Goal: Task Accomplishment & Management: Complete application form

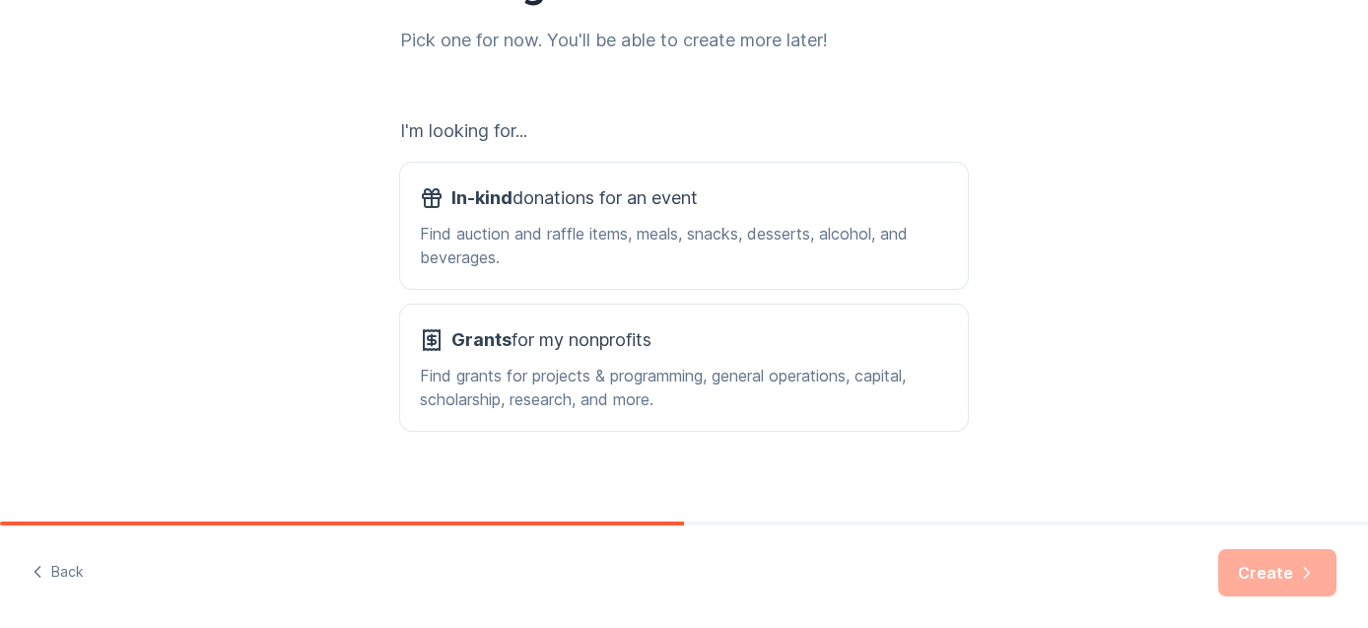
scroll to position [259, 0]
click at [524, 237] on div "Find auction and raffle items, meals, snacks, desserts, alcohol, and beverages." at bounding box center [684, 244] width 528 height 47
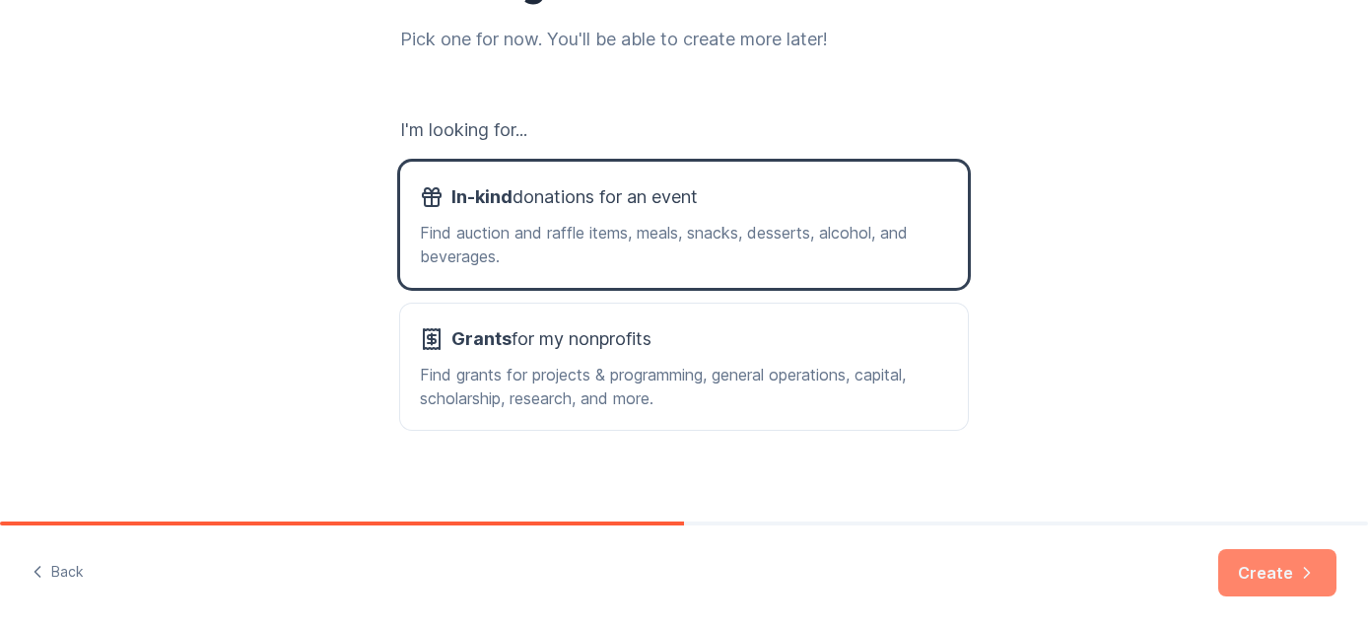
click at [1239, 580] on button "Create" at bounding box center [1277, 572] width 118 height 47
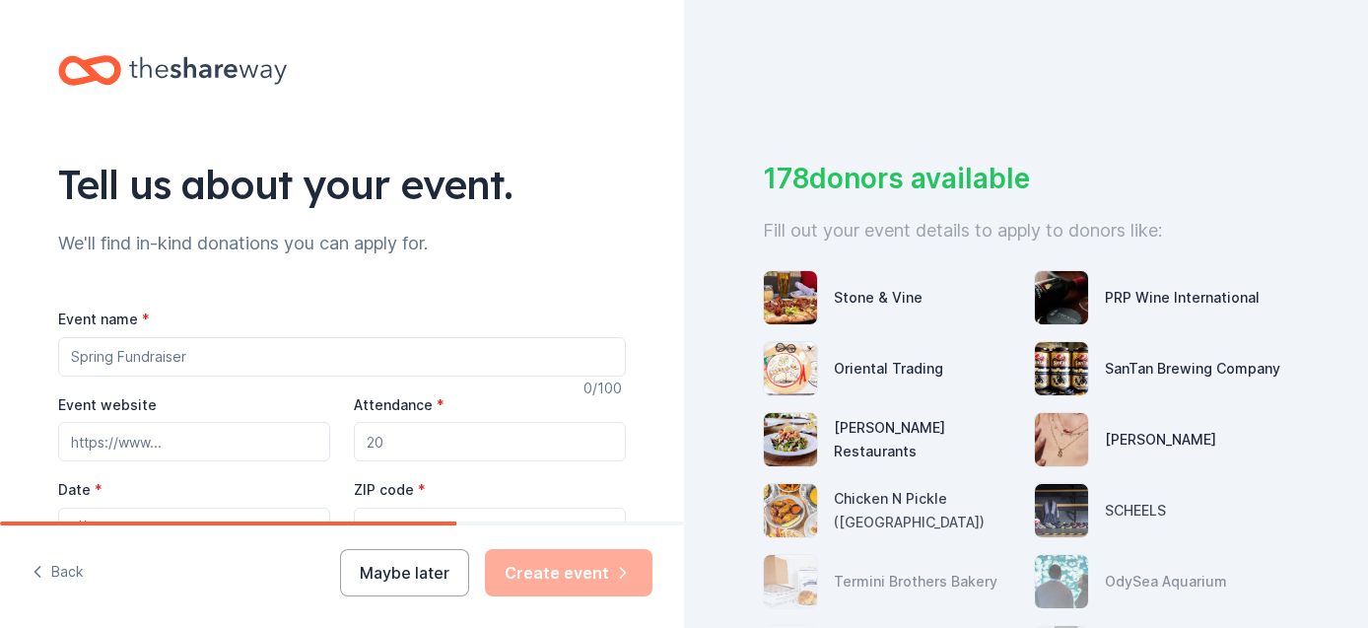
click at [265, 353] on input "Event name *" at bounding box center [342, 356] width 568 height 39
type input "Harnessing Hope"
type input "[DOMAIN_NAME]"
drag, startPoint x: 436, startPoint y: 435, endPoint x: 344, endPoint y: 434, distance: 91.6
click at [344, 434] on div "Event website [DOMAIN_NAME] Attendance * Date * Pick a date ZIP code * 85260" at bounding box center [342, 469] width 568 height 155
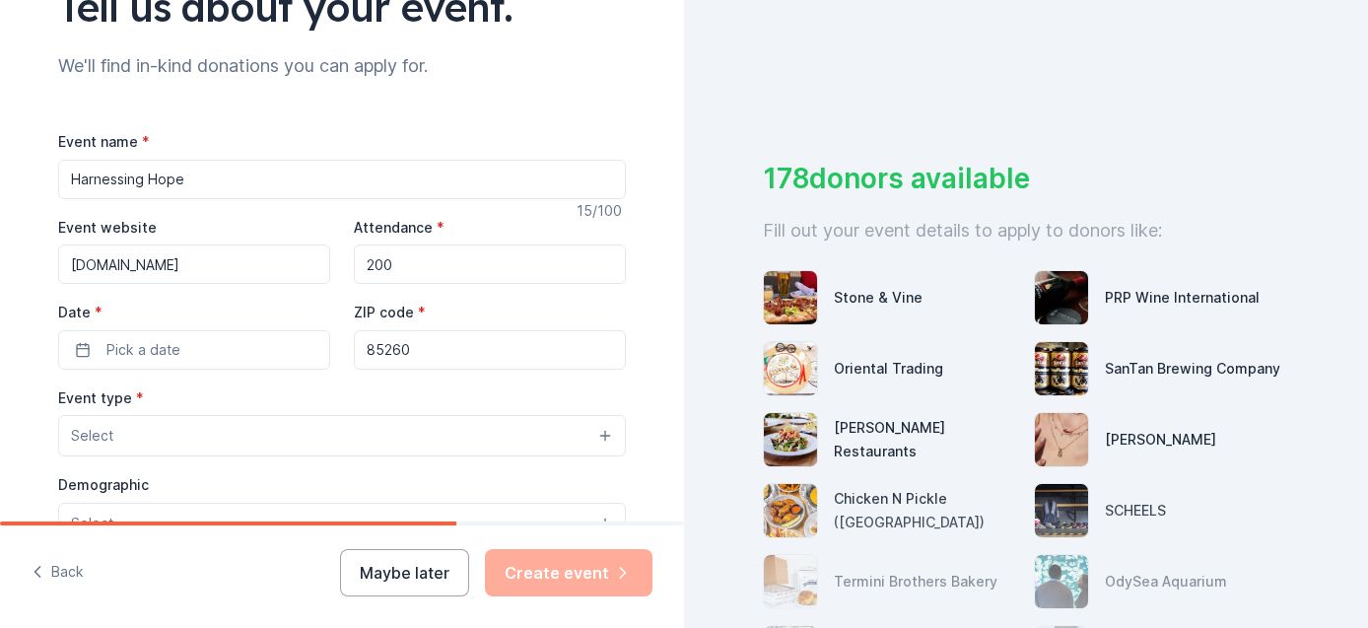
scroll to position [181, 0]
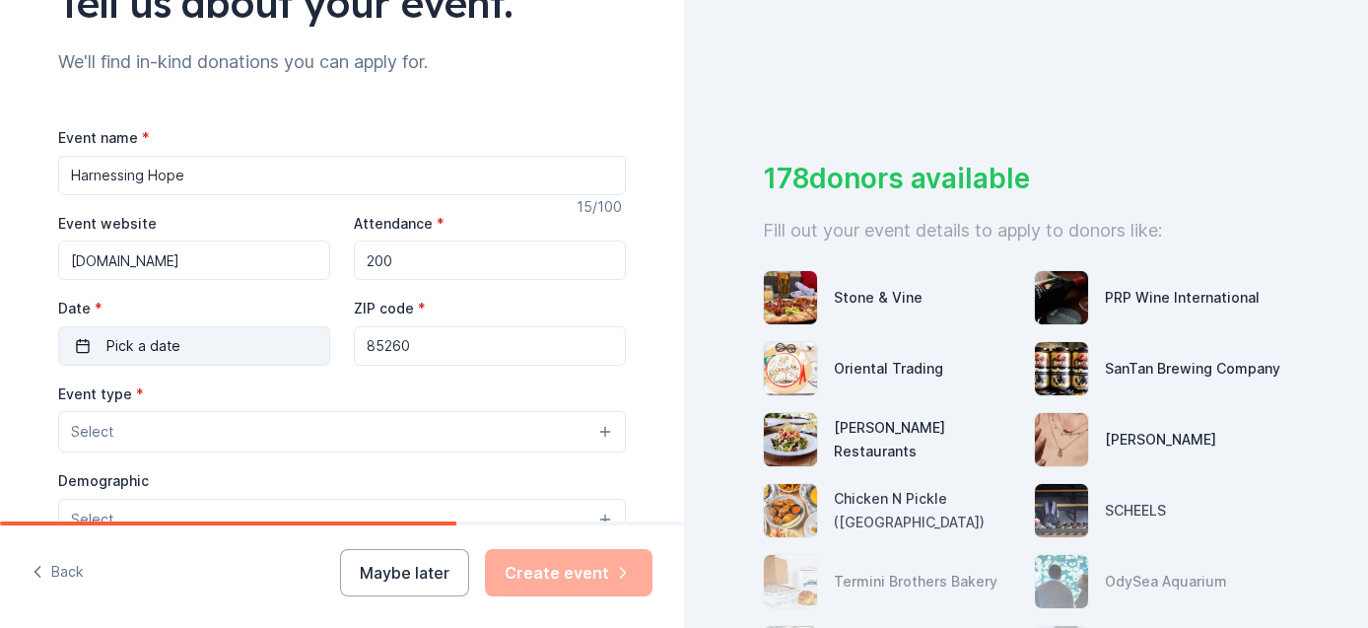
type input "200"
click at [150, 346] on span "Pick a date" at bounding box center [143, 346] width 74 height 24
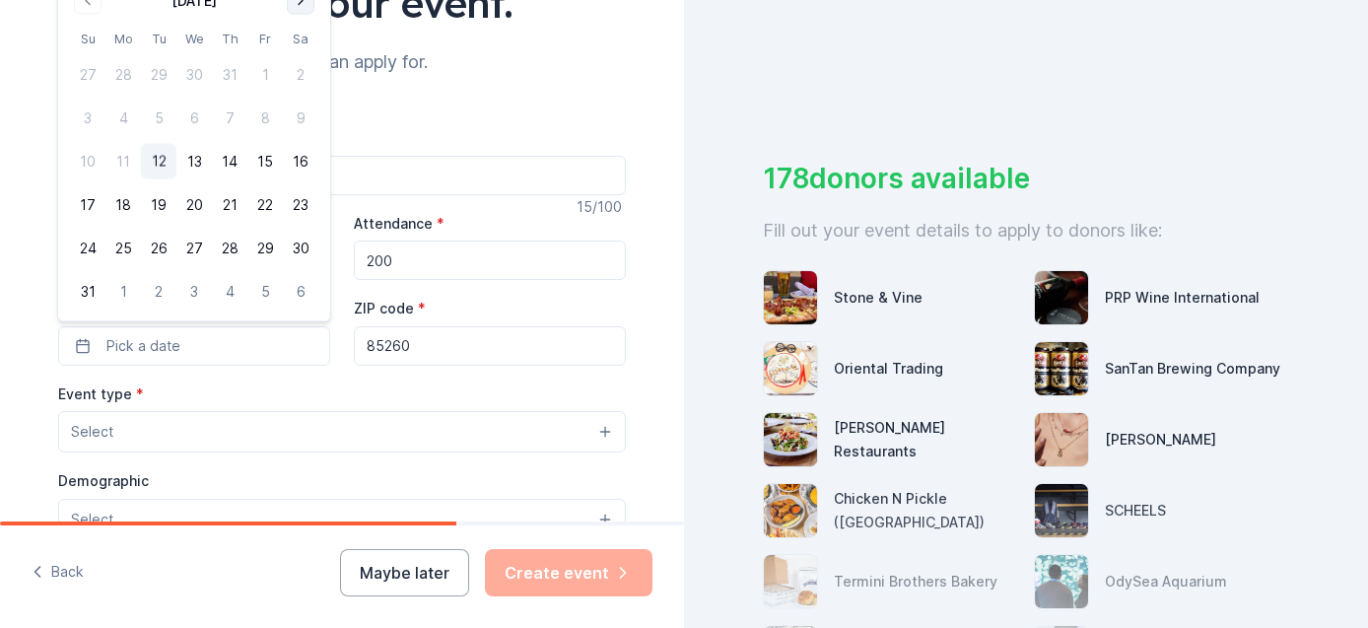
click at [300, 3] on button "Go to next month" at bounding box center [301, 1] width 28 height 28
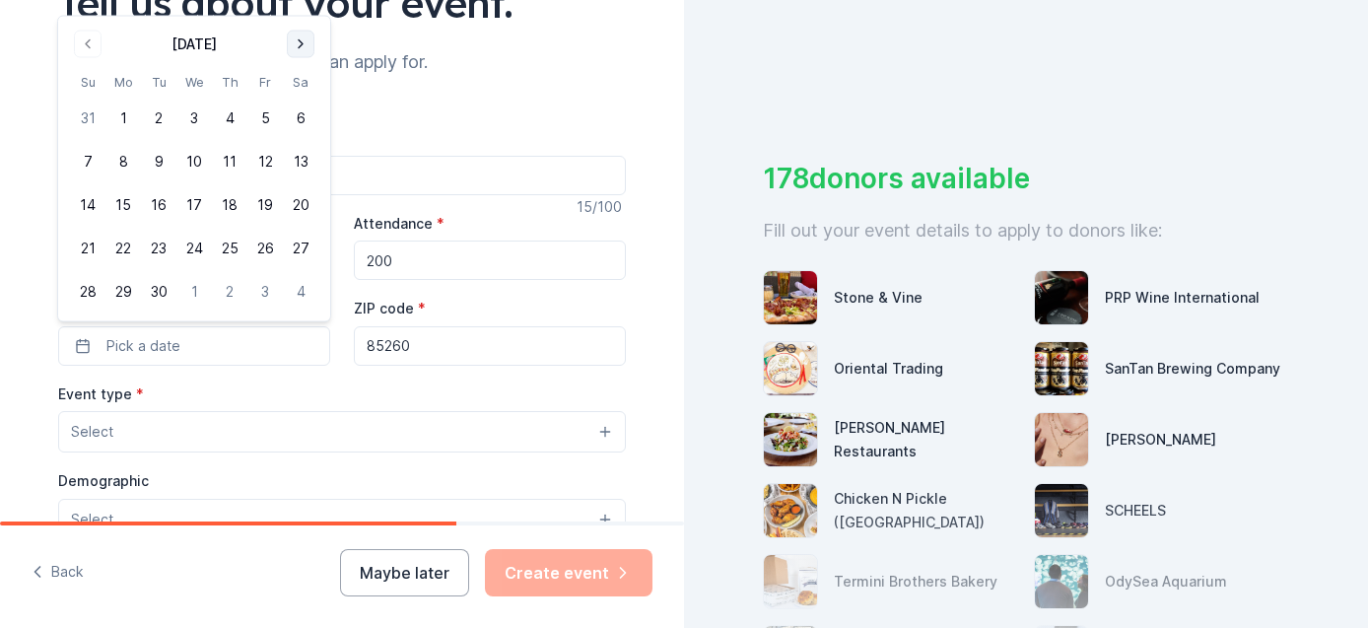
click at [300, 3] on div "Tell us about your event." at bounding box center [342, 2] width 568 height 55
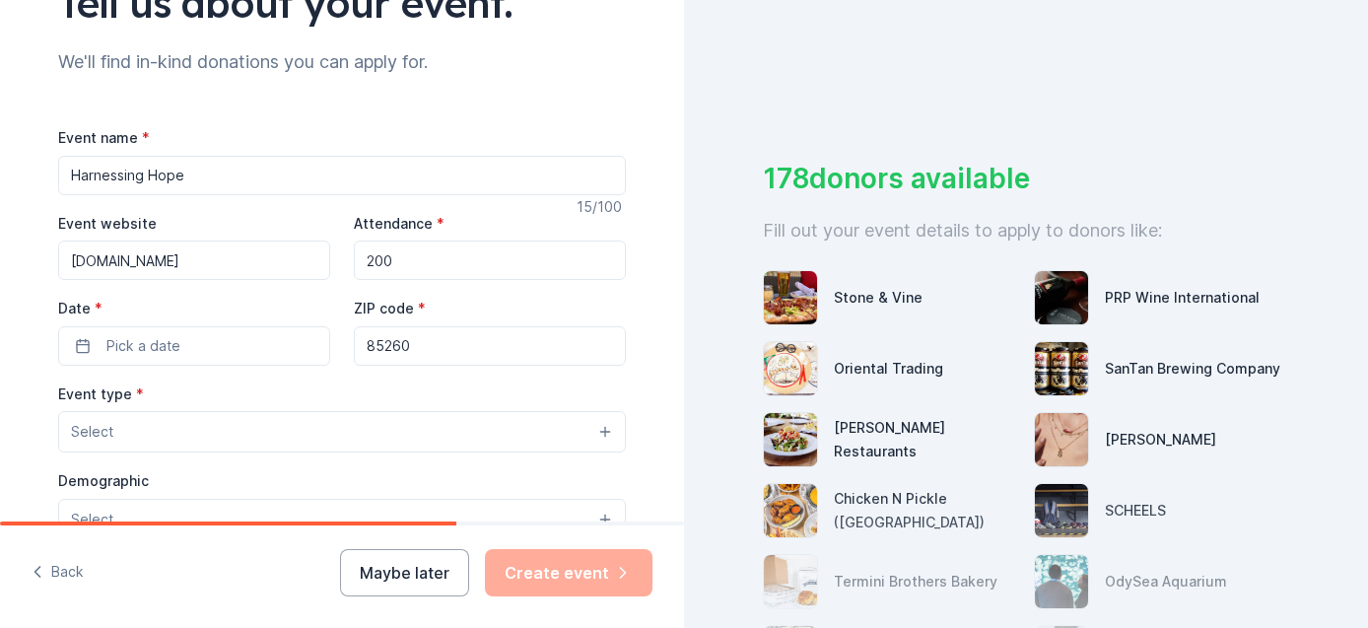
click at [243, 268] on input "www.wighthorse.com" at bounding box center [194, 259] width 272 height 39
click at [219, 348] on button "Pick a date" at bounding box center [194, 345] width 272 height 39
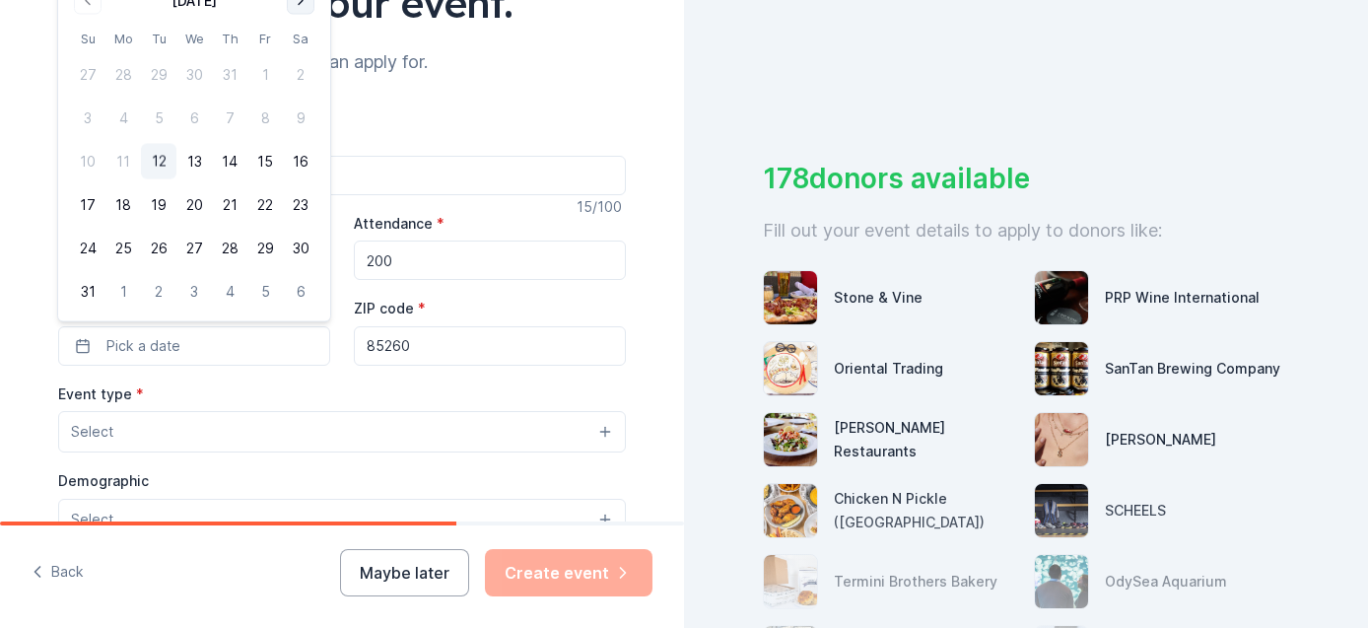
click at [302, 2] on button "Go to next month" at bounding box center [301, 1] width 28 height 28
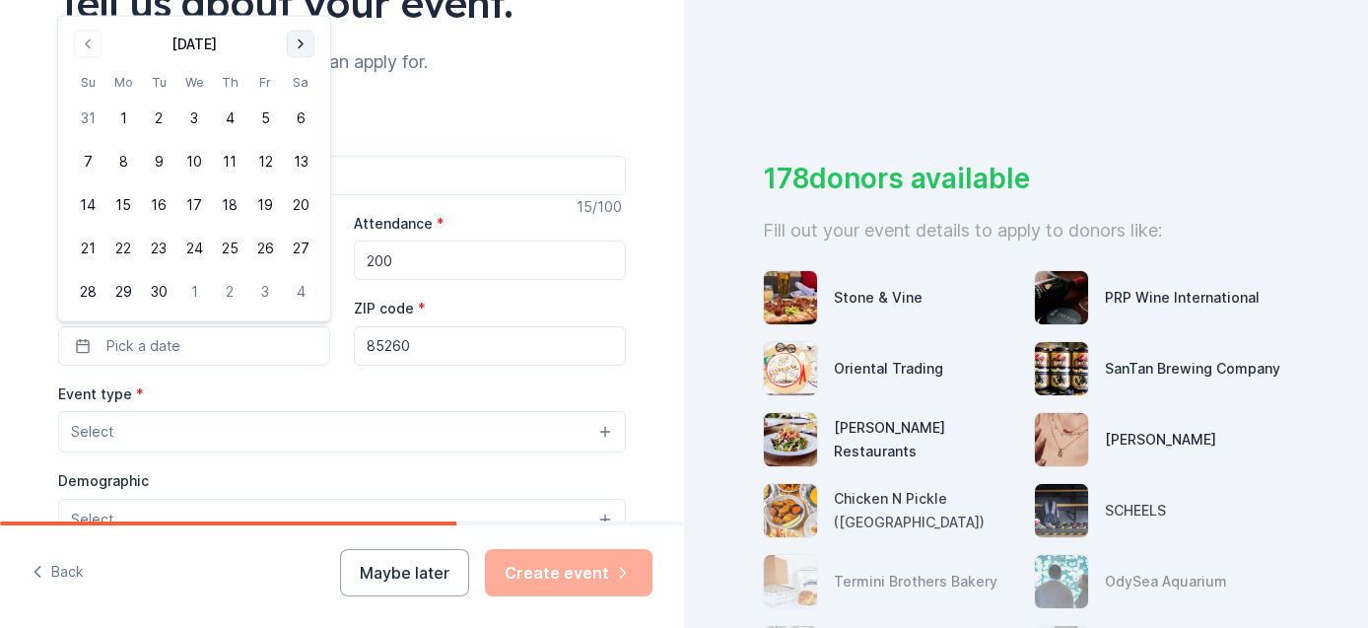
click at [297, 46] on button "Go to next month" at bounding box center [301, 45] width 28 height 28
click at [261, 247] on button "24" at bounding box center [264, 248] width 35 height 35
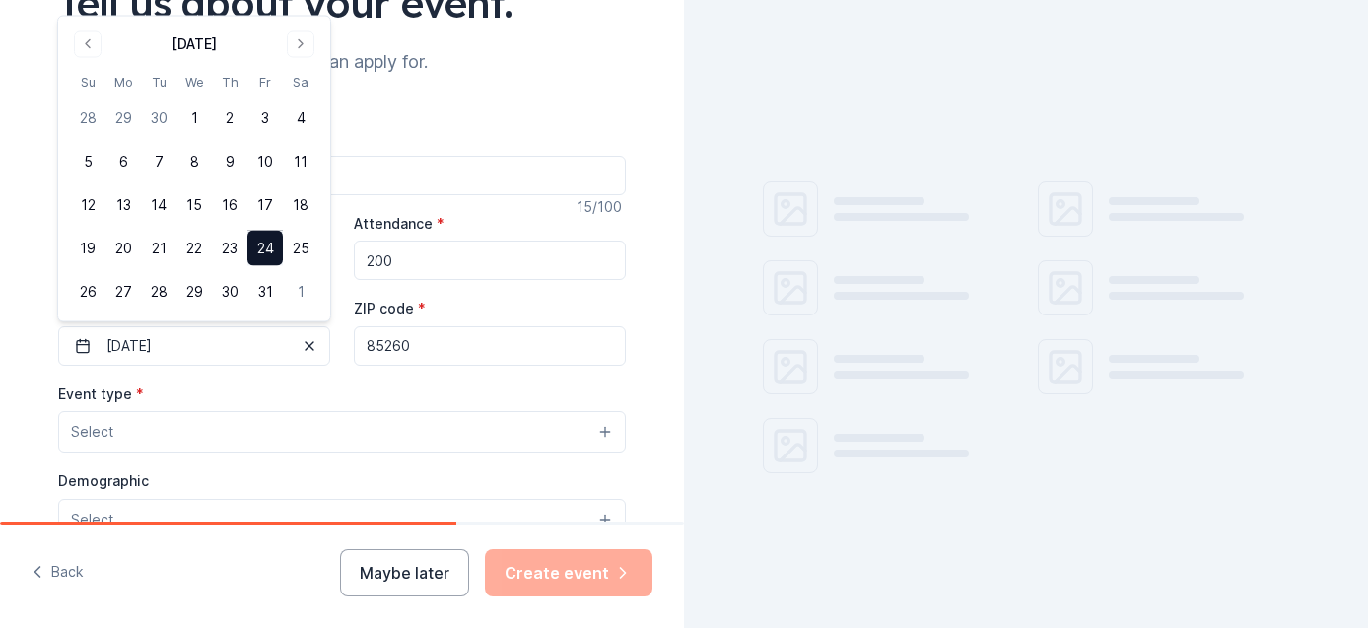
click at [420, 303] on span "*" at bounding box center [422, 308] width 8 height 17
click at [420, 326] on input "85260" at bounding box center [490, 345] width 272 height 39
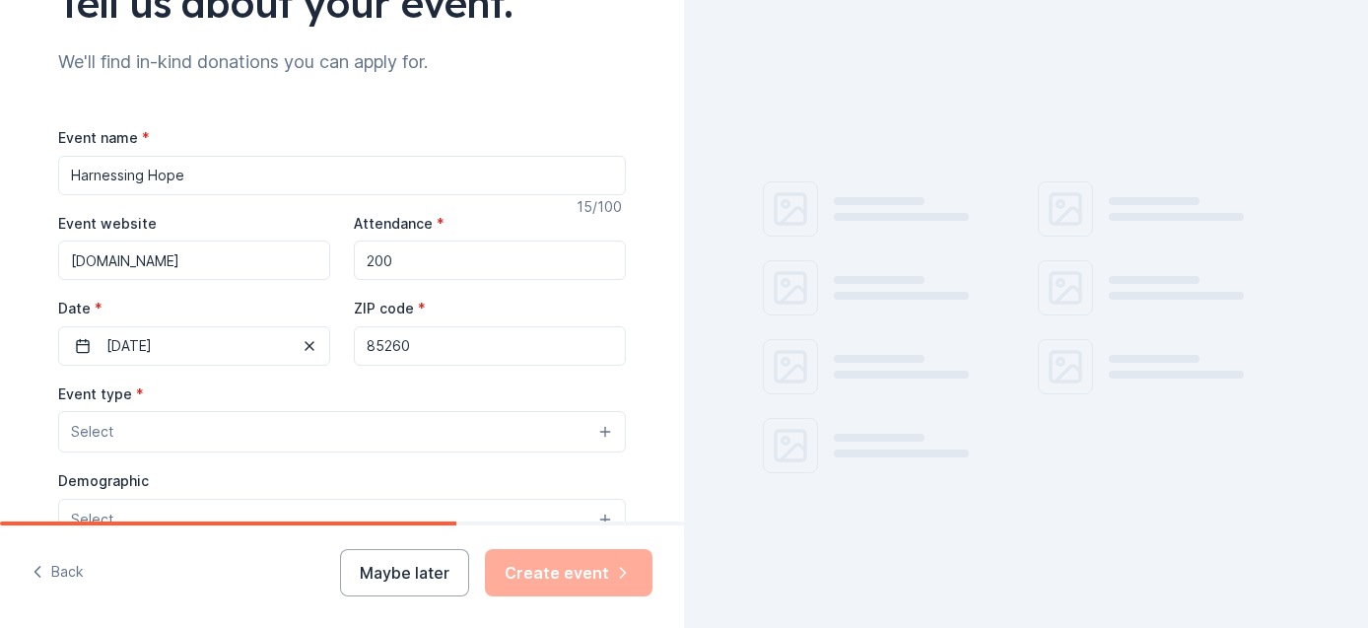
click at [164, 431] on button "Select" at bounding box center [342, 431] width 568 height 41
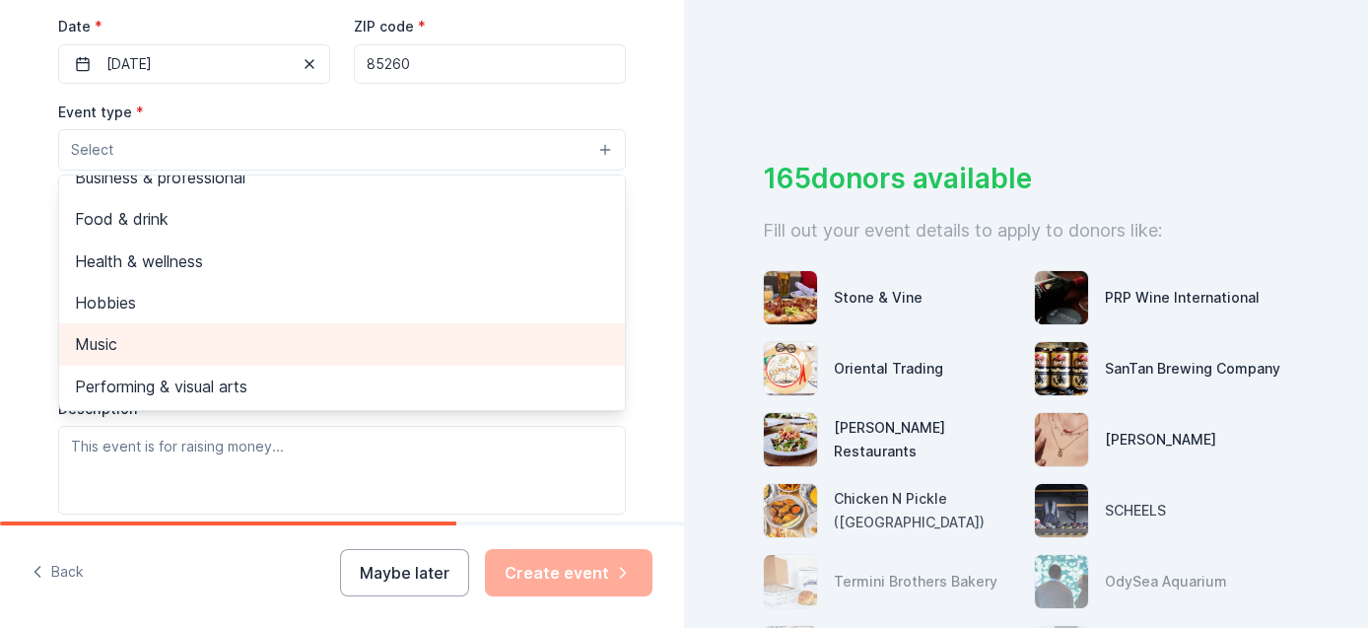
scroll to position [0, 0]
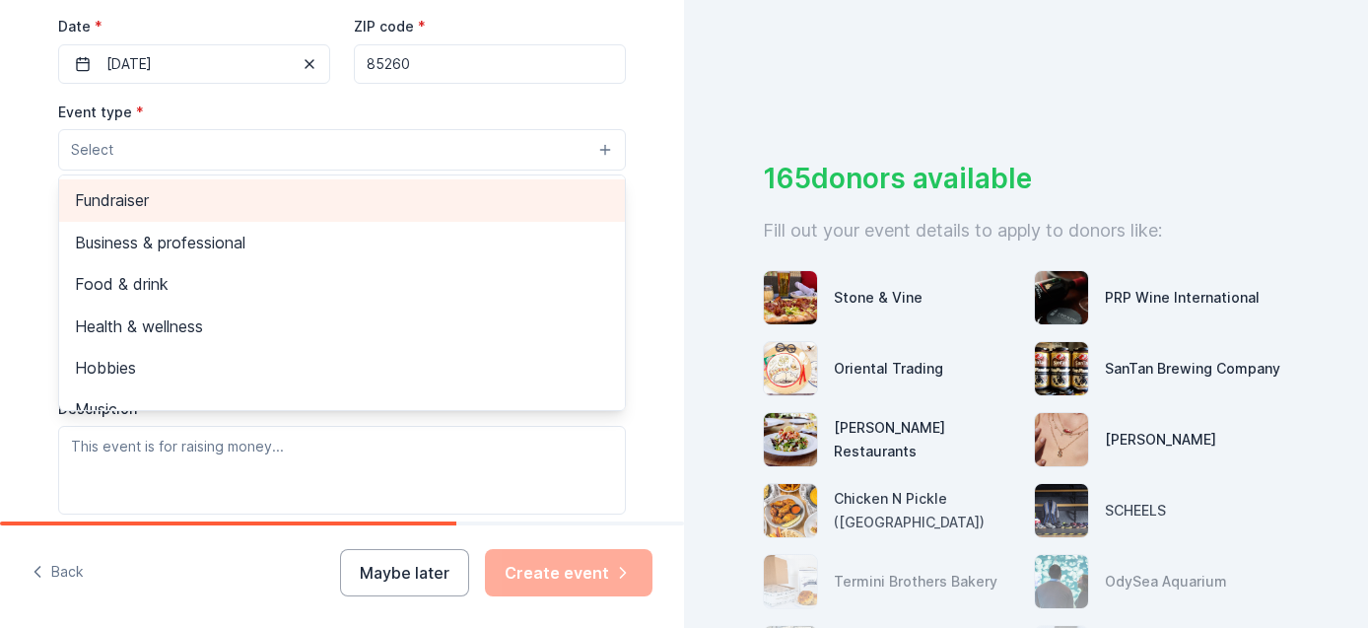
click at [128, 201] on span "Fundraiser" at bounding box center [342, 200] width 534 height 26
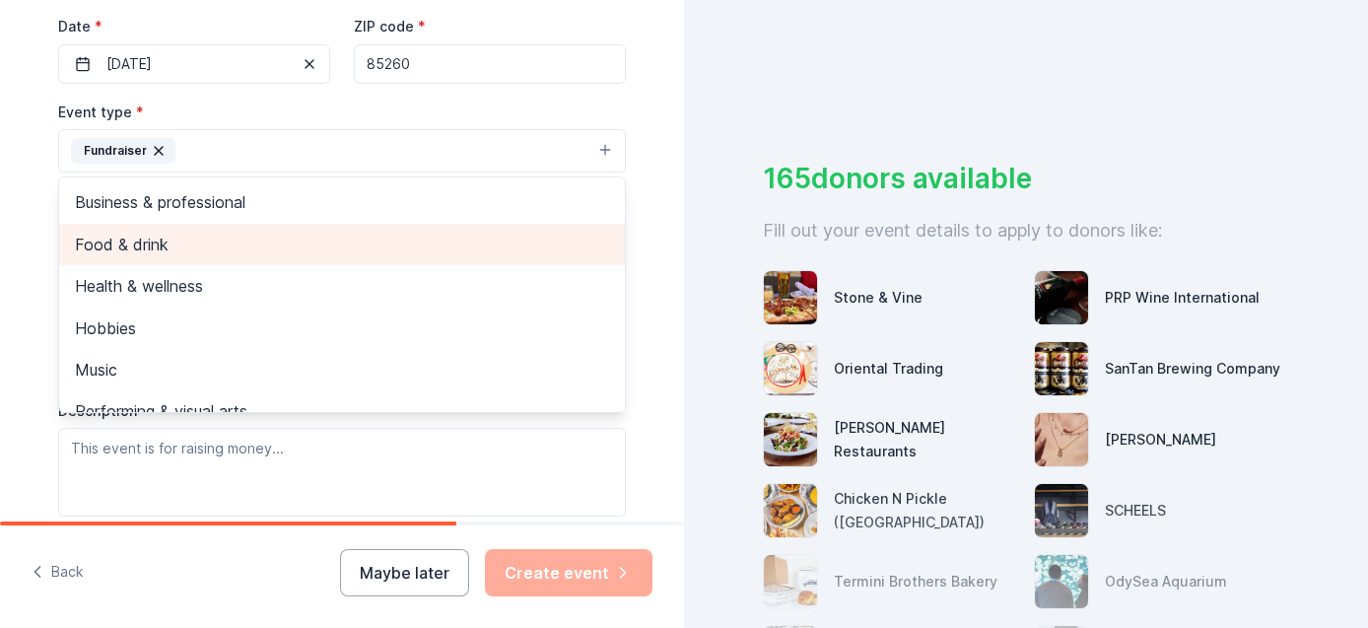
click at [166, 247] on span "Food & drink" at bounding box center [342, 245] width 534 height 26
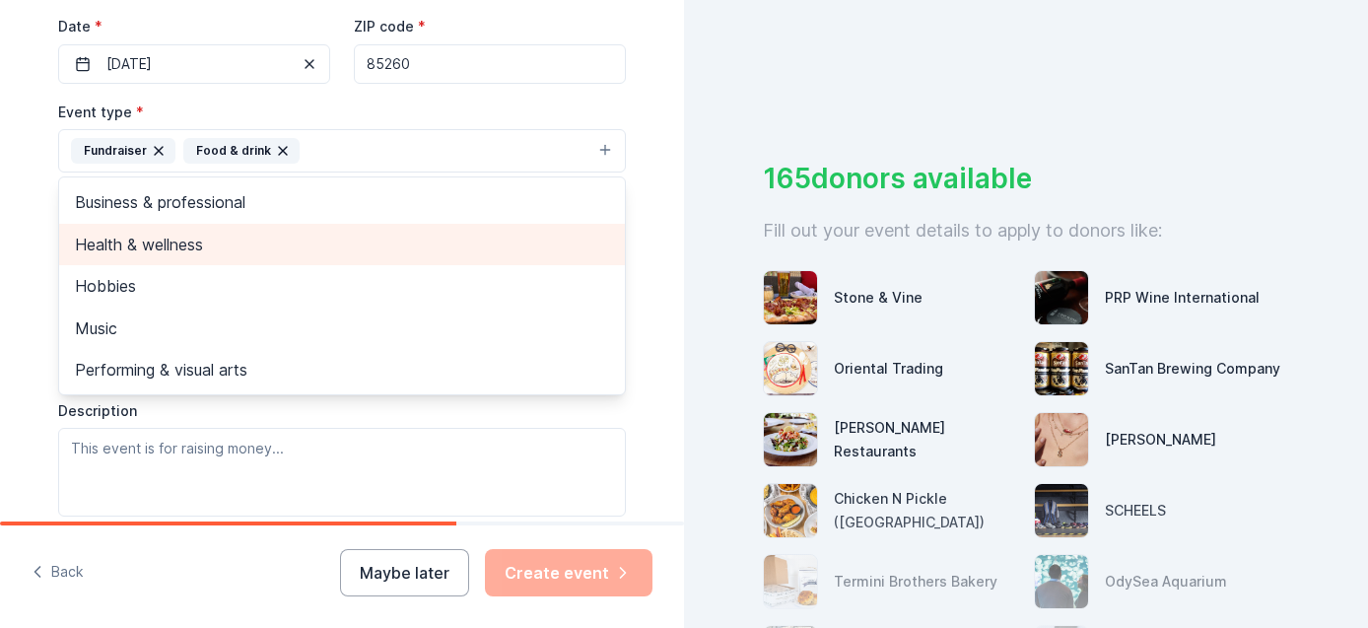
click at [166, 247] on span "Health & wellness" at bounding box center [342, 245] width 534 height 26
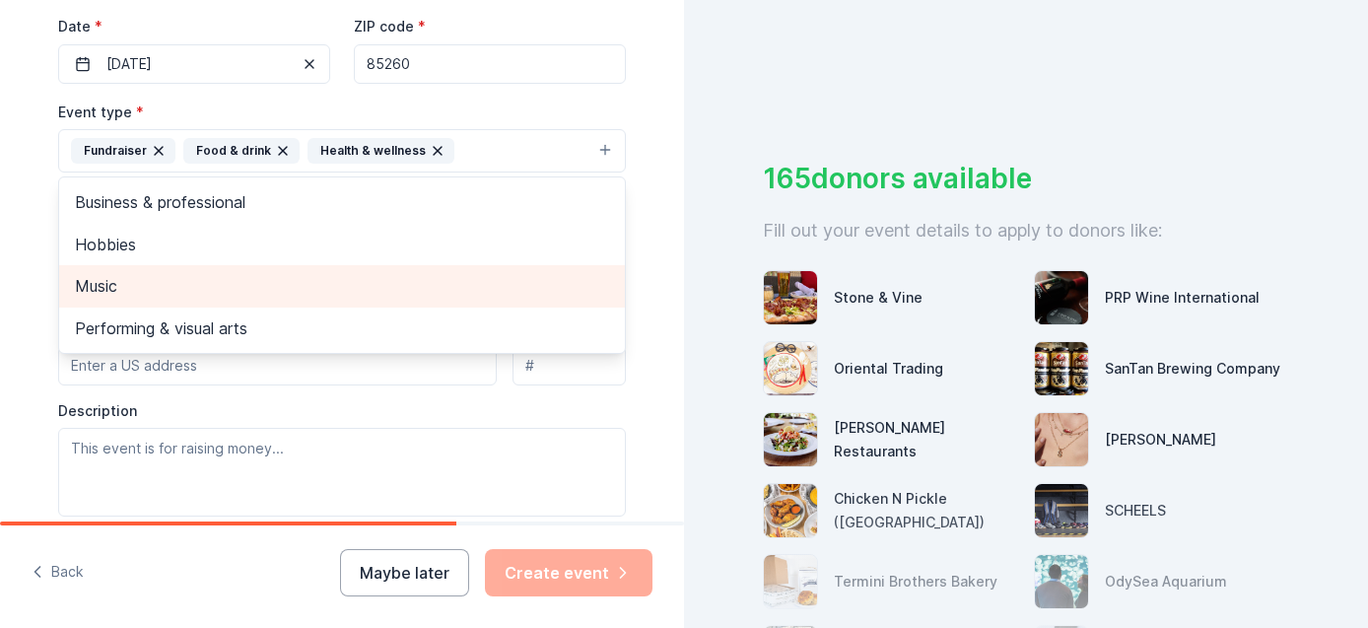
click at [104, 279] on span "Music" at bounding box center [342, 286] width 534 height 26
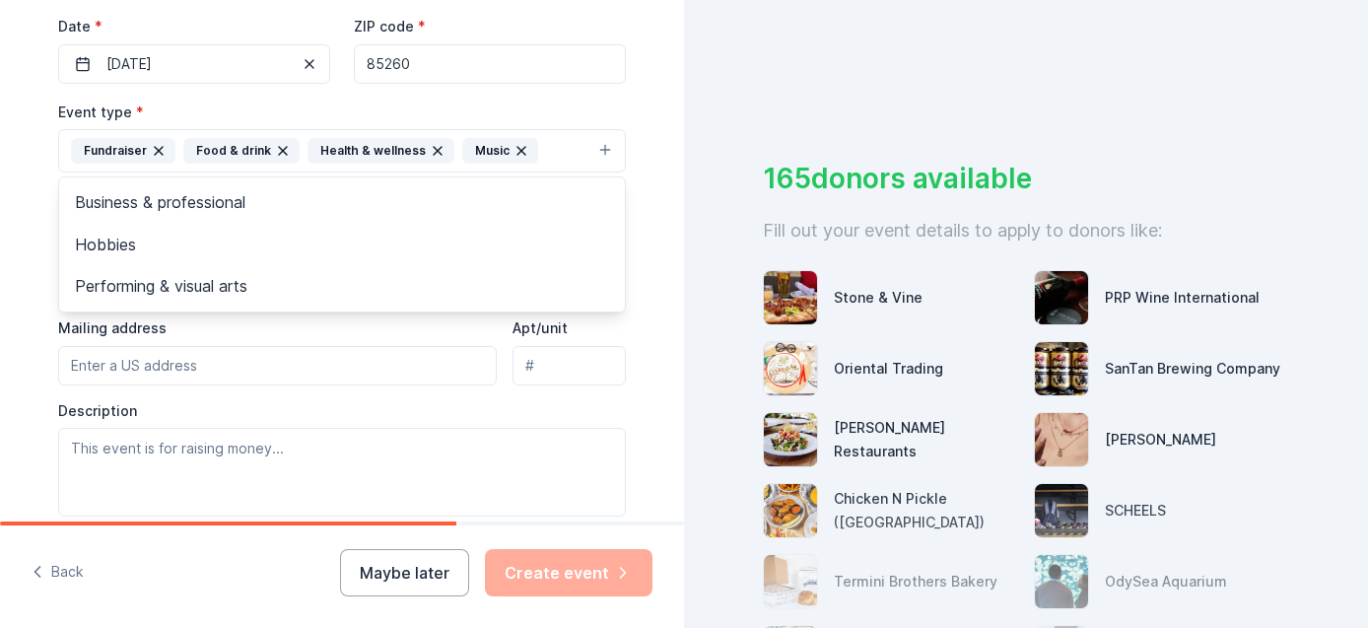
click at [119, 367] on div "Event type * Fundraiser Food & drink Health & wellness Music Business & profess…" at bounding box center [342, 308] width 568 height 417
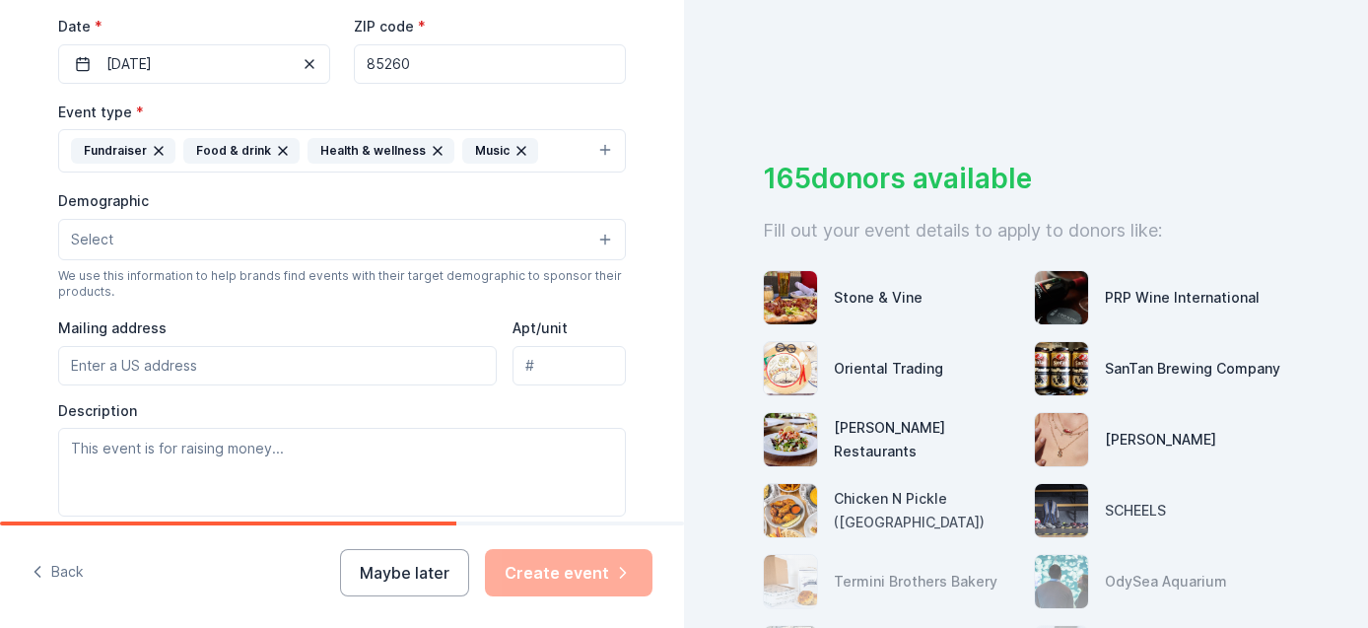
click at [137, 245] on button "Select" at bounding box center [342, 239] width 568 height 41
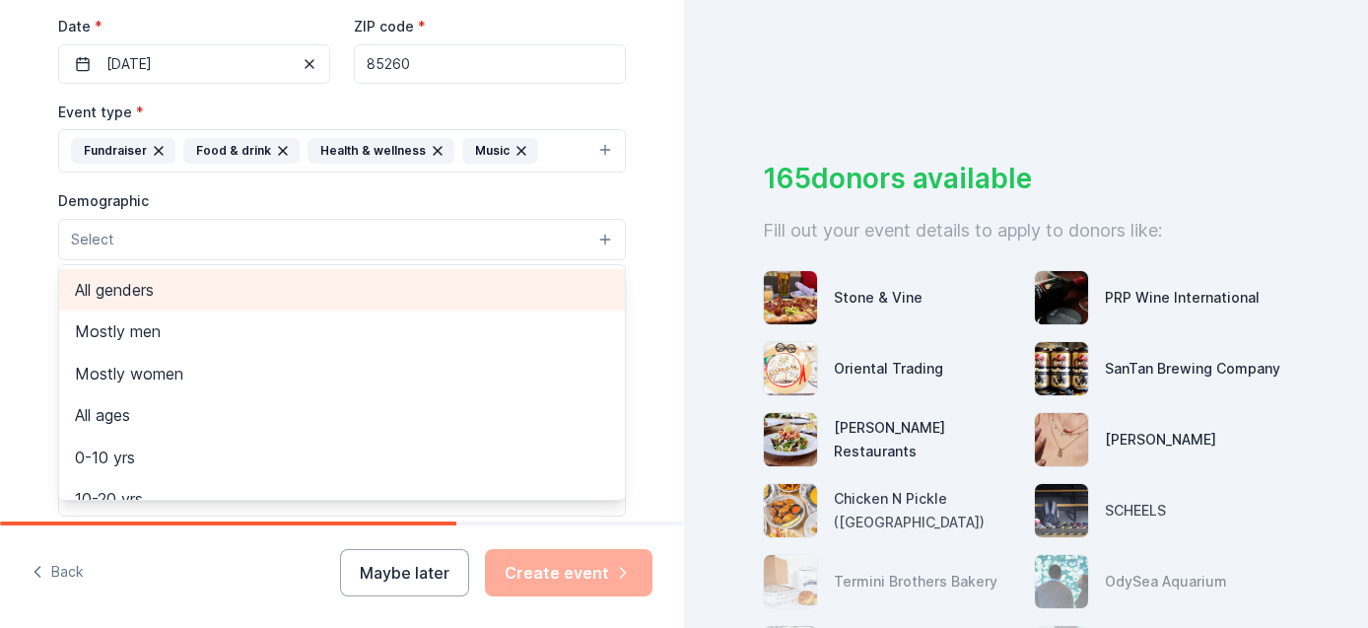
click at [131, 294] on span "All genders" at bounding box center [342, 290] width 534 height 26
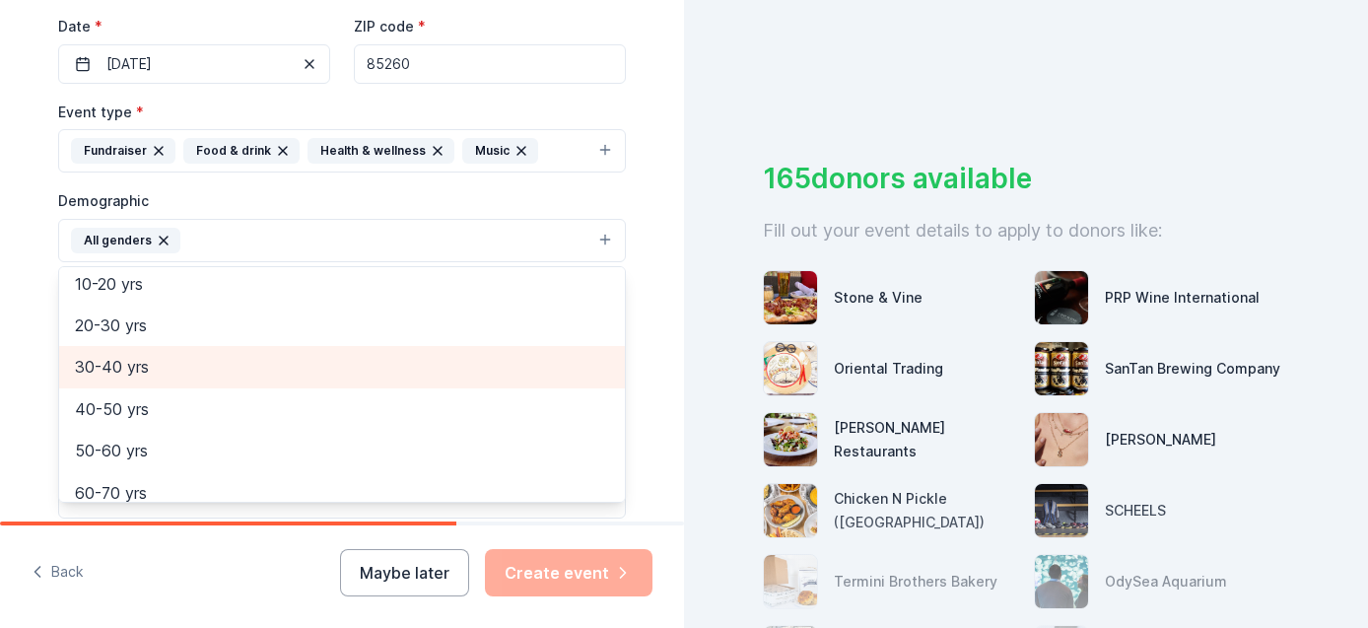
scroll to position [176, 0]
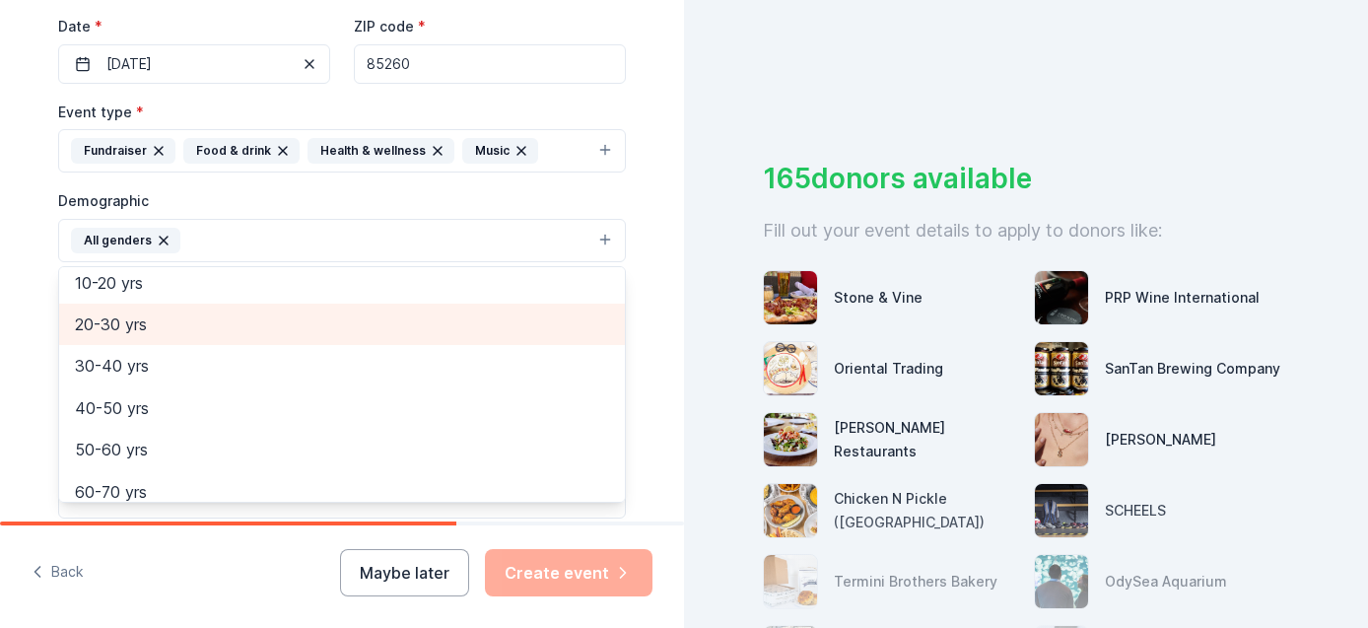
click at [129, 329] on span "20-30 yrs" at bounding box center [342, 324] width 534 height 26
click at [120, 330] on span "30-40 yrs" at bounding box center [342, 324] width 534 height 26
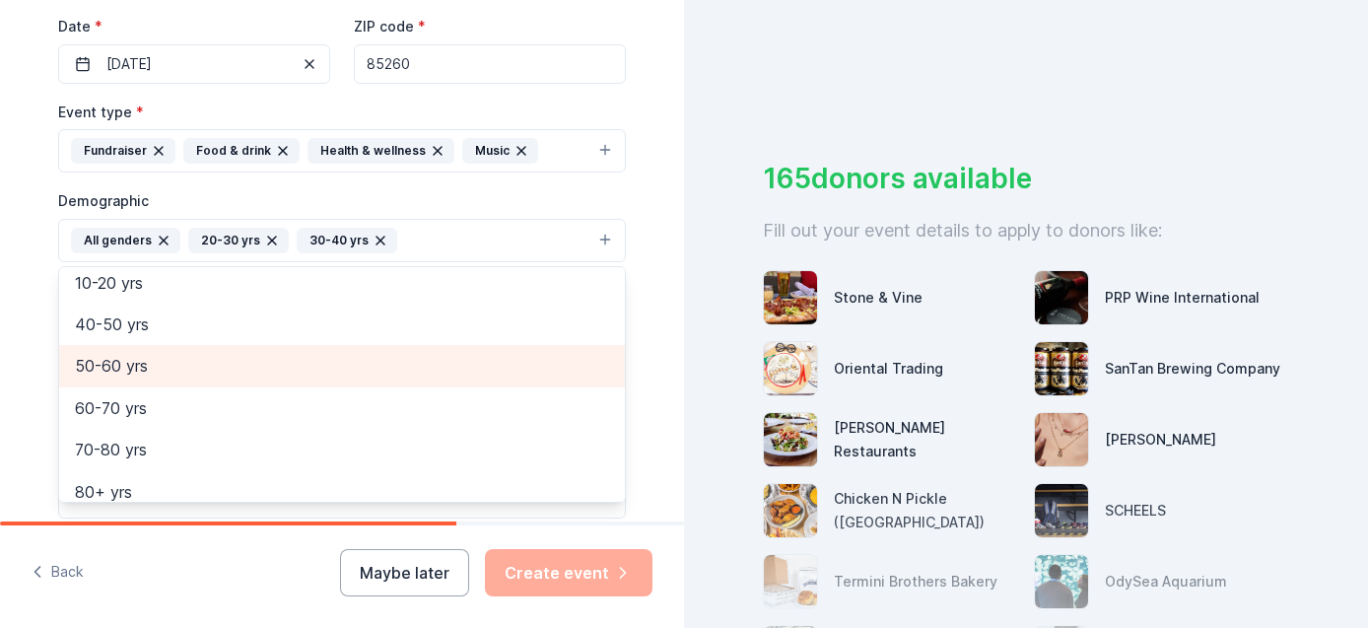
click at [120, 365] on span "50-60 yrs" at bounding box center [342, 366] width 534 height 26
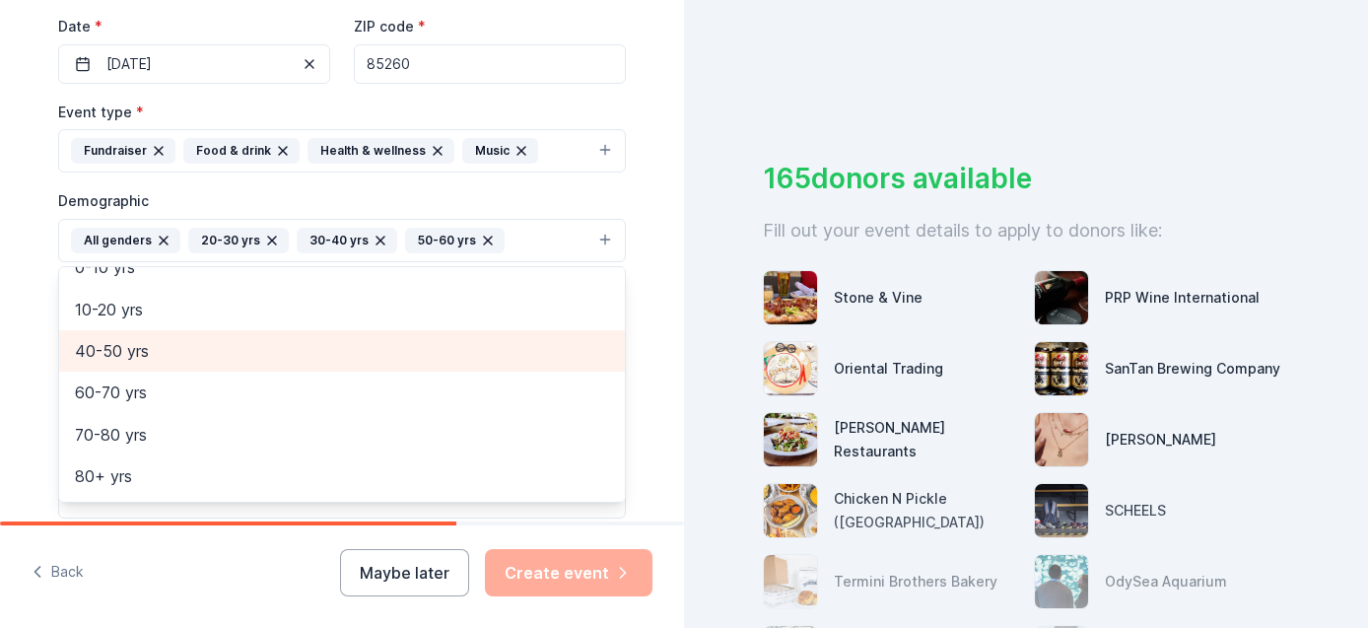
scroll to position [149, 0]
click at [125, 349] on span "40-50 yrs" at bounding box center [342, 352] width 534 height 26
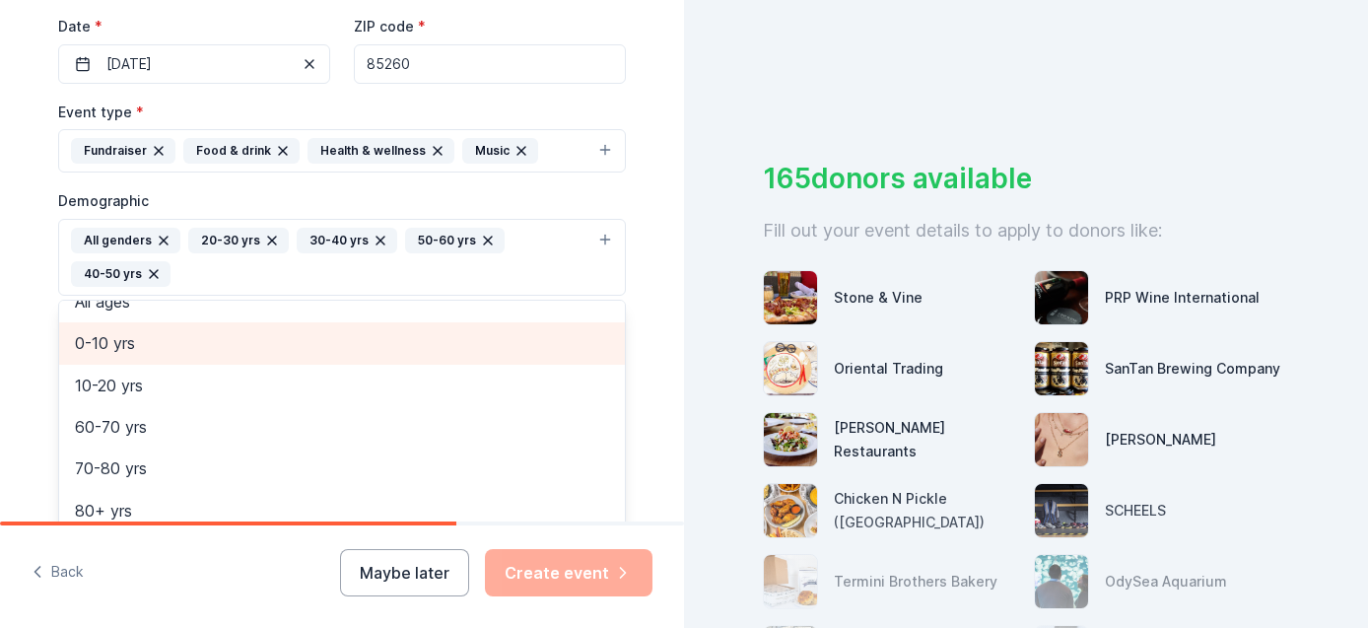
scroll to position [107, 0]
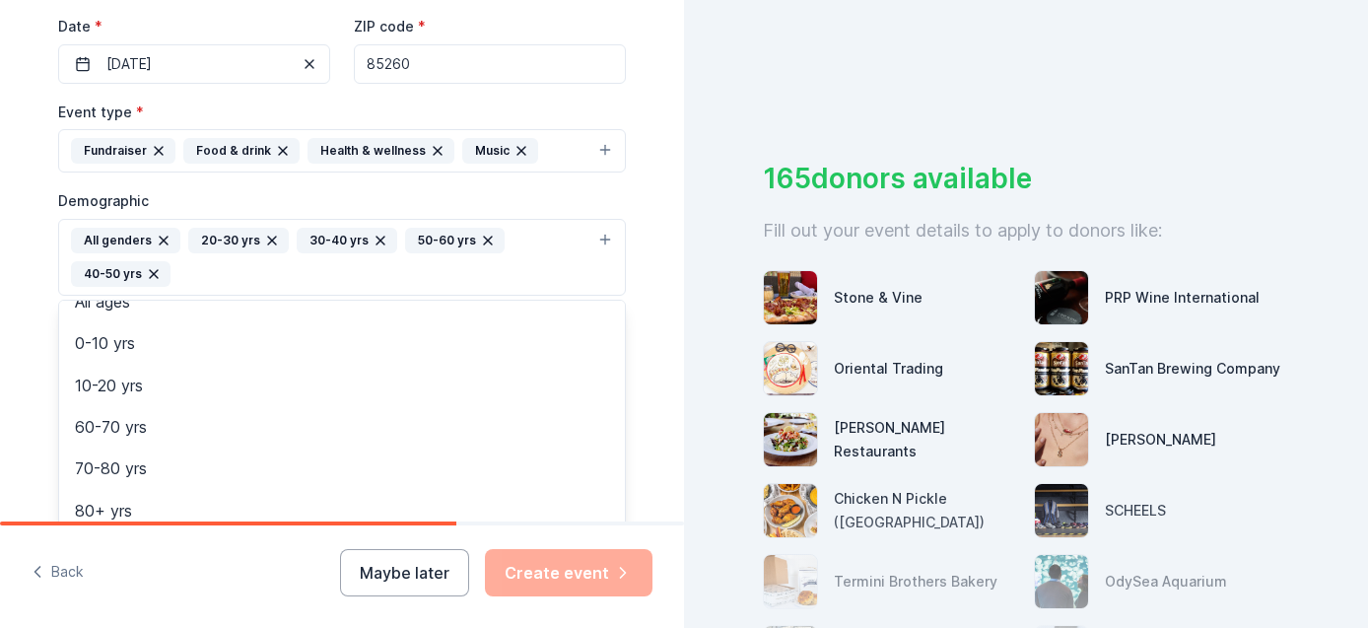
click at [30, 352] on div "Tell us about your event. We'll find in-kind donations you can apply for. Event…" at bounding box center [342, 211] width 631 height 1349
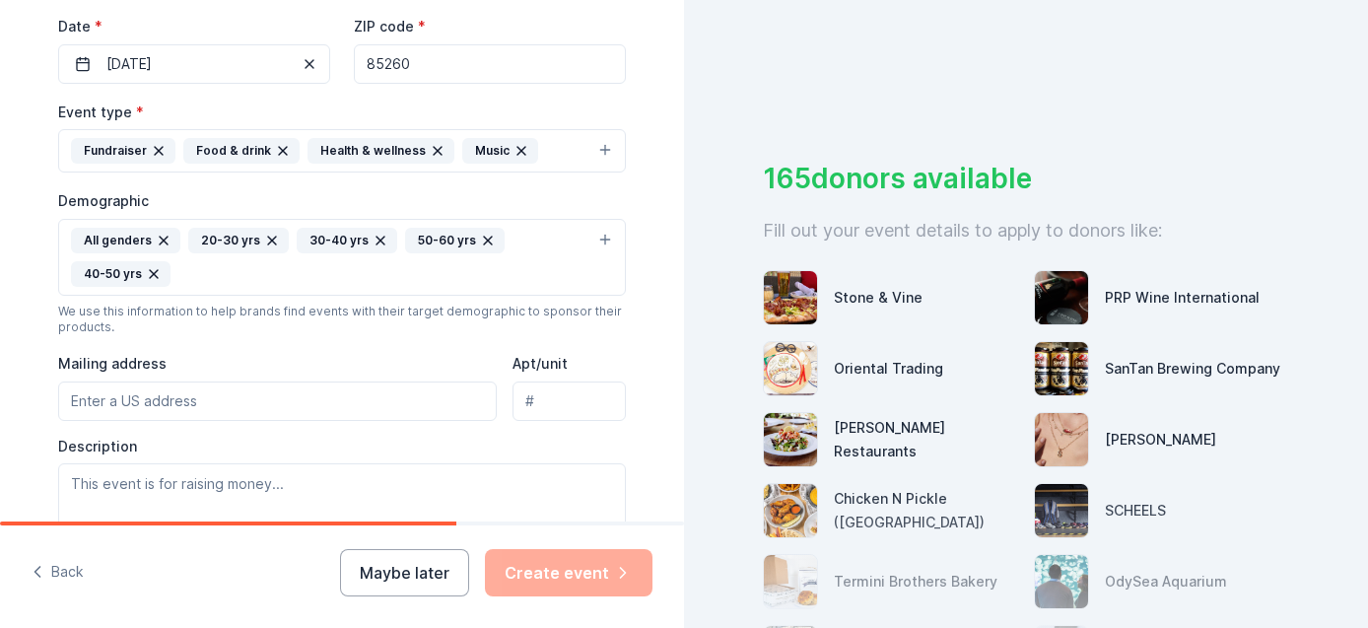
click at [106, 402] on input "Mailing address" at bounding box center [277, 400] width 439 height 39
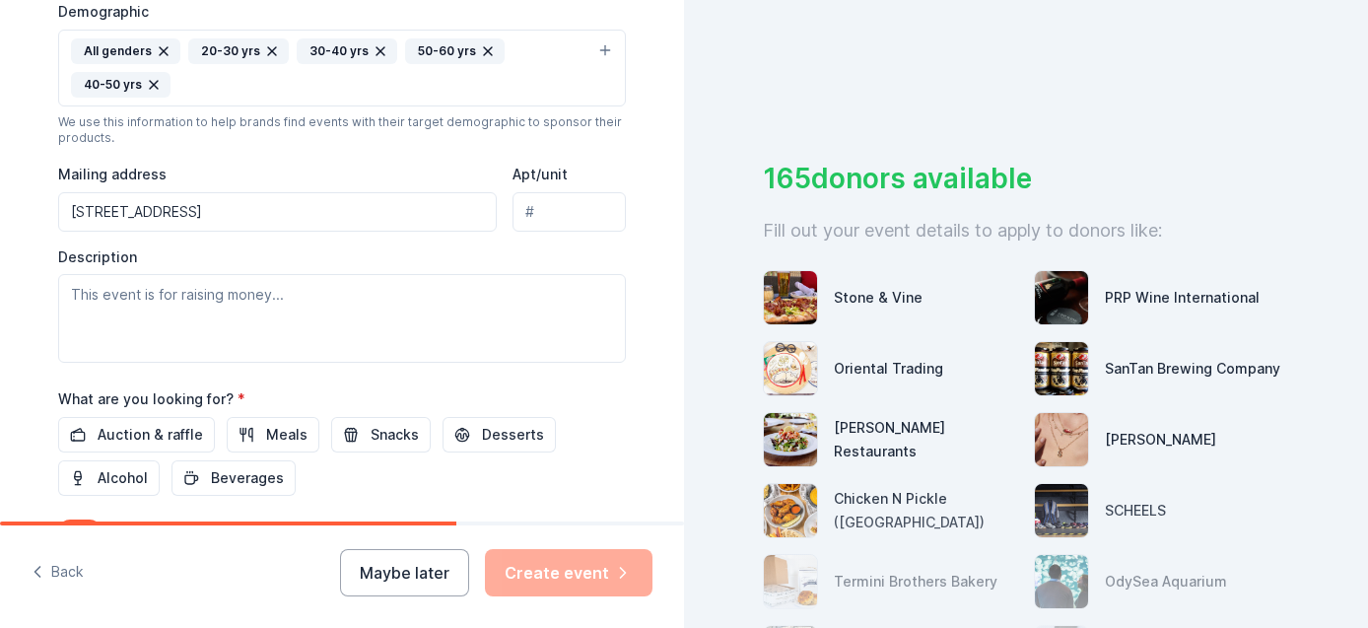
scroll to position [669, 0]
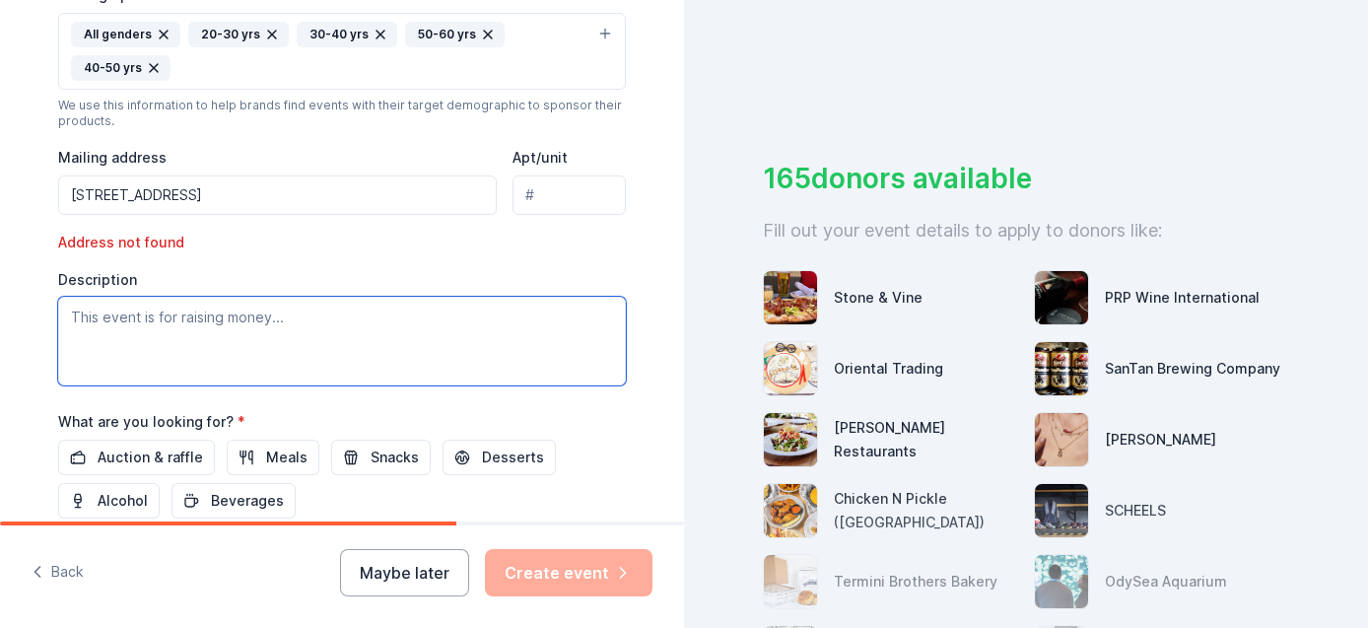
click at [88, 376] on textarea at bounding box center [342, 341] width 568 height 89
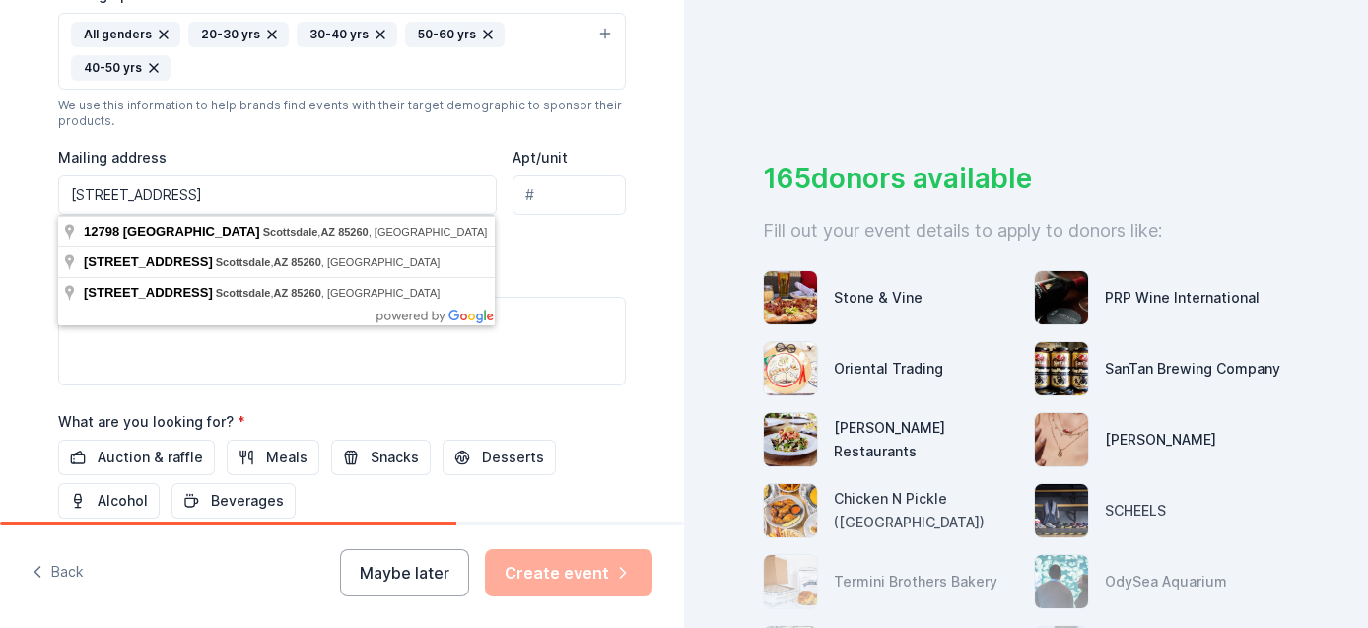
click at [387, 191] on input "12798 North 95th Way, Scottsdale, AZ 85260" at bounding box center [277, 194] width 439 height 39
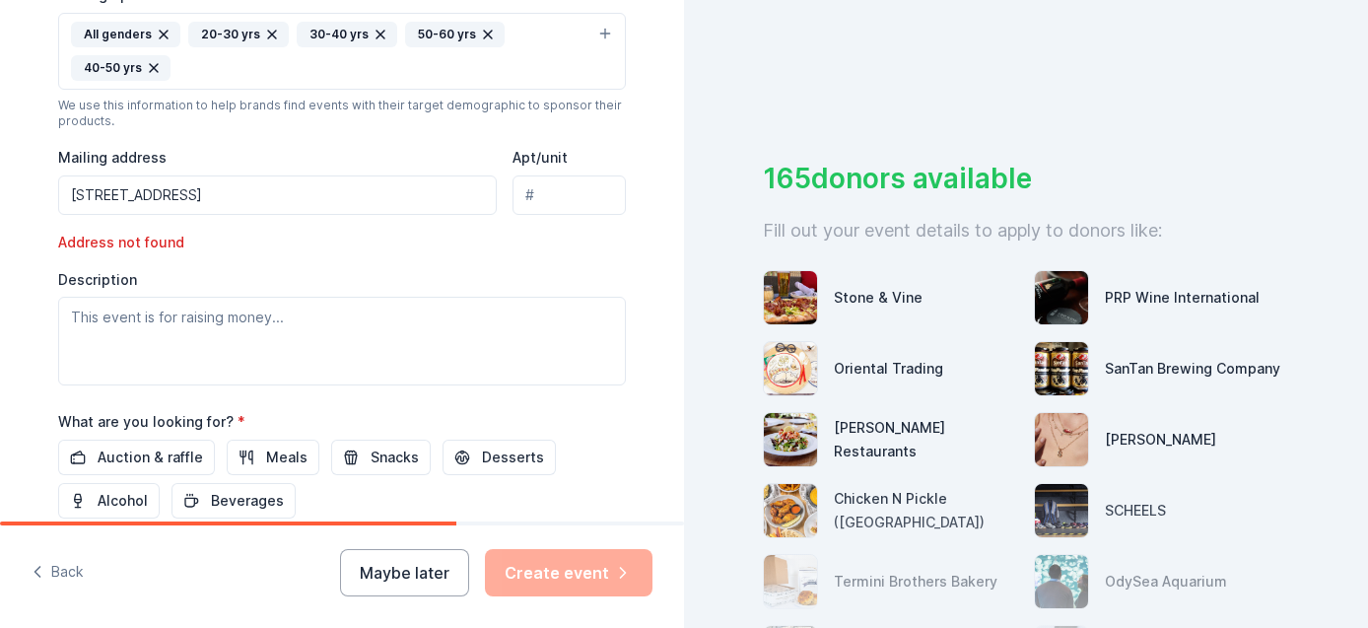
type input "12798 North 95th Way, Scottsdale, AZ, 85260"
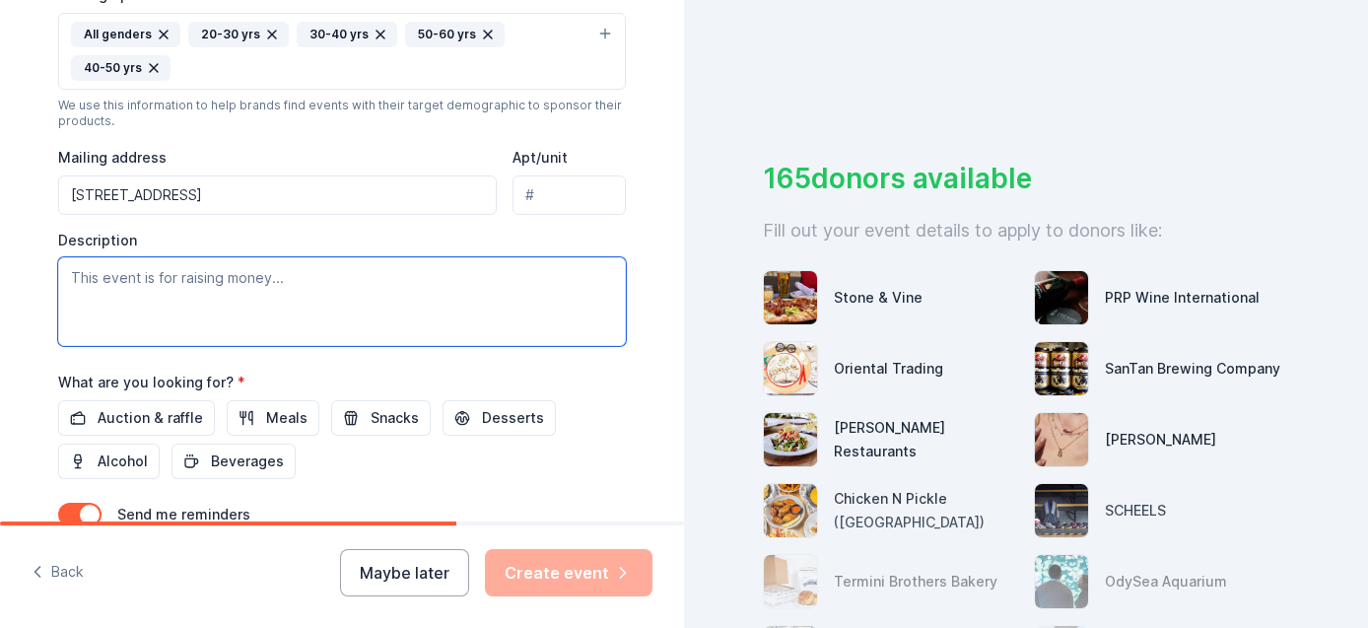
click at [259, 284] on textarea at bounding box center [342, 301] width 568 height 89
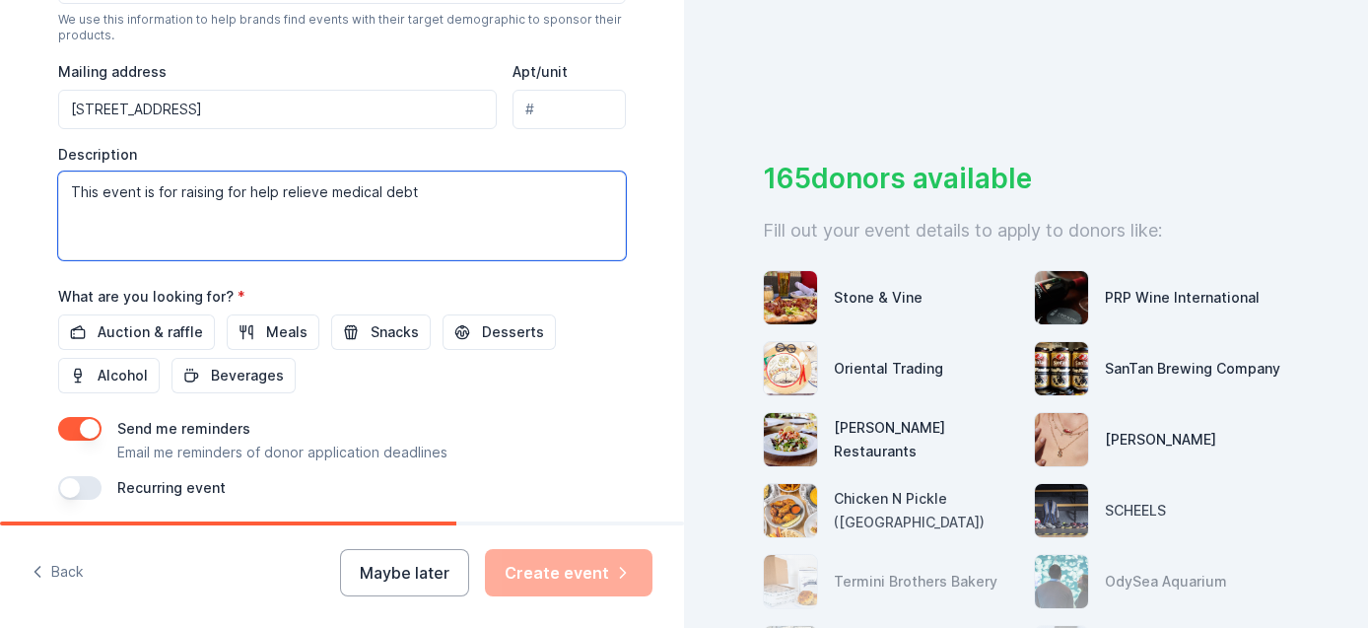
scroll to position [828, 0]
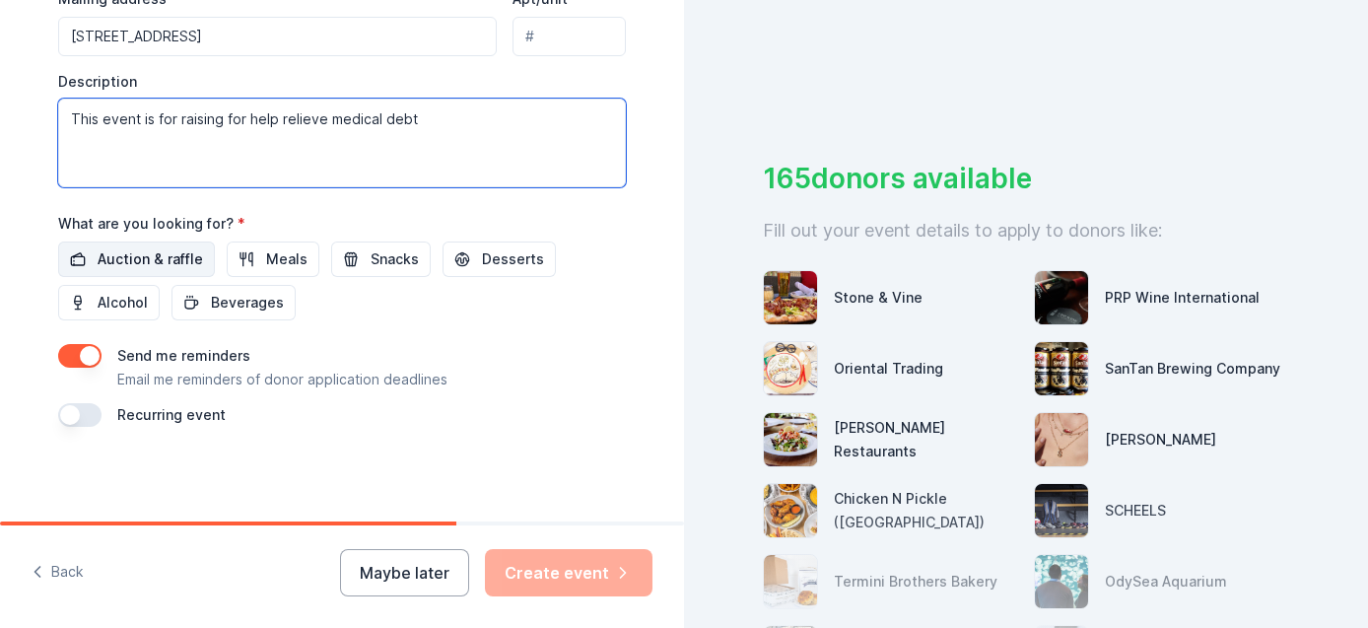
type textarea "This event is for raising for help relieve medical debt"
click at [151, 258] on span "Auction & raffle" at bounding box center [150, 259] width 105 height 24
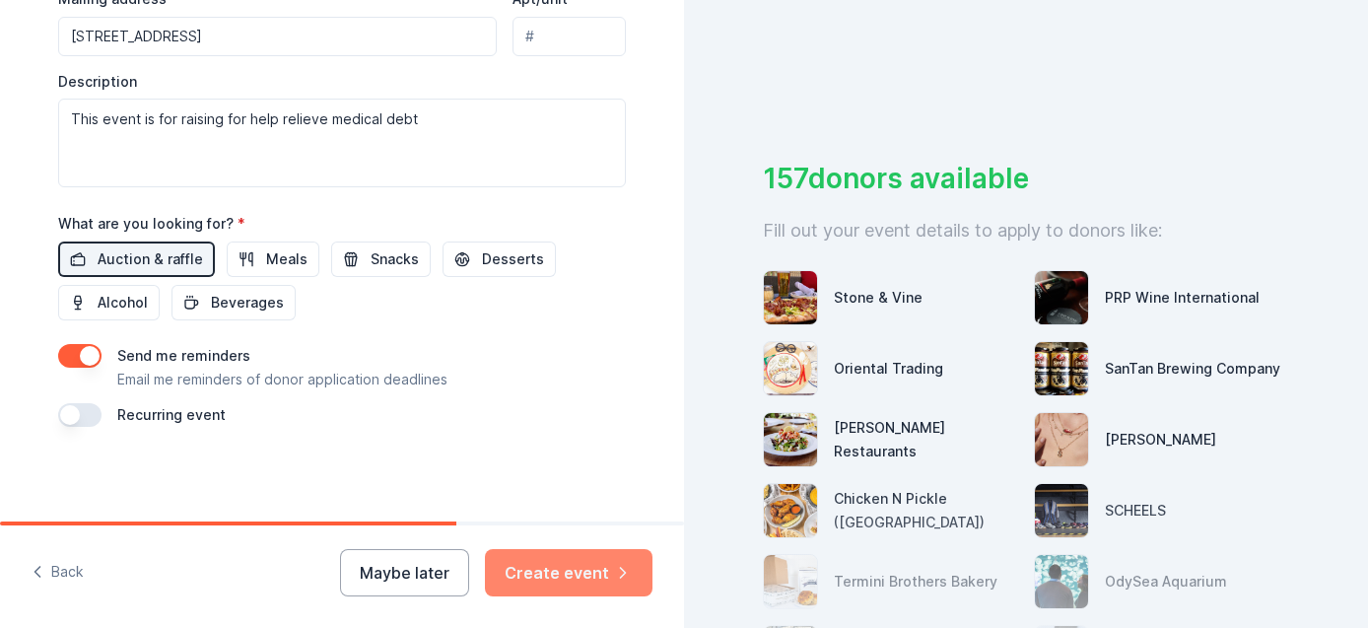
click at [528, 570] on button "Create event" at bounding box center [569, 572] width 168 height 47
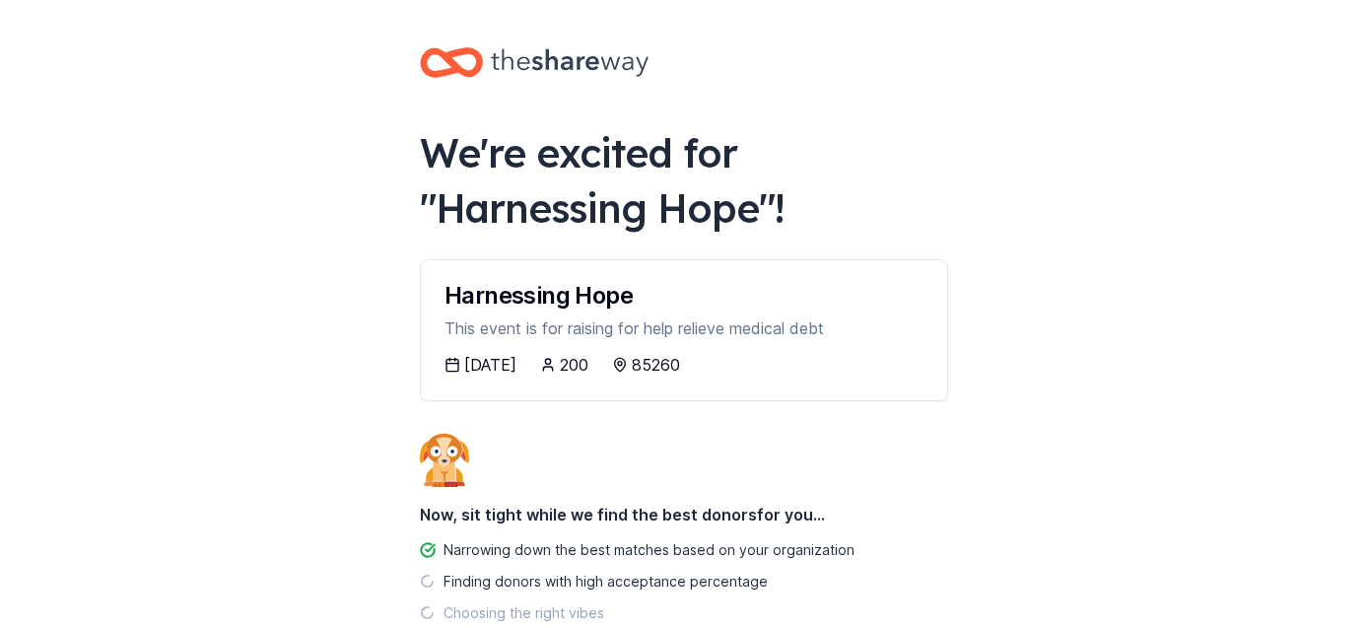
scroll to position [127, 0]
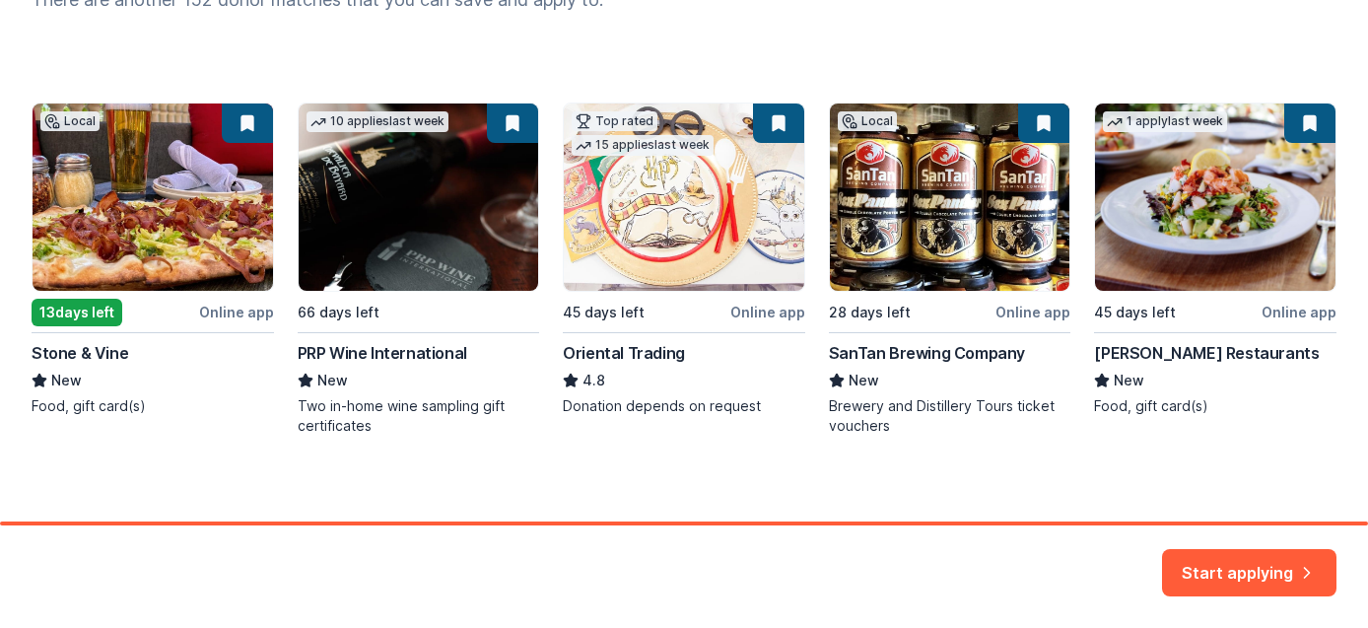
scroll to position [307, 0]
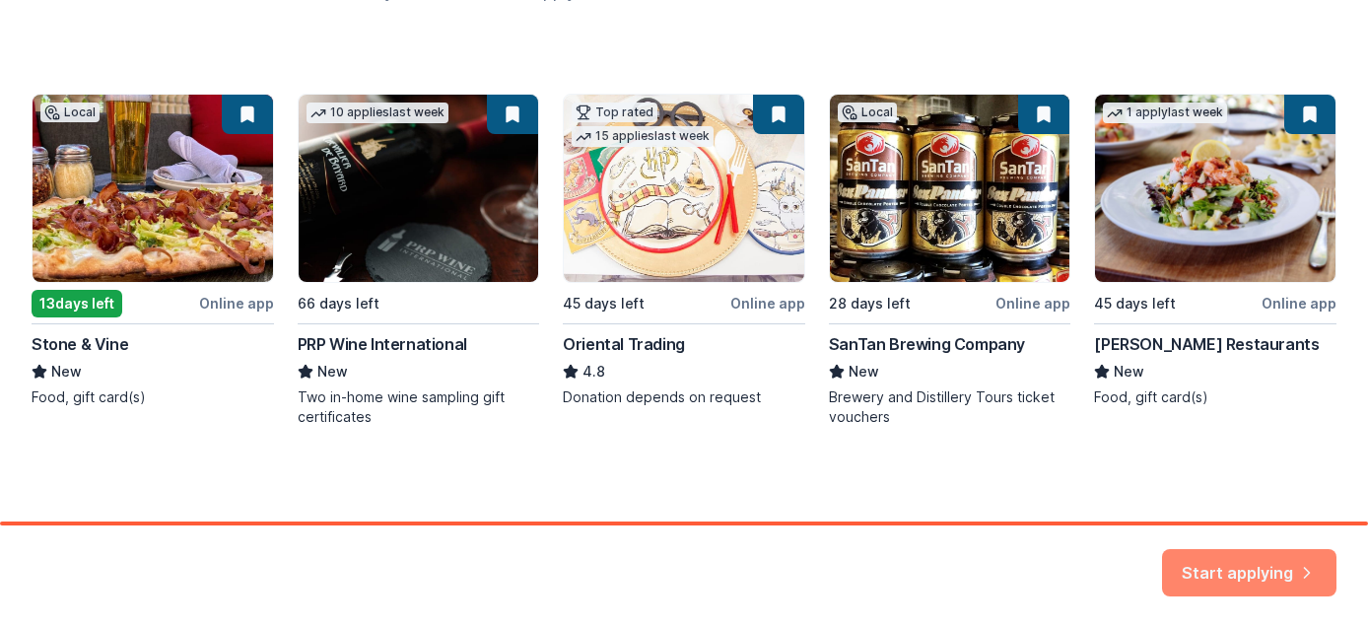
click at [1267, 563] on button "Start applying" at bounding box center [1249, 560] width 174 height 47
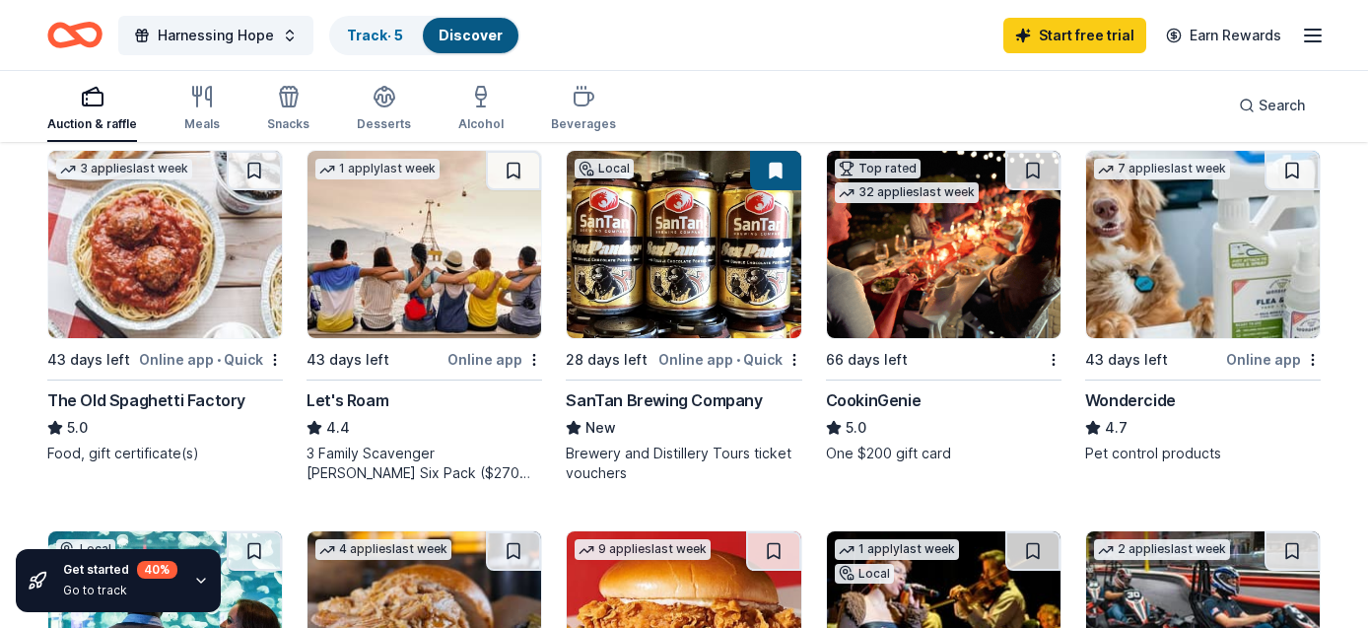
scroll to position [958, 0]
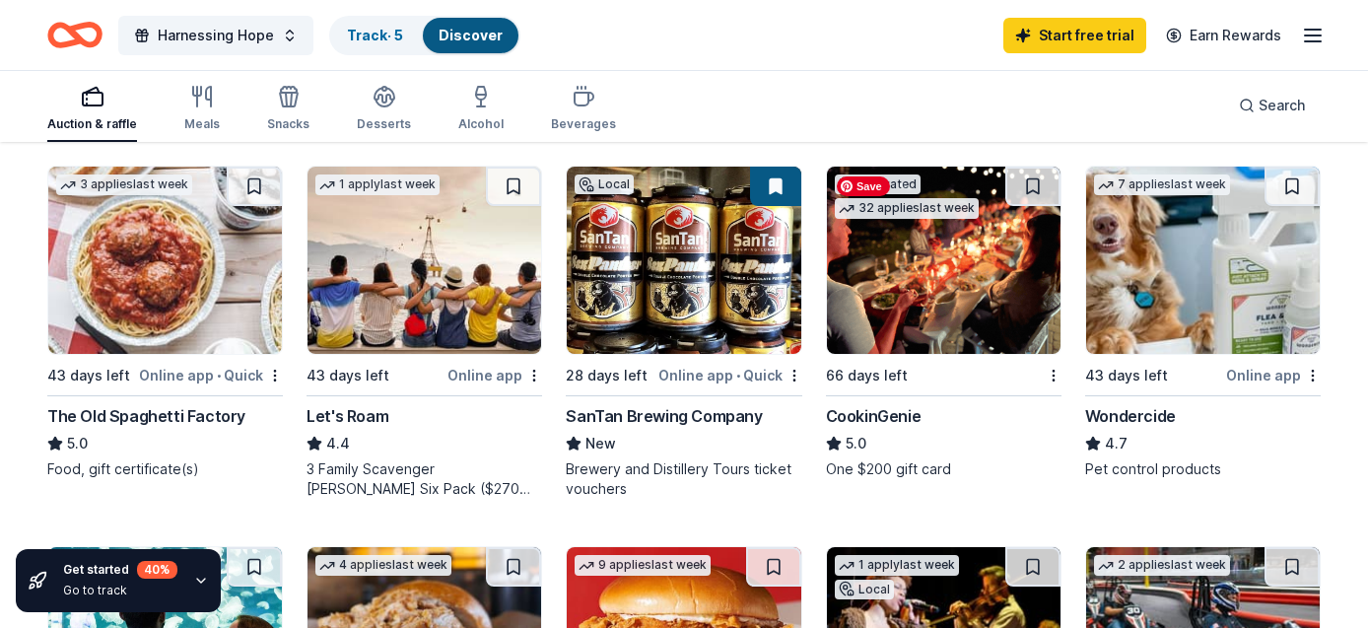
click at [887, 289] on img at bounding box center [944, 260] width 234 height 187
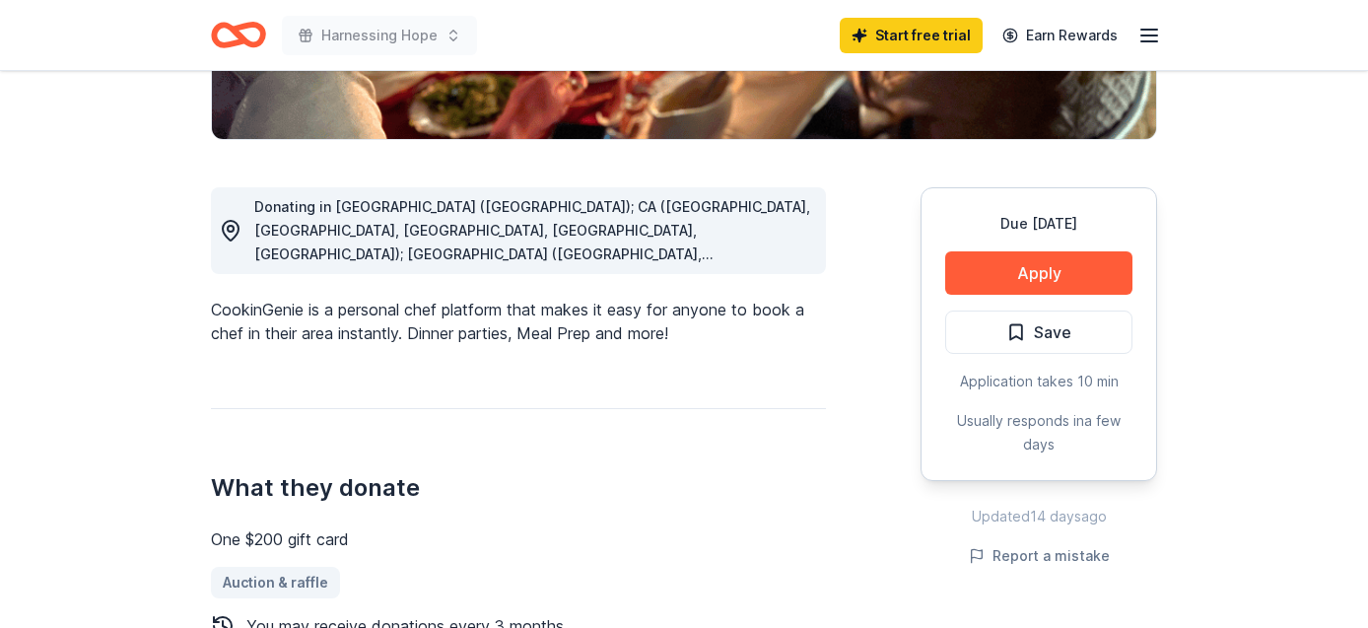
scroll to position [456, 0]
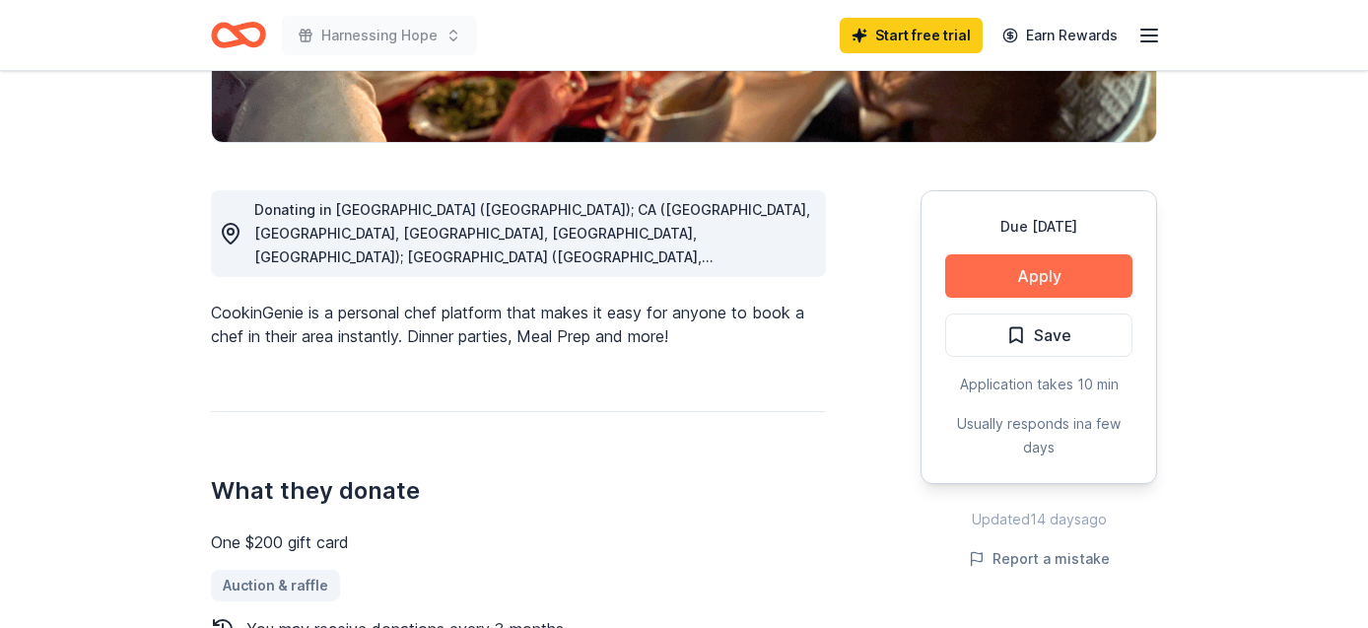
click at [1021, 265] on button "Apply" at bounding box center [1038, 275] width 187 height 43
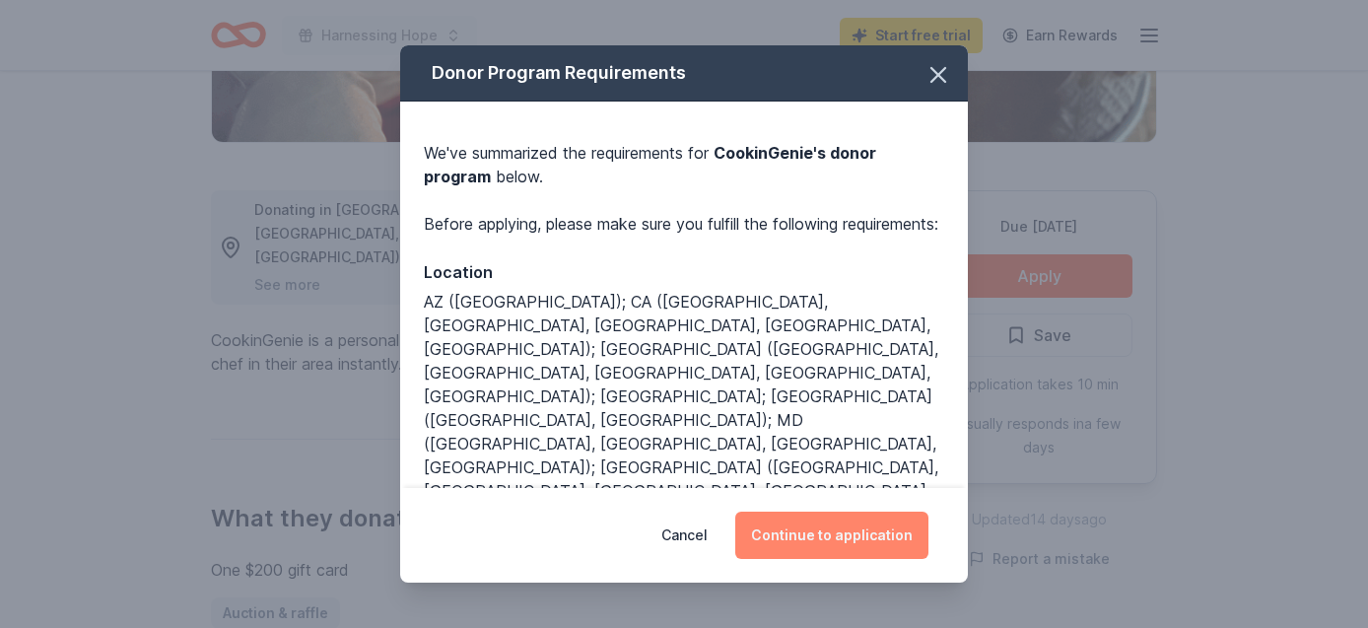
click at [815, 543] on button "Continue to application" at bounding box center [831, 534] width 193 height 47
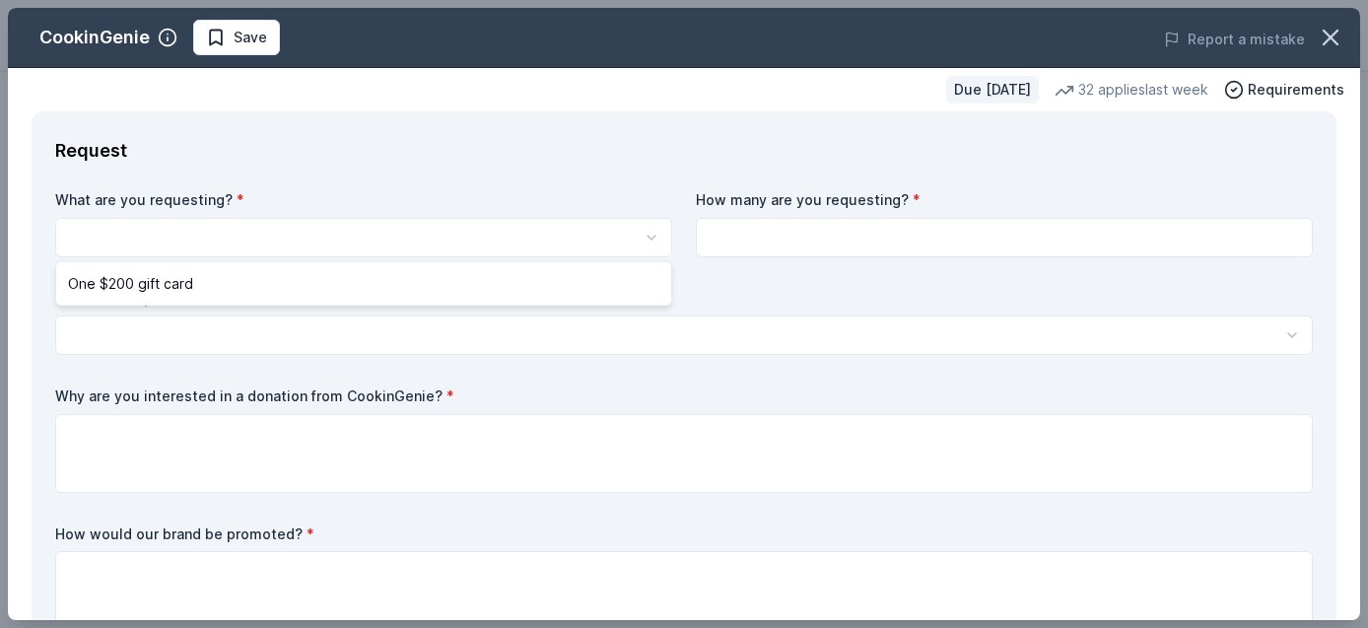
click at [366, 237] on html "Harnessing Hope Save Apply Due [DATE] Share CookinGenie 5.0 • 7 reviews 32 appl…" at bounding box center [684, 314] width 1368 height 628
select select "One $200 gift card"
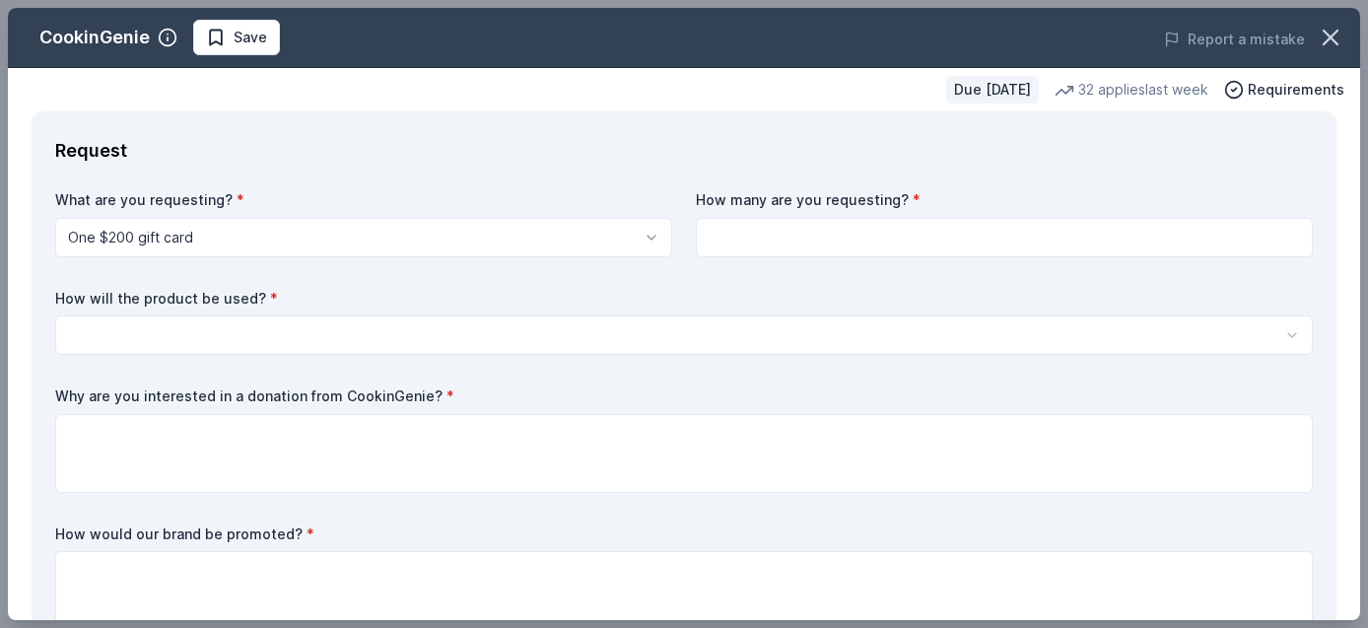
click at [782, 243] on input at bounding box center [1004, 237] width 617 height 39
type input "1"
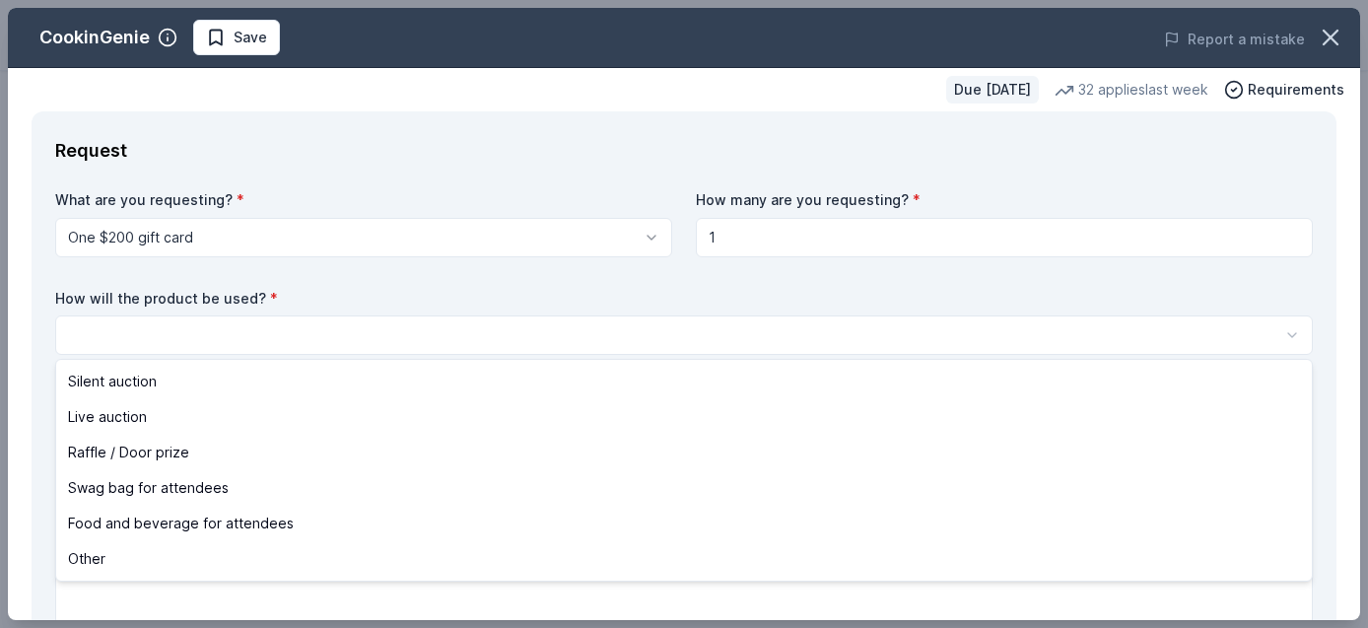
click at [254, 332] on html "Harnessing Hope Save Apply Due [DATE] Share CookinGenie 5.0 • 7 reviews 32 appl…" at bounding box center [684, 314] width 1368 height 628
select select "silentAuction"
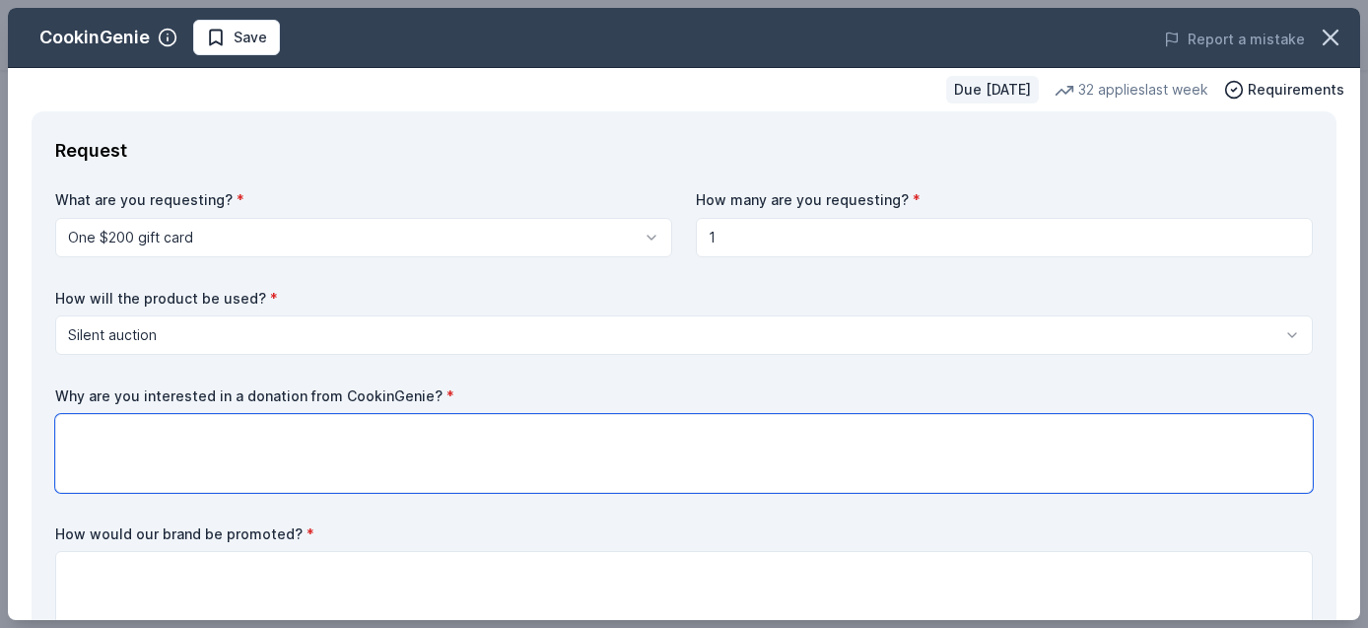
click at [132, 444] on textarea at bounding box center [683, 453] width 1257 height 79
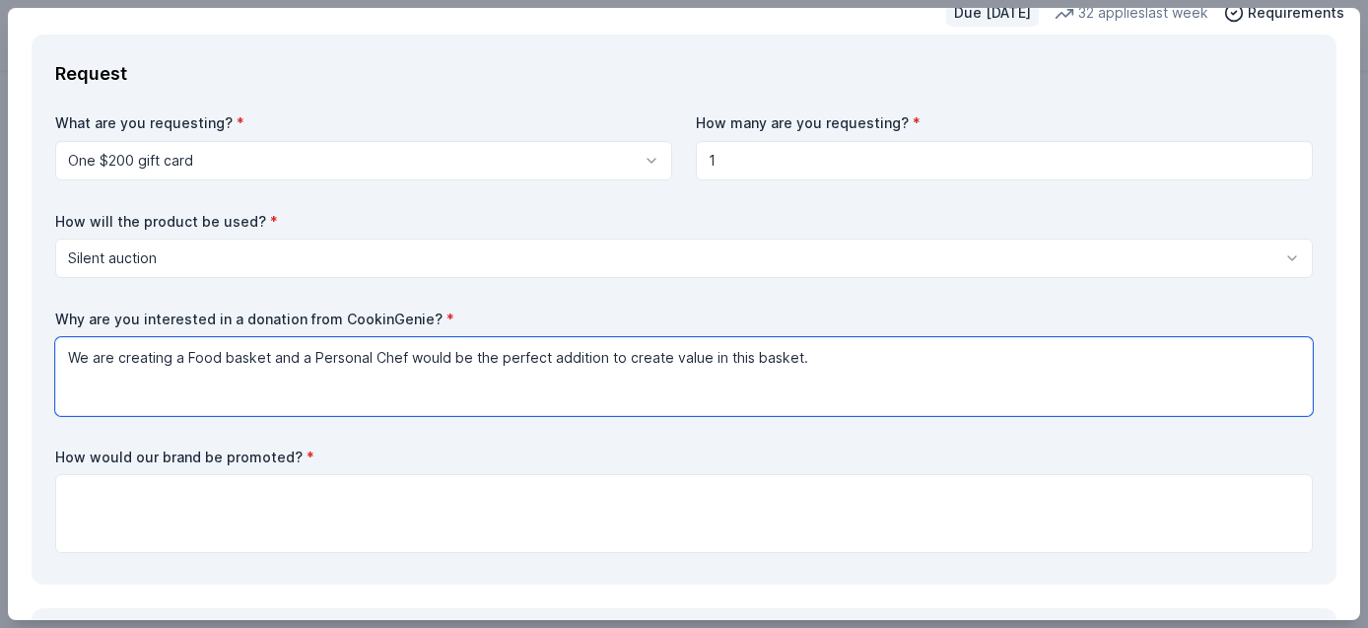
scroll to position [96, 0]
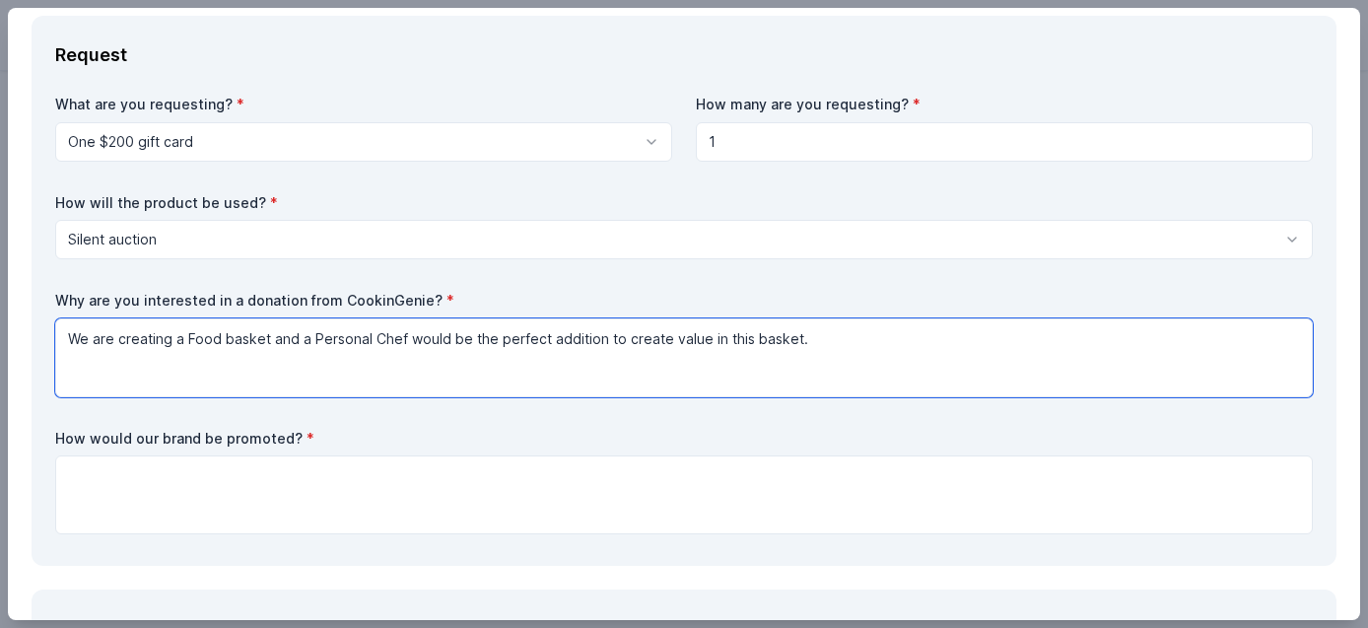
type textarea "We are creating a Food basket and a Personal Chef would be the perfect addition…"
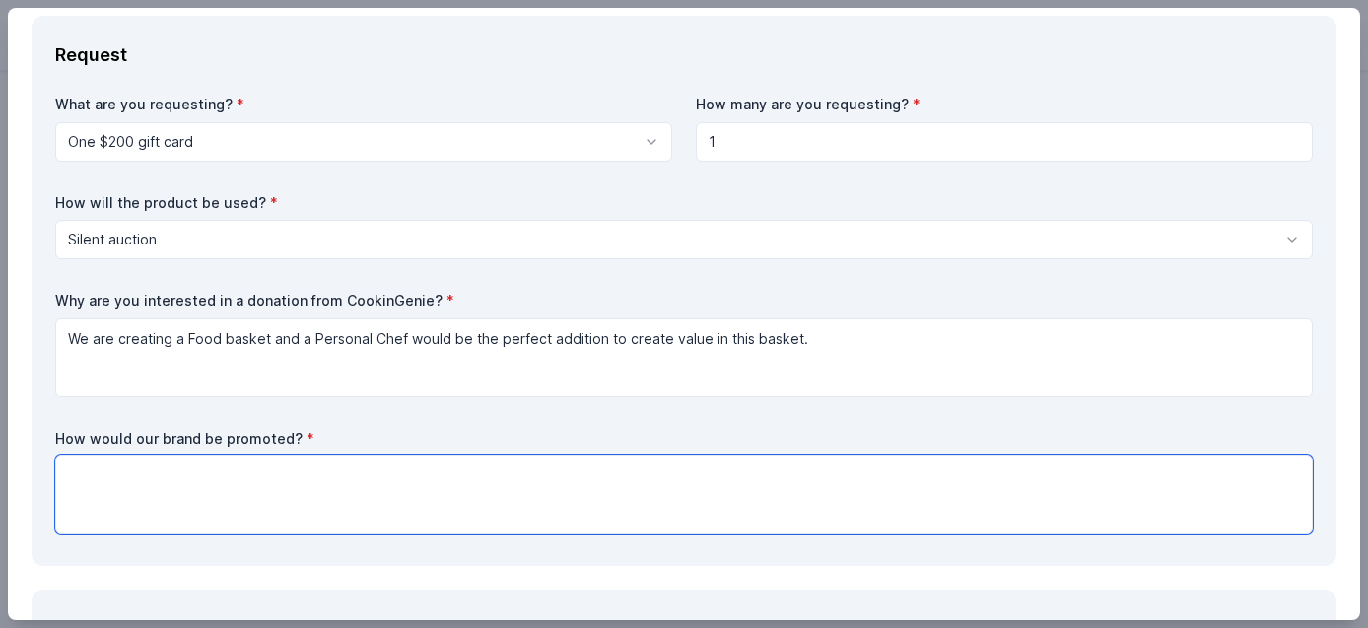
click at [131, 485] on textarea at bounding box center [683, 494] width 1257 height 79
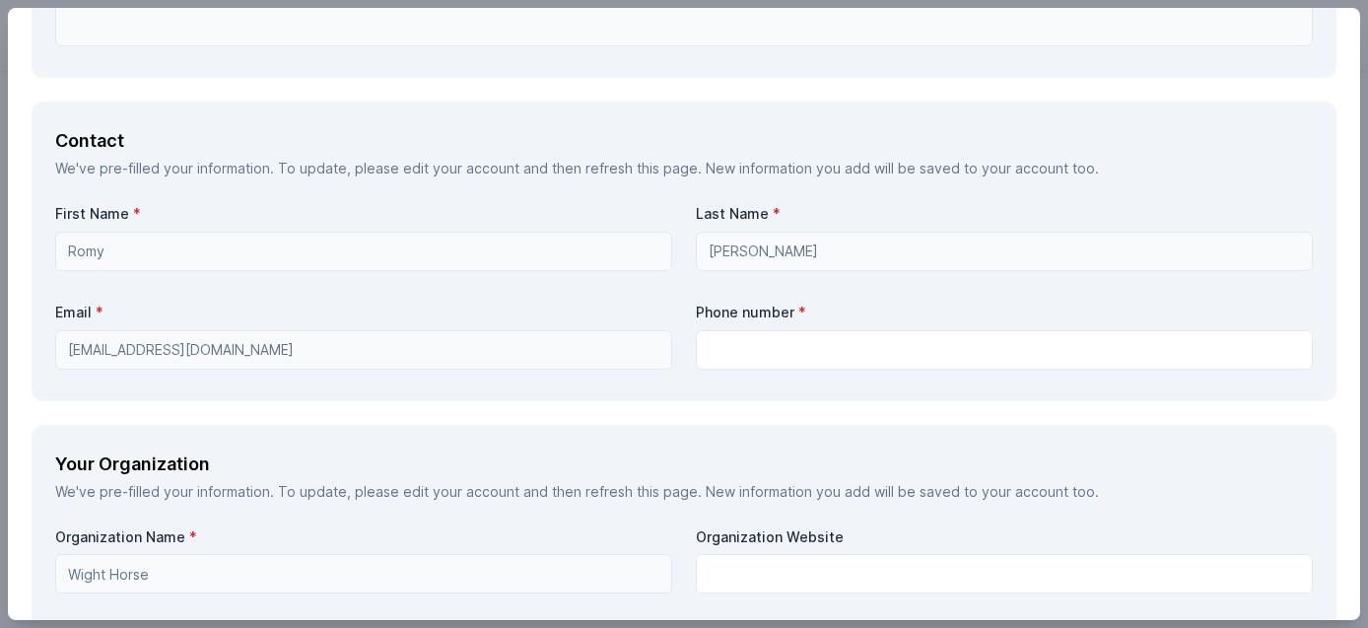
scroll to position [1245, 0]
type textarea "We would promote your brand on social media, on our invitations and reminders a…"
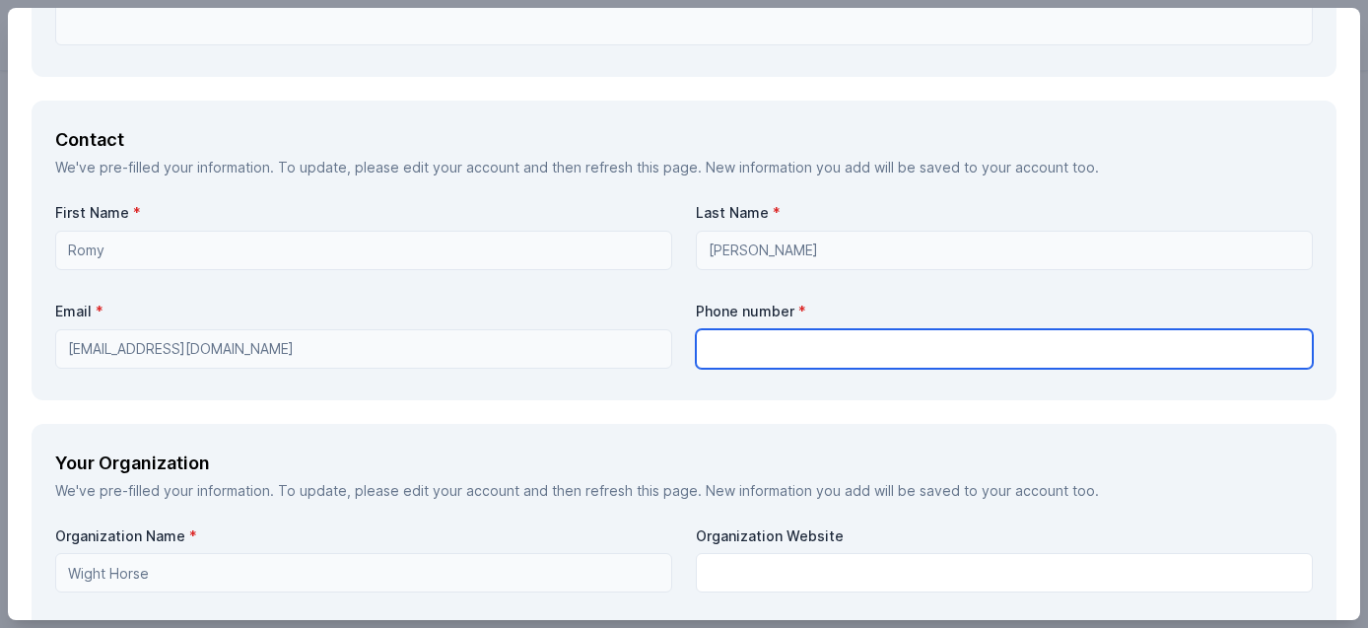
click at [747, 346] on input "text" at bounding box center [1004, 348] width 617 height 39
type input "6028098505"
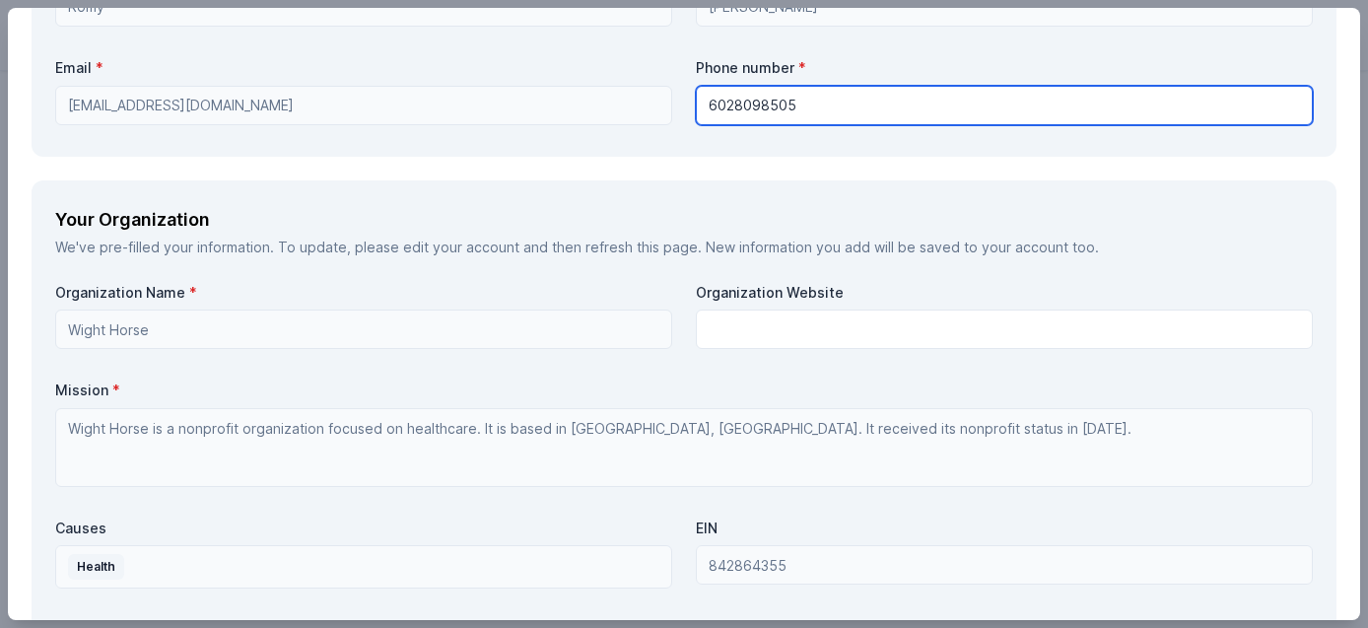
scroll to position [1490, 0]
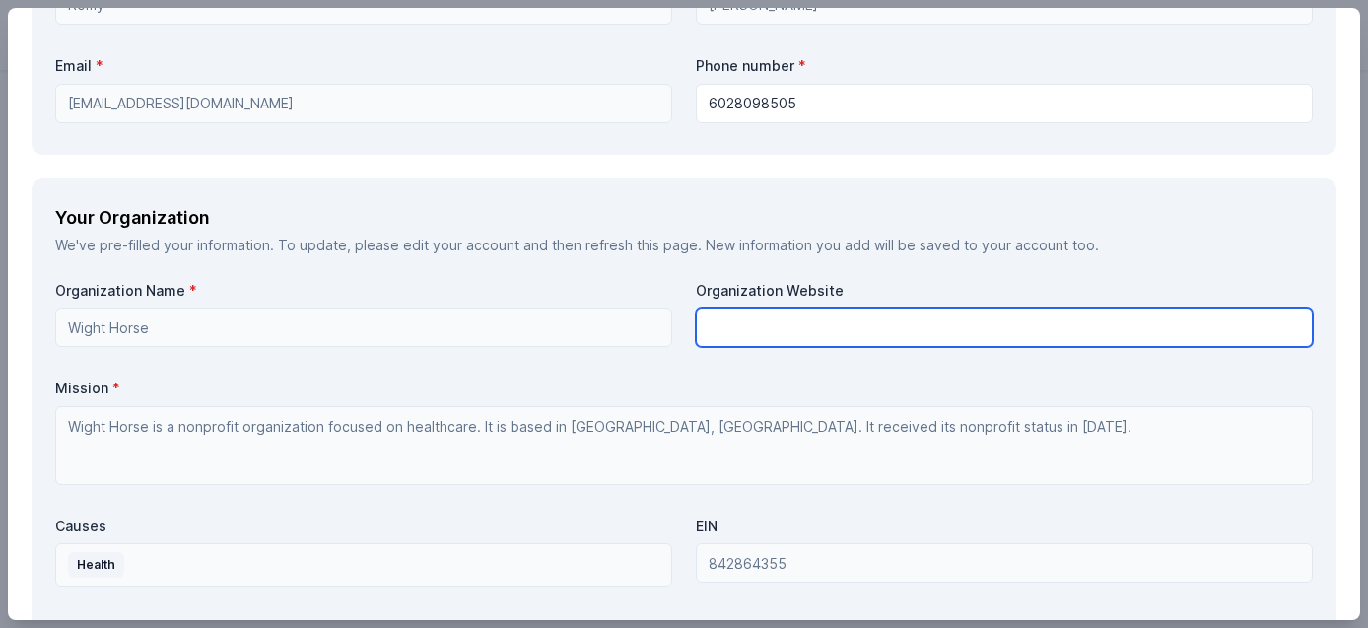
click at [756, 332] on input "text" at bounding box center [1004, 326] width 617 height 39
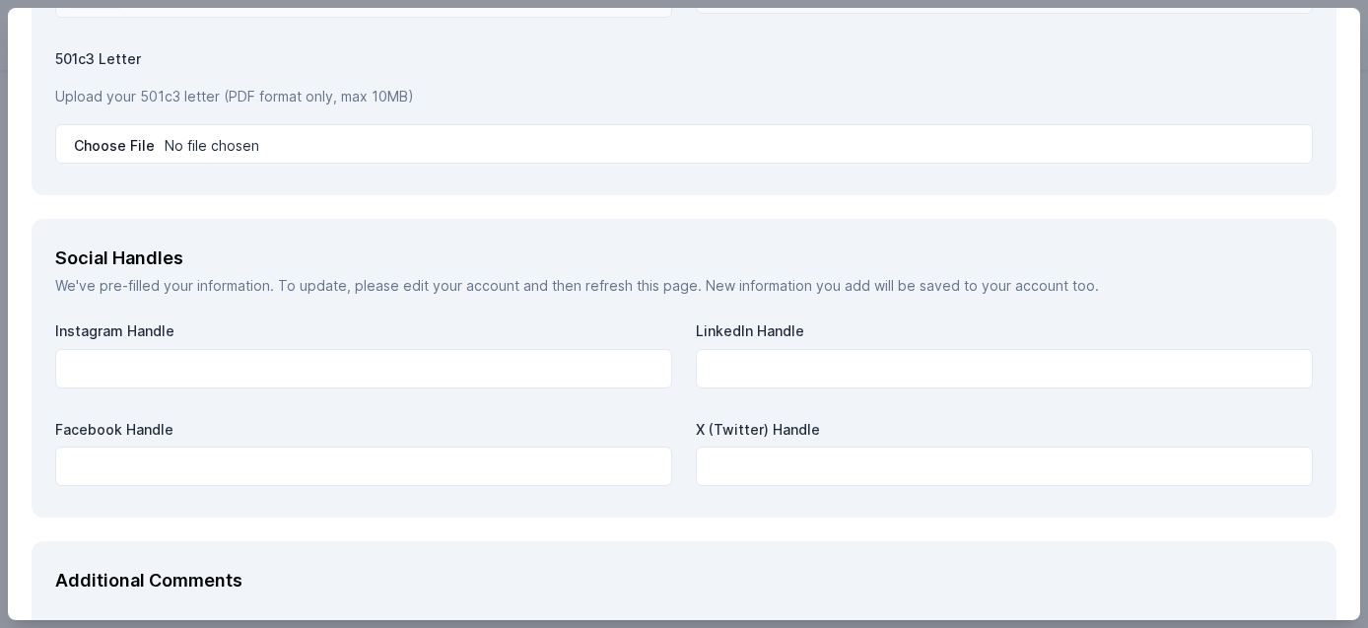
scroll to position [2057, 0]
type input "[DOMAIN_NAME]"
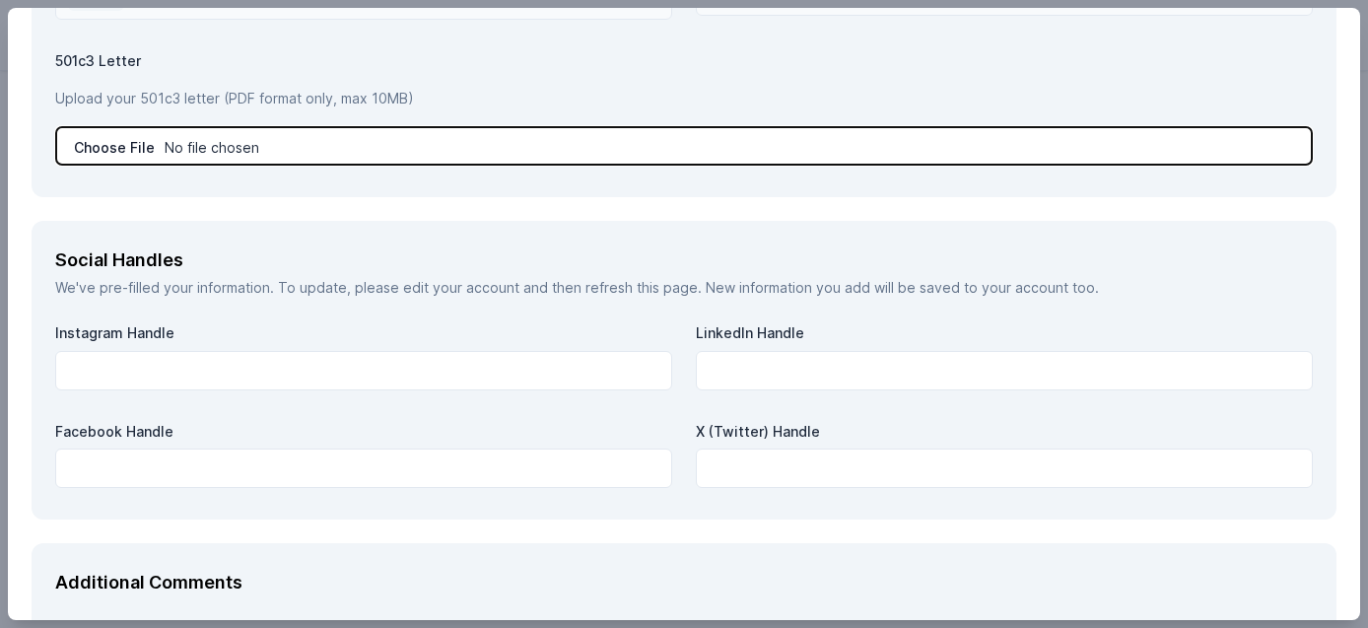
click at [246, 144] on input "file" at bounding box center [683, 145] width 1257 height 39
click at [397, 152] on input "file" at bounding box center [683, 145] width 1257 height 39
click at [101, 148] on input "file" at bounding box center [683, 145] width 1257 height 39
click at [136, 143] on input "file" at bounding box center [683, 145] width 1257 height 39
type input "C:\fakepath\IRS_501_Final Letter.pdf"
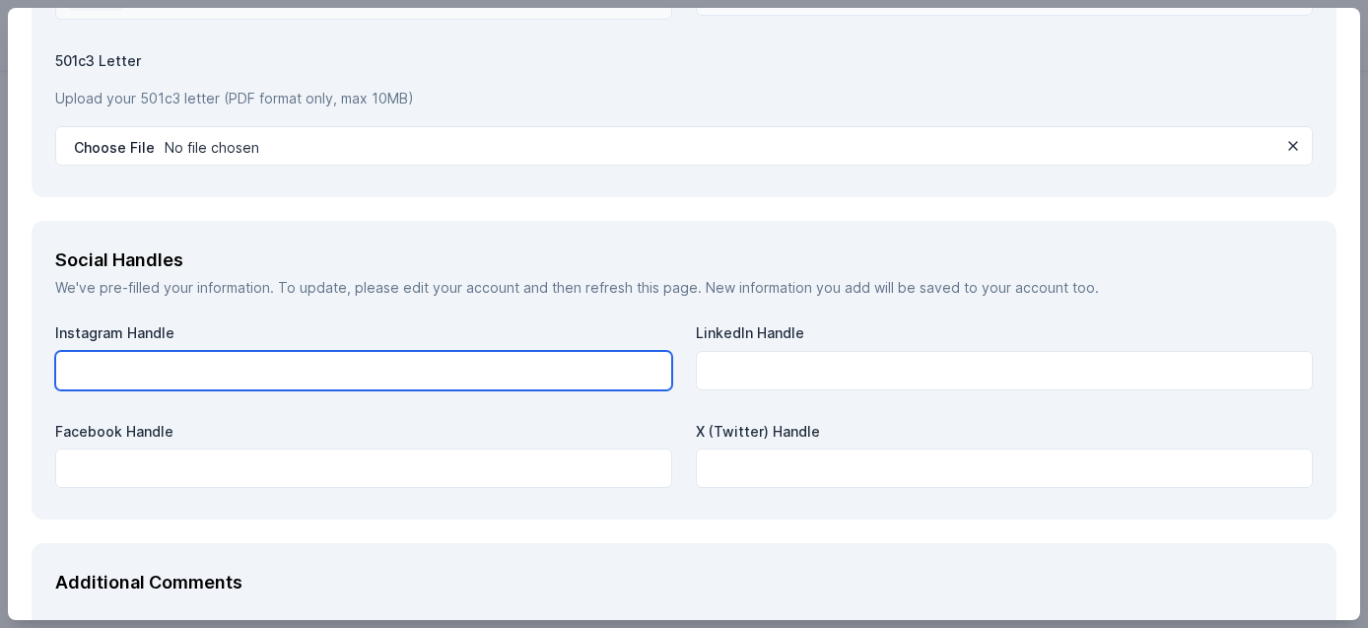
click at [180, 369] on input "text" at bounding box center [363, 370] width 617 height 39
type input "wighthore"
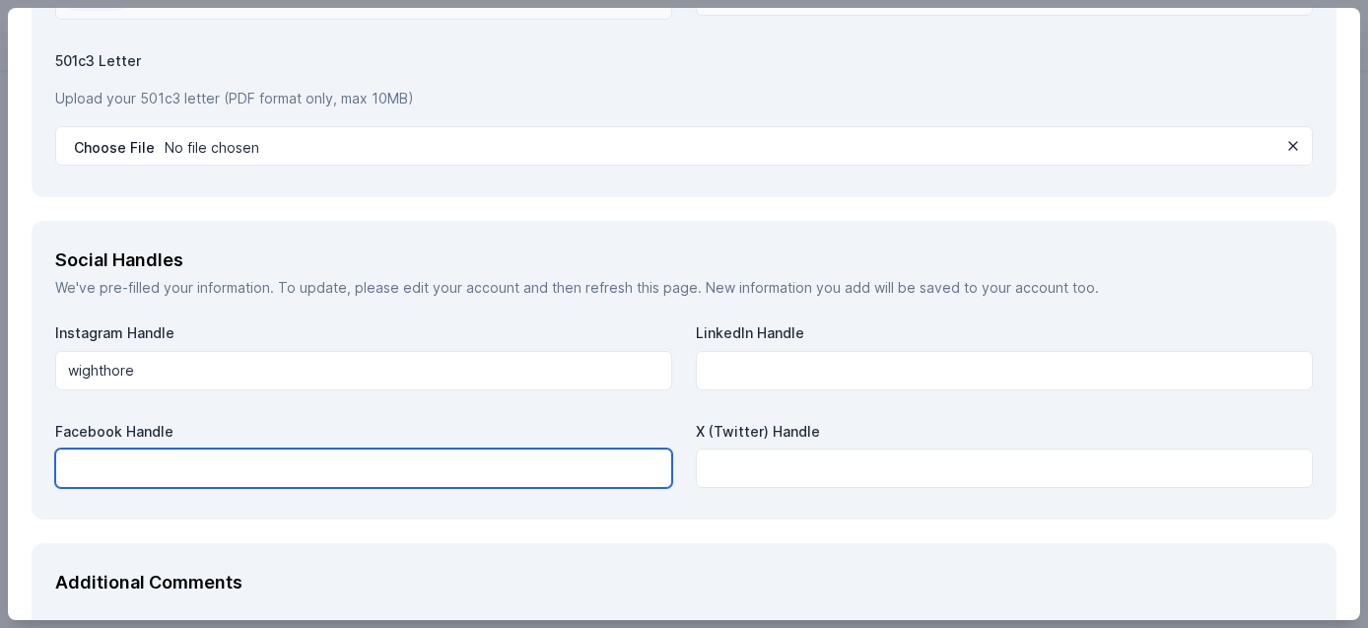
click at [197, 467] on input "text" at bounding box center [363, 467] width 617 height 39
type input "wi"
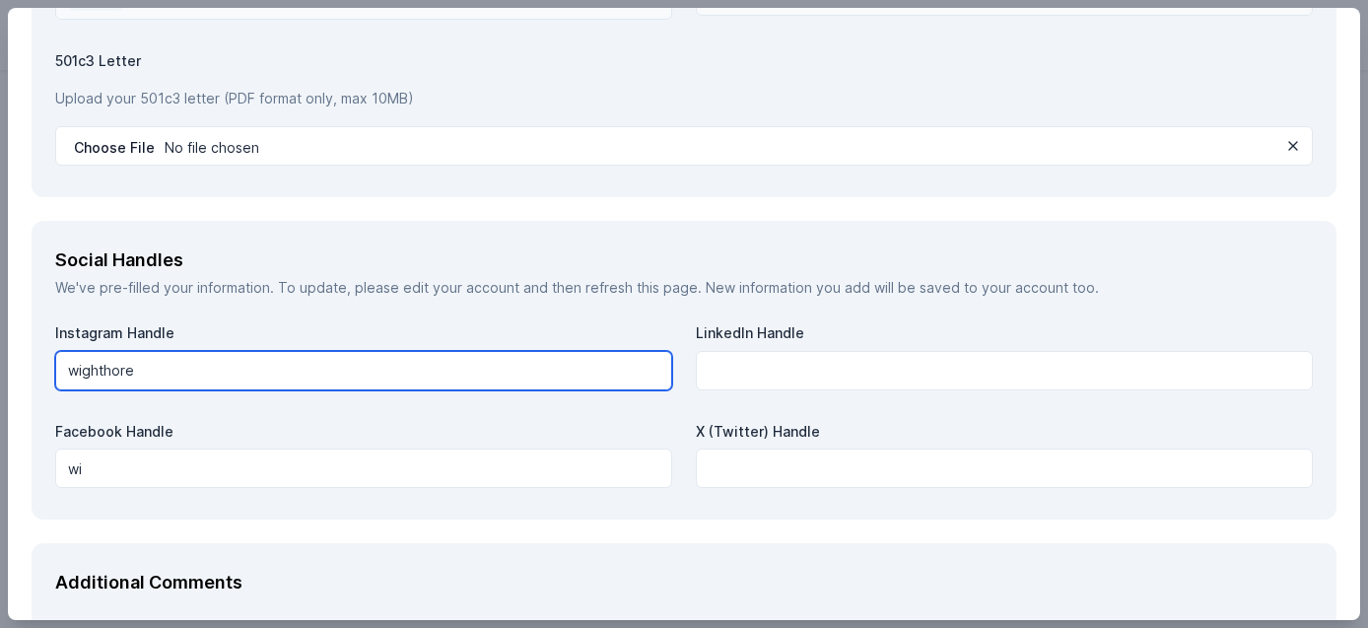
click at [154, 369] on input "wighthore" at bounding box center [363, 370] width 617 height 39
type input "wighthorse"
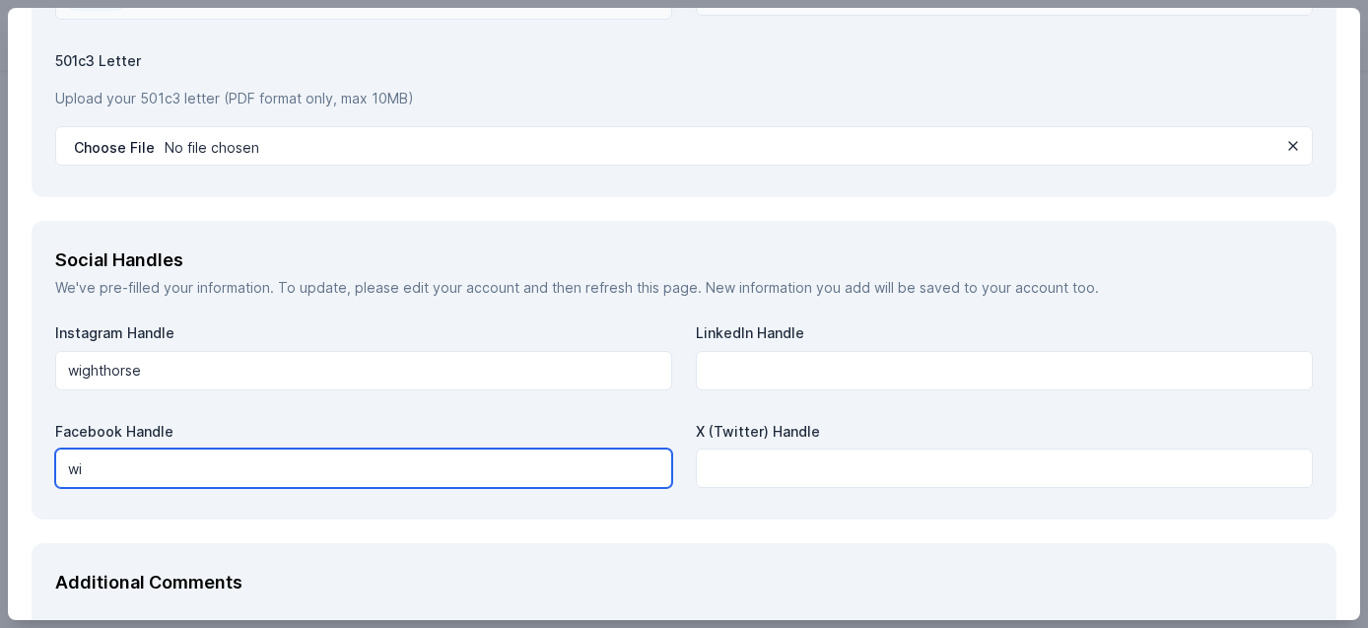
click at [107, 469] on input "wi" at bounding box center [363, 467] width 617 height 39
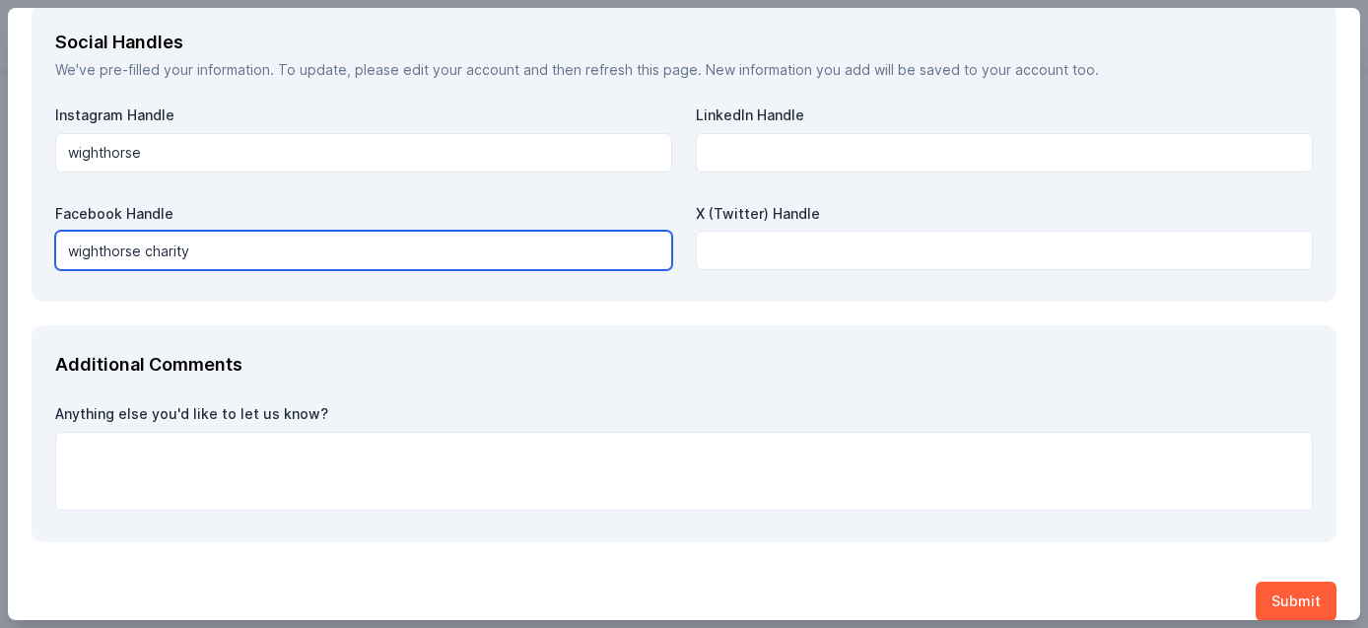
scroll to position [2298, 0]
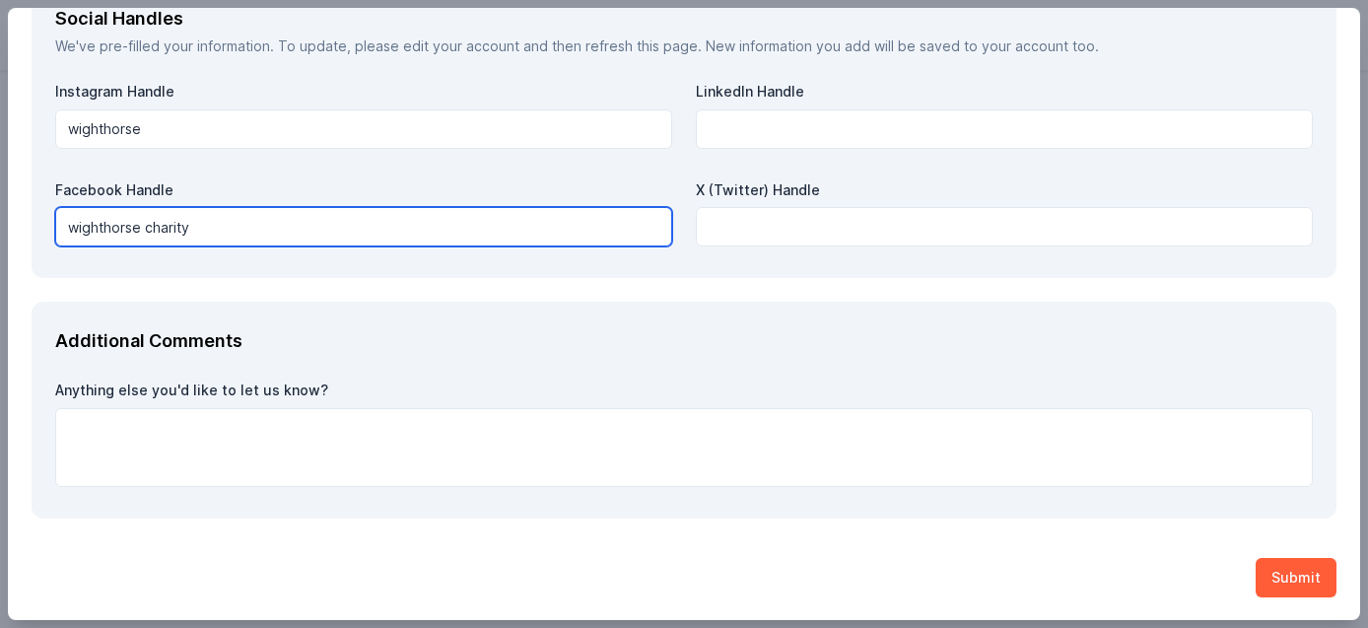
type input "wighthorse charity"
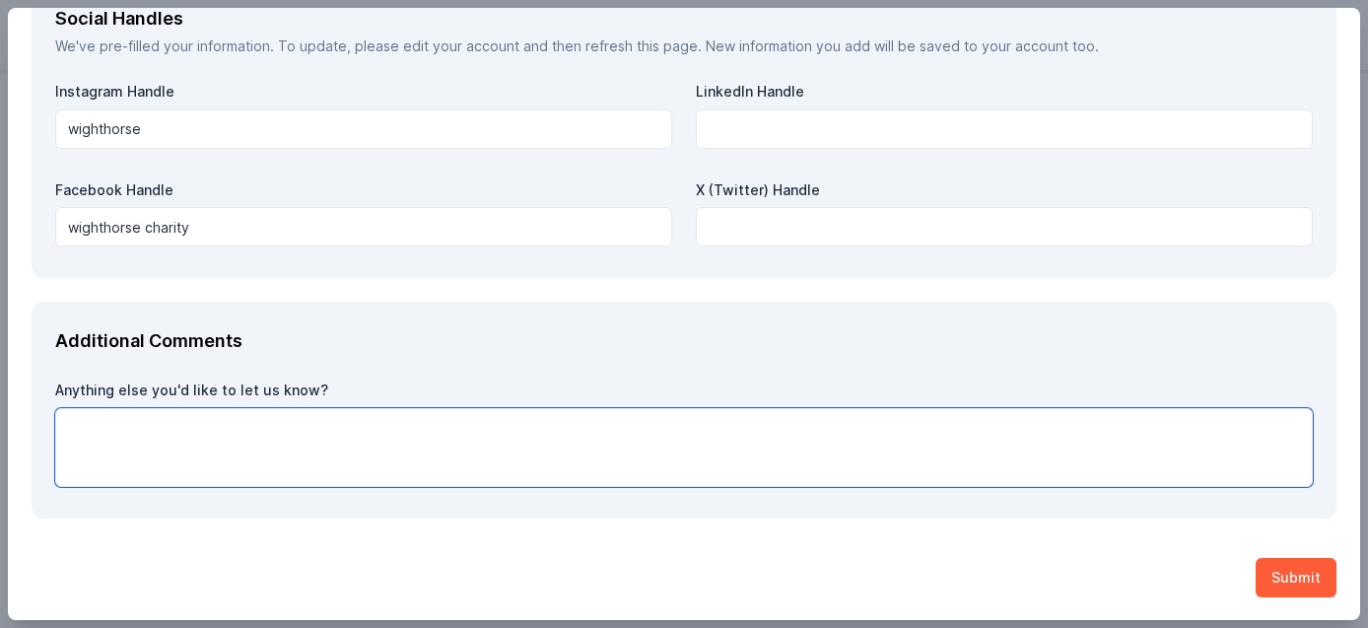
click at [118, 434] on textarea at bounding box center [683, 447] width 1257 height 79
type textarea "Thank you!"
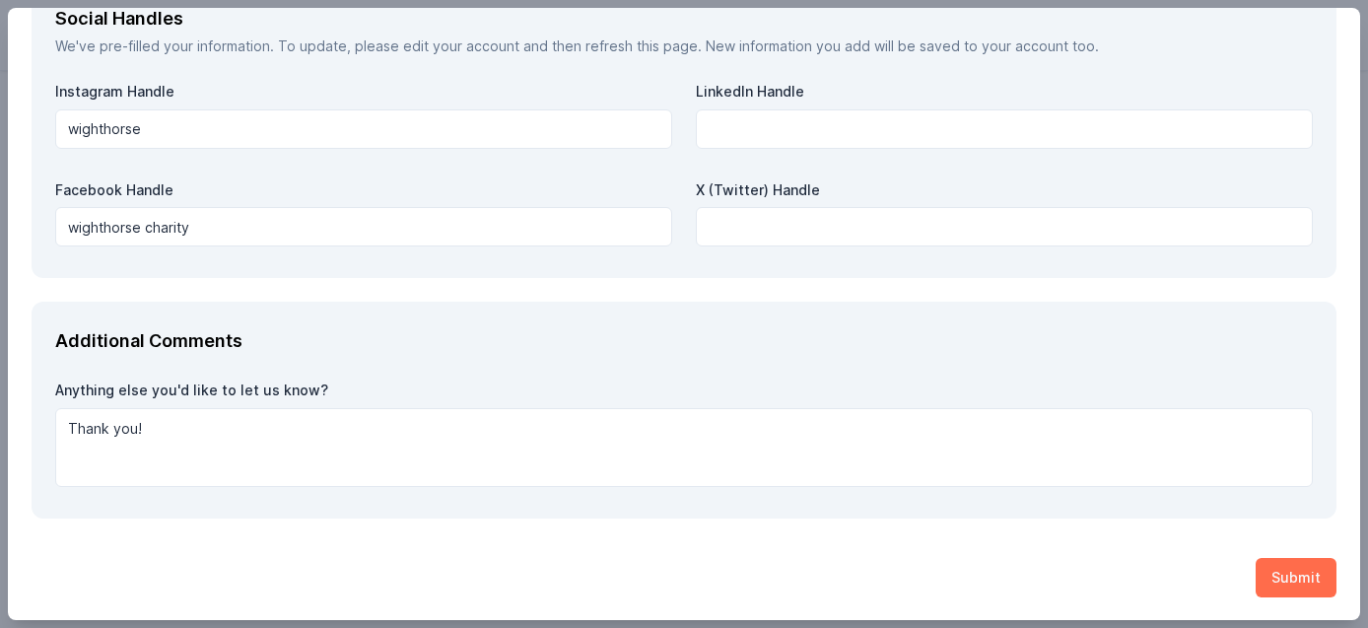
click at [1290, 581] on button "Submit" at bounding box center [1295, 577] width 81 height 39
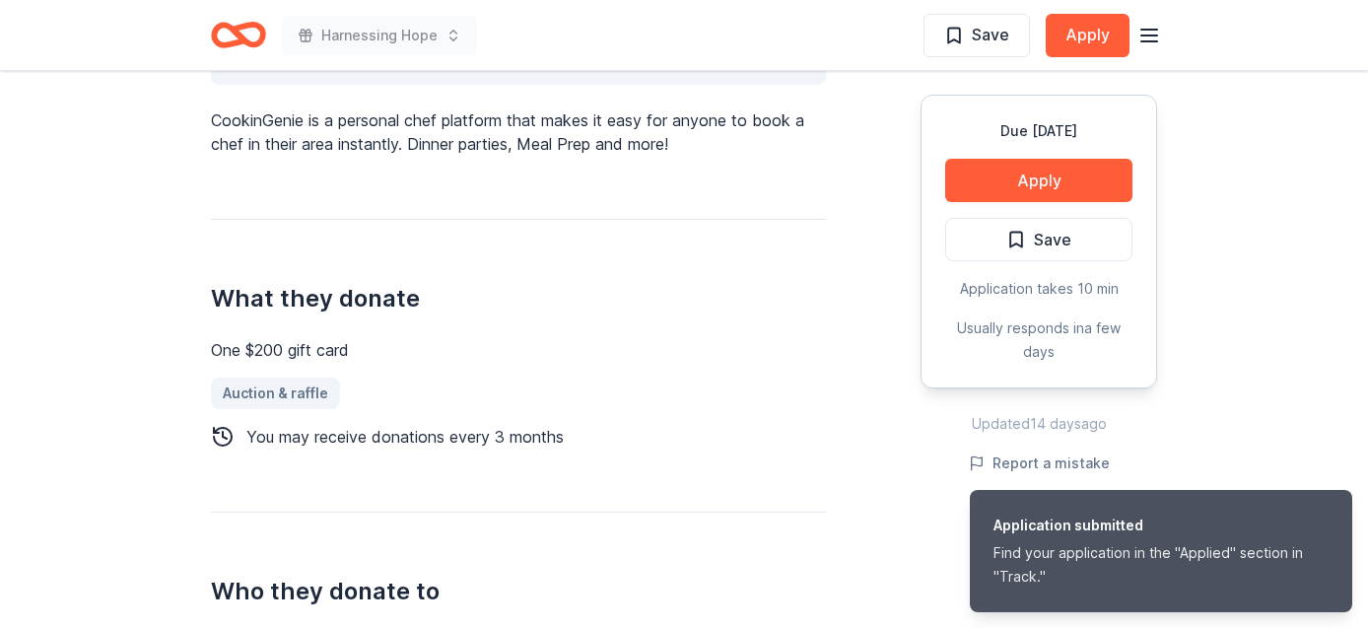
scroll to position [0, 0]
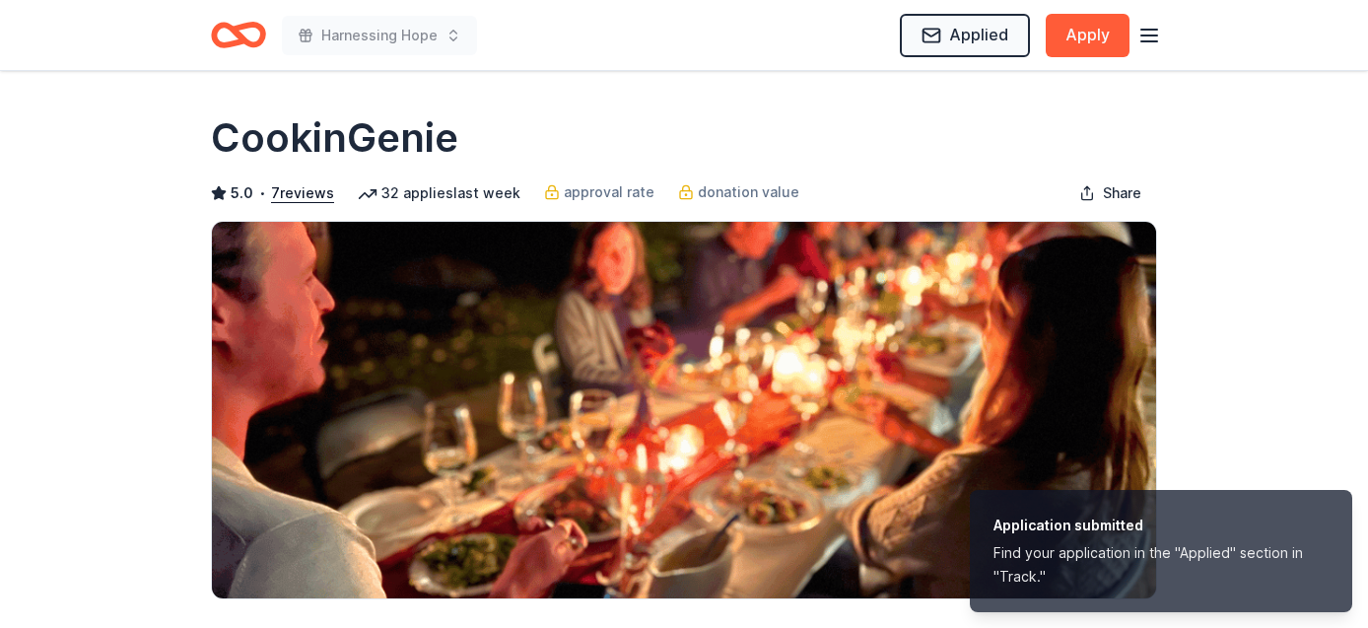
click at [238, 22] on icon "Home" at bounding box center [238, 35] width 55 height 46
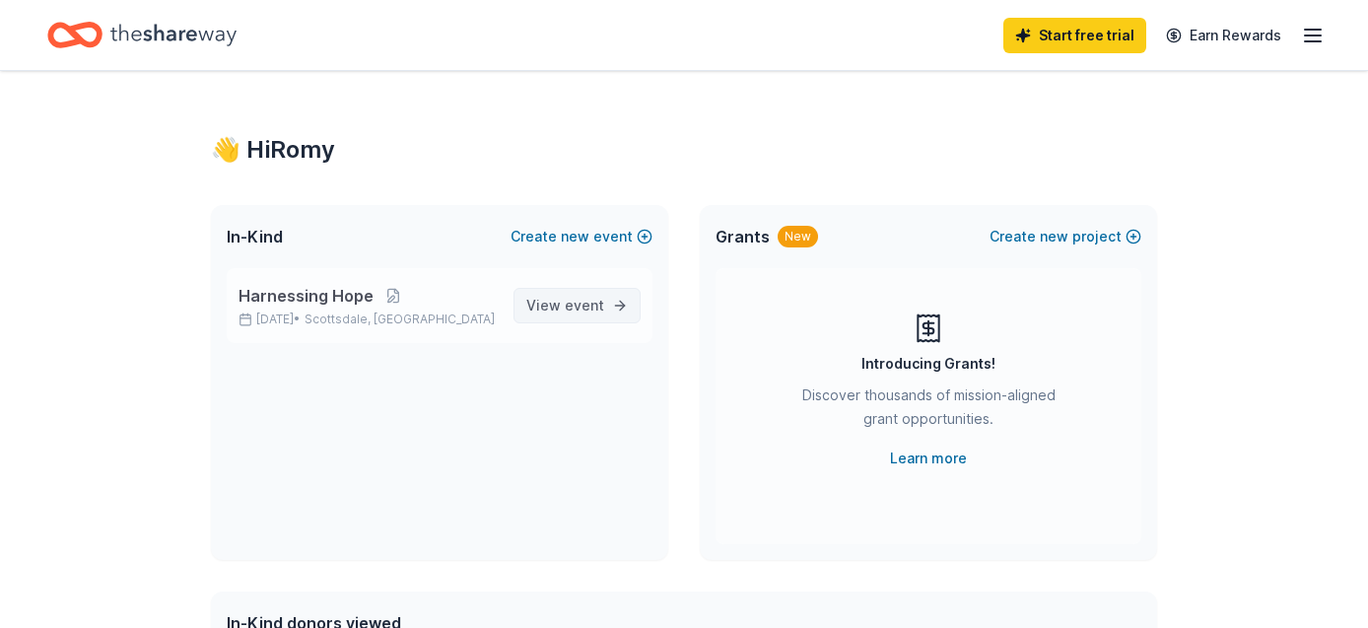
click at [539, 307] on span "View event" at bounding box center [565, 306] width 78 height 24
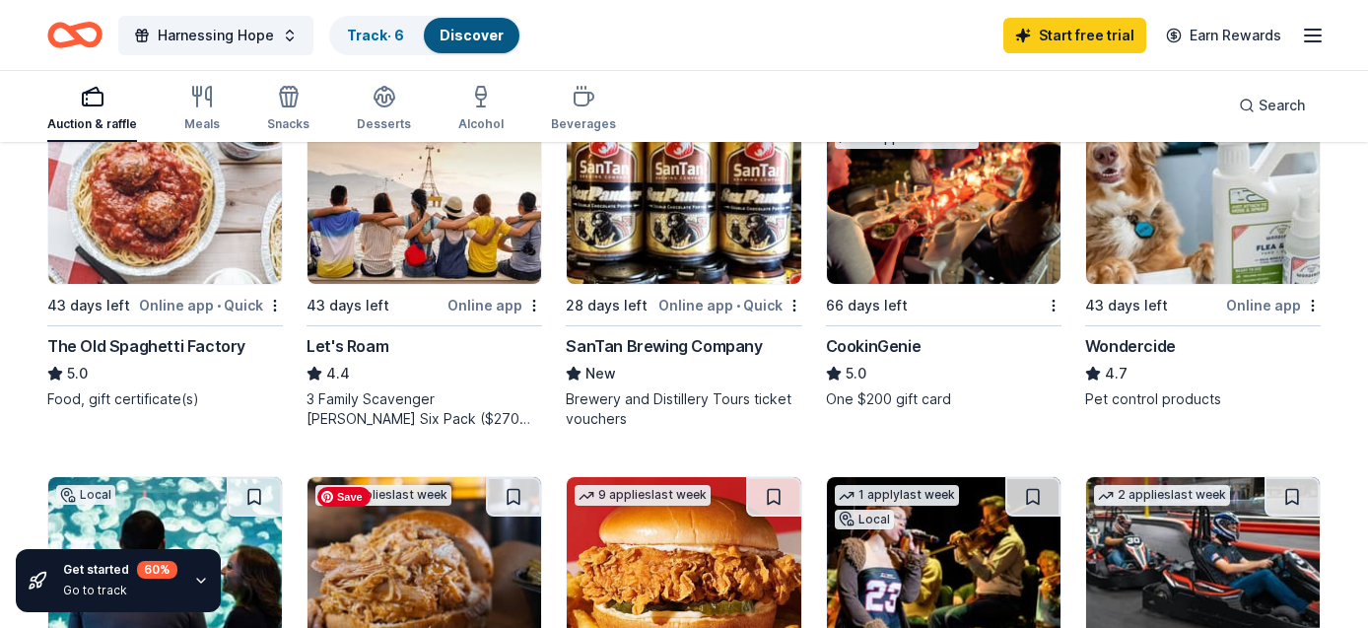
scroll to position [1027, 0]
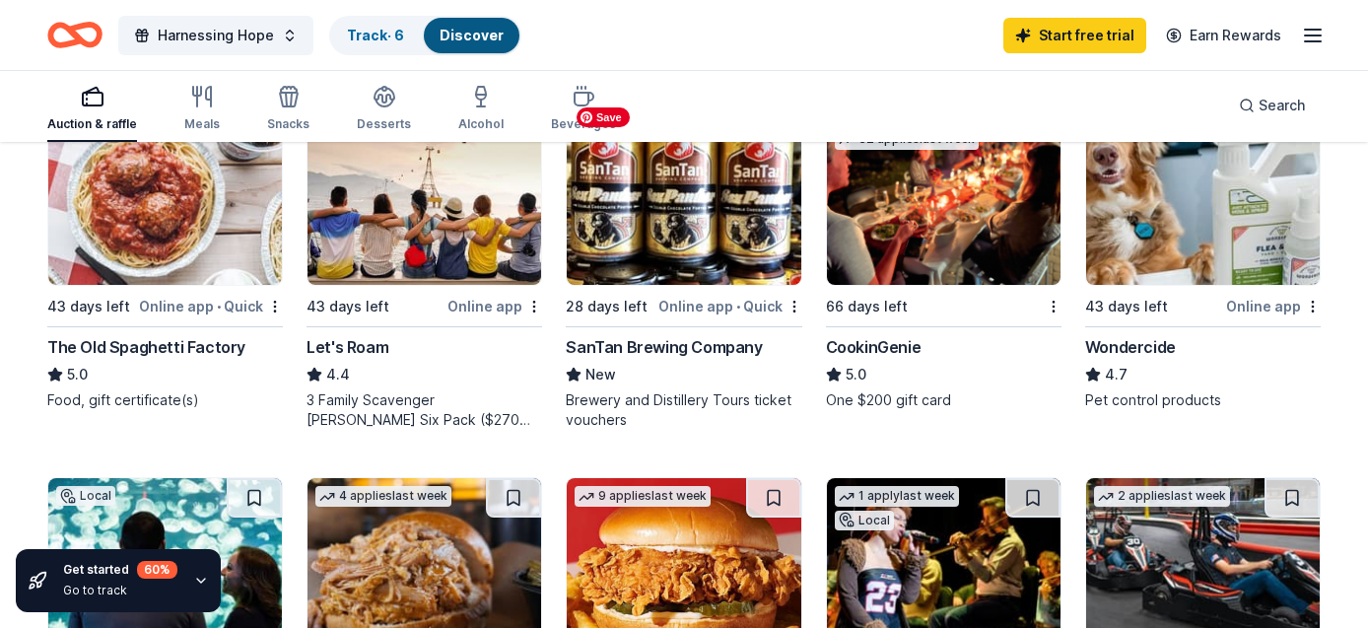
click at [699, 206] on img at bounding box center [684, 191] width 234 height 187
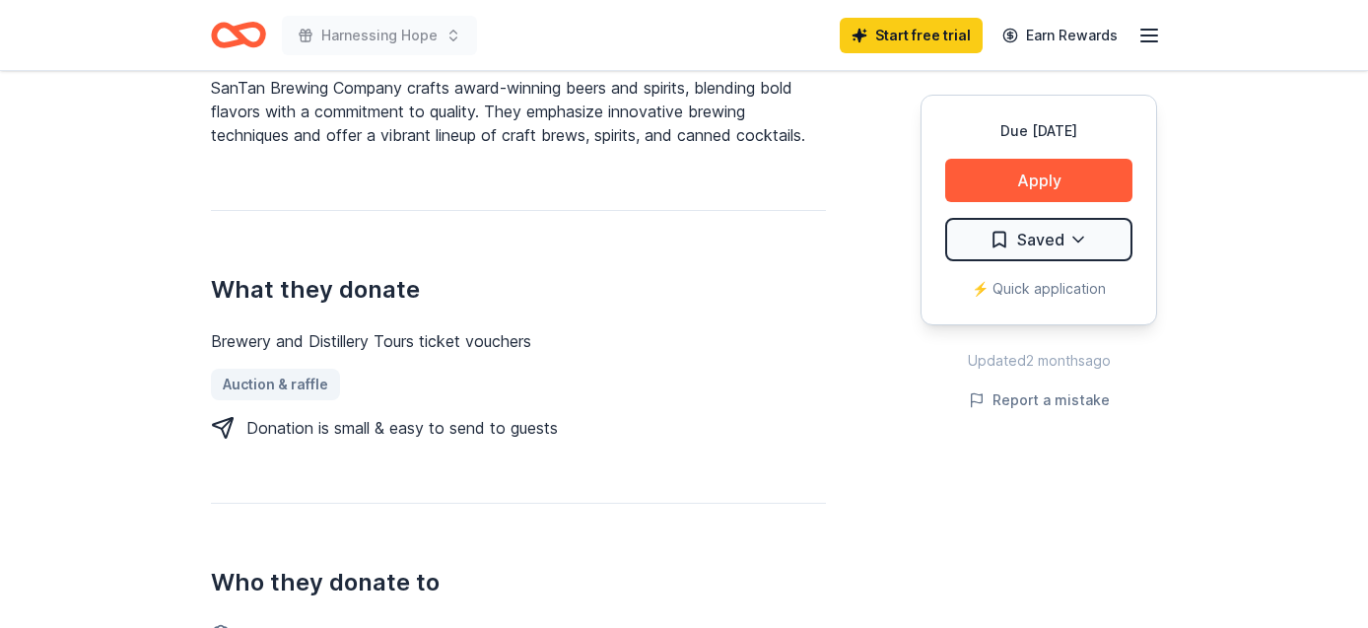
scroll to position [639, 0]
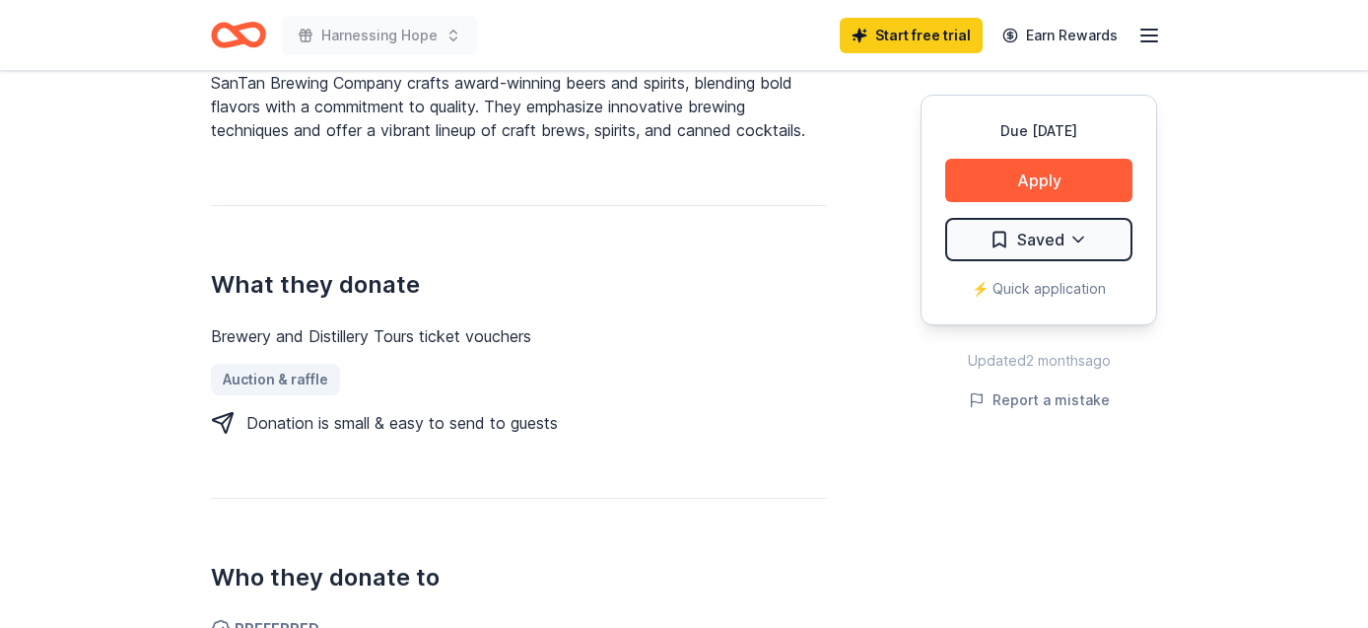
click at [237, 34] on icon "Home" at bounding box center [248, 35] width 31 height 20
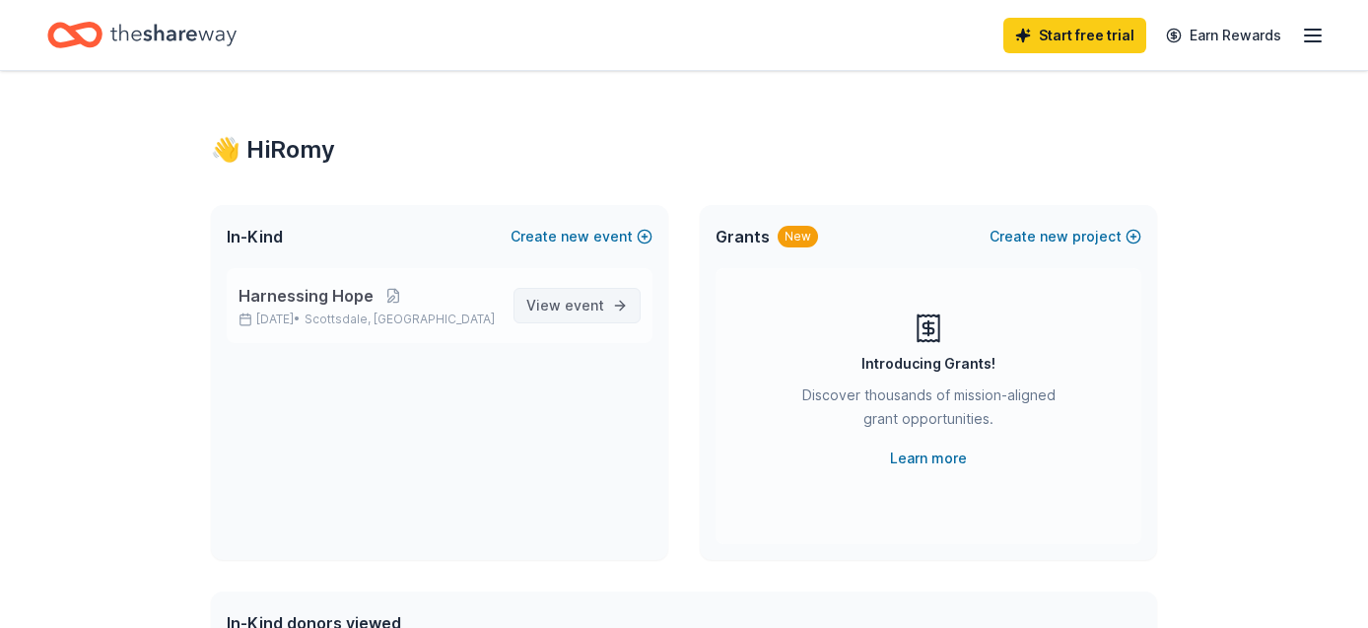
click at [542, 308] on span "View event" at bounding box center [565, 306] width 78 height 24
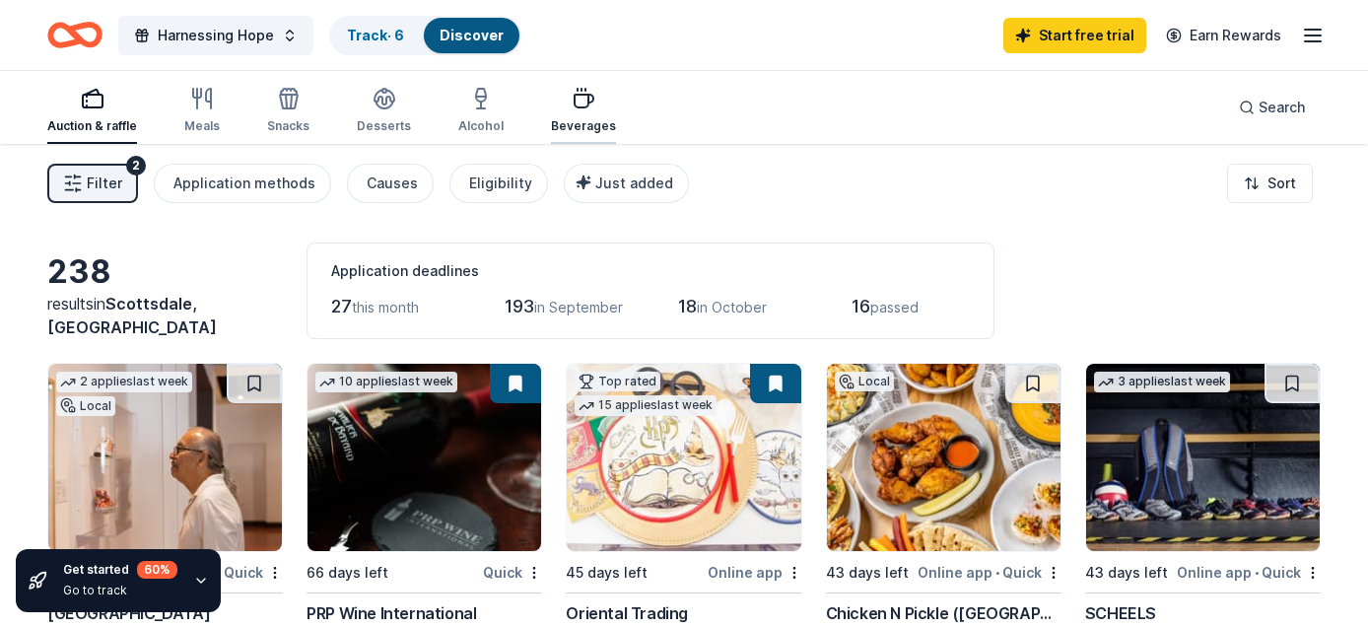
click at [580, 119] on div "Beverages" at bounding box center [583, 126] width 65 height 16
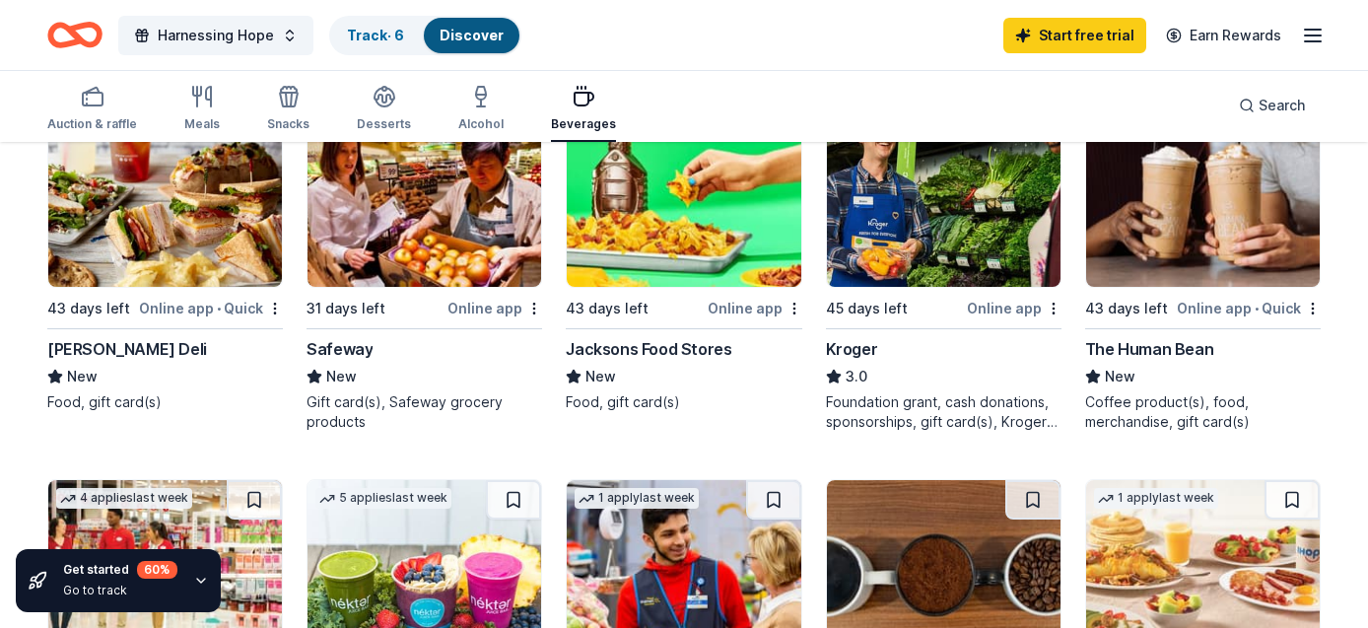
scroll to position [613, 0]
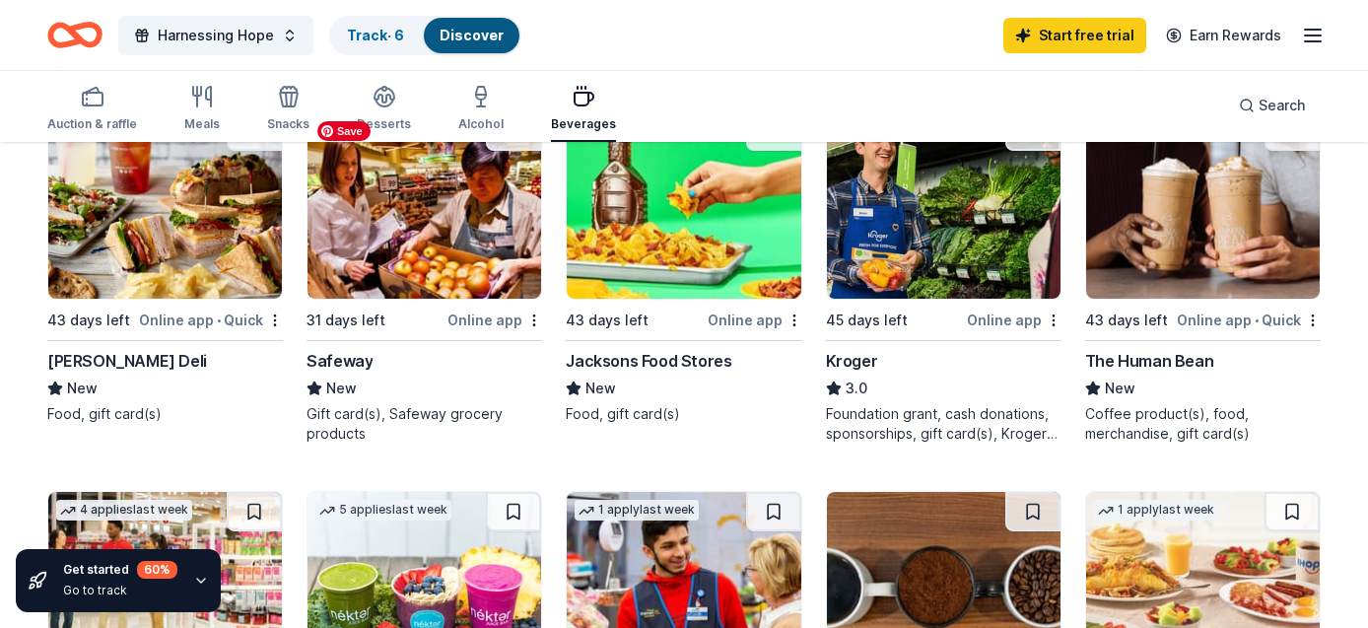
click at [437, 183] on img at bounding box center [424, 204] width 234 height 187
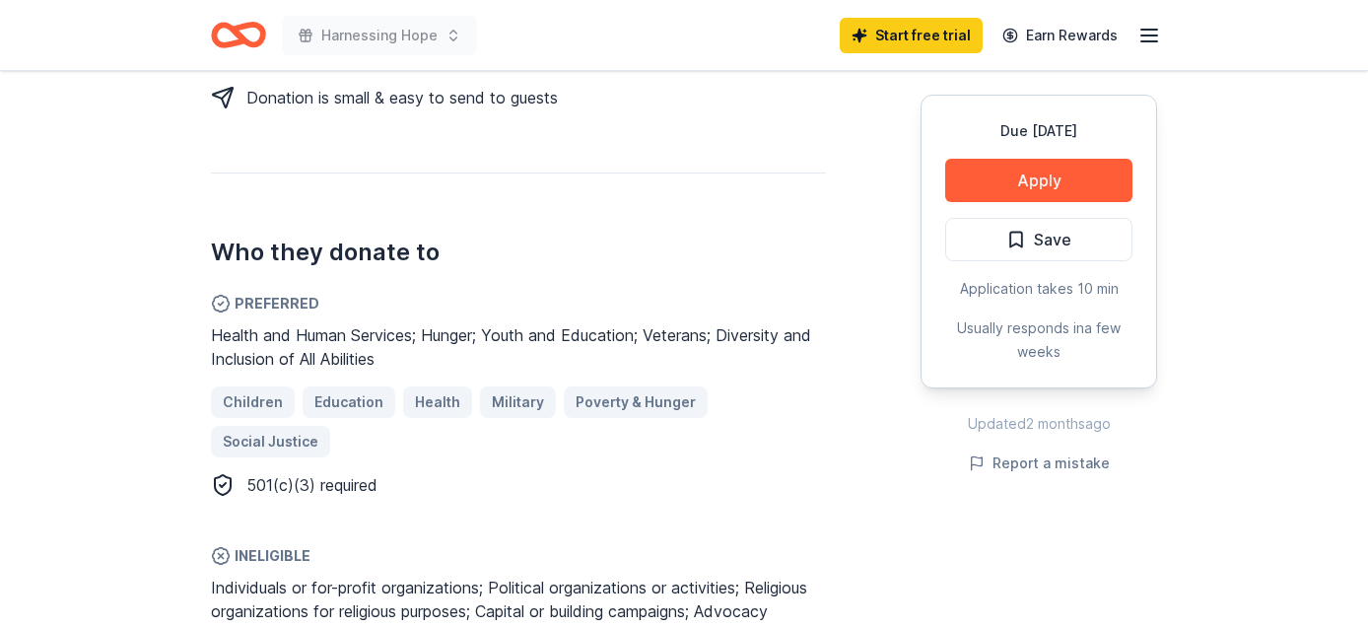
scroll to position [976, 0]
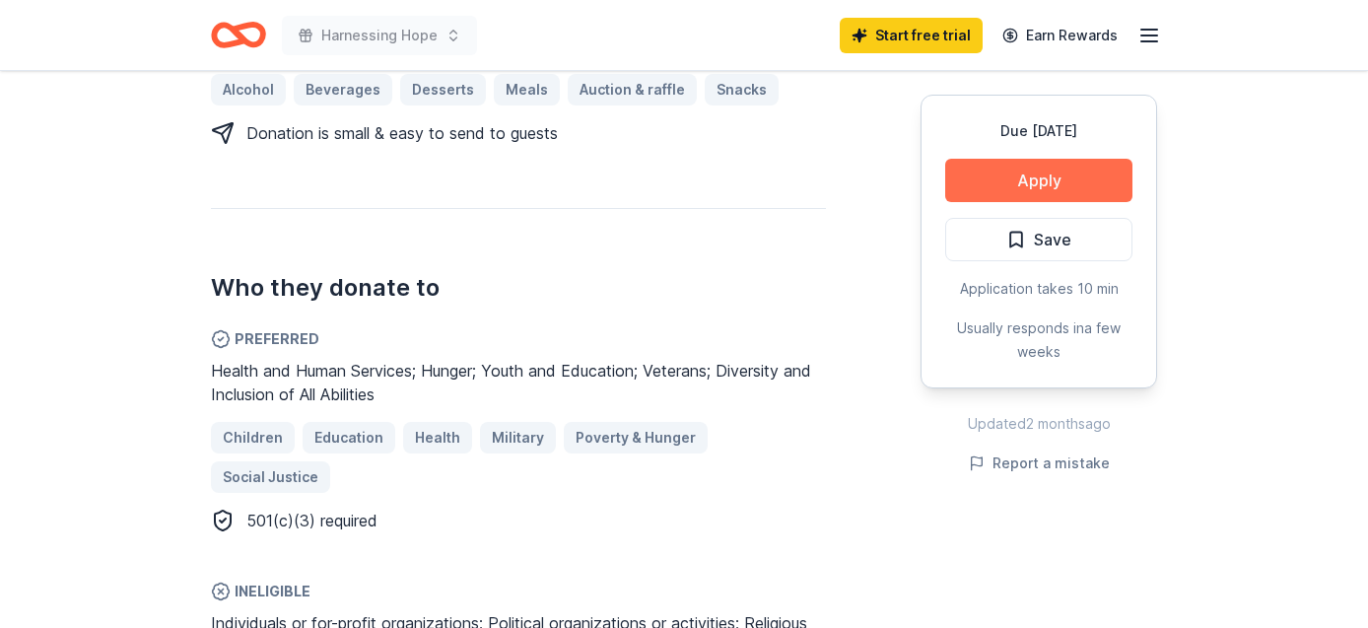
click at [1006, 177] on button "Apply" at bounding box center [1038, 180] width 187 height 43
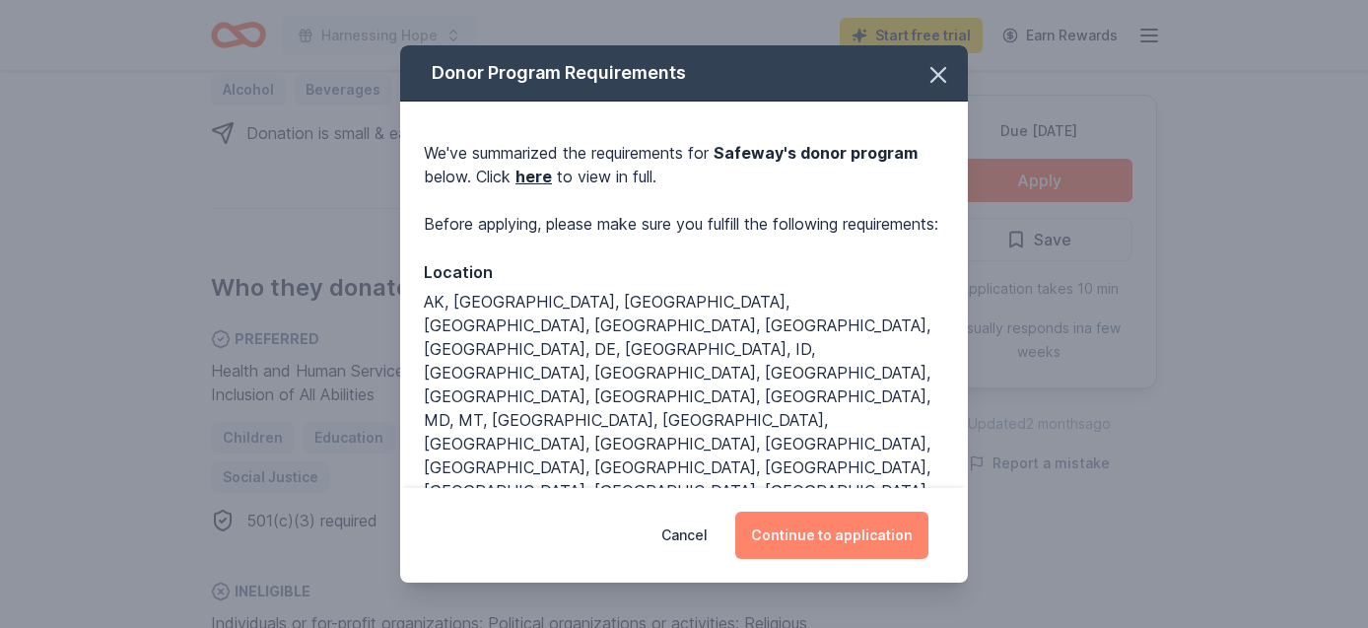
click at [820, 538] on button "Continue to application" at bounding box center [831, 534] width 193 height 47
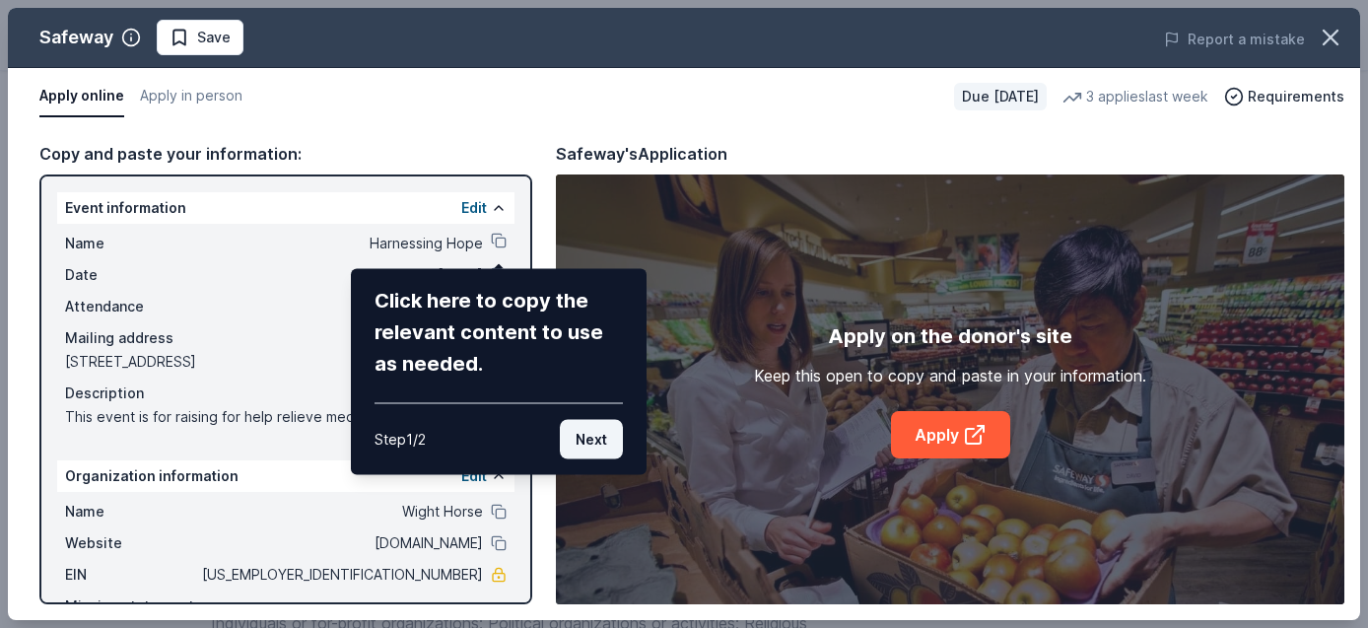
click at [596, 439] on button "Next" at bounding box center [591, 439] width 63 height 39
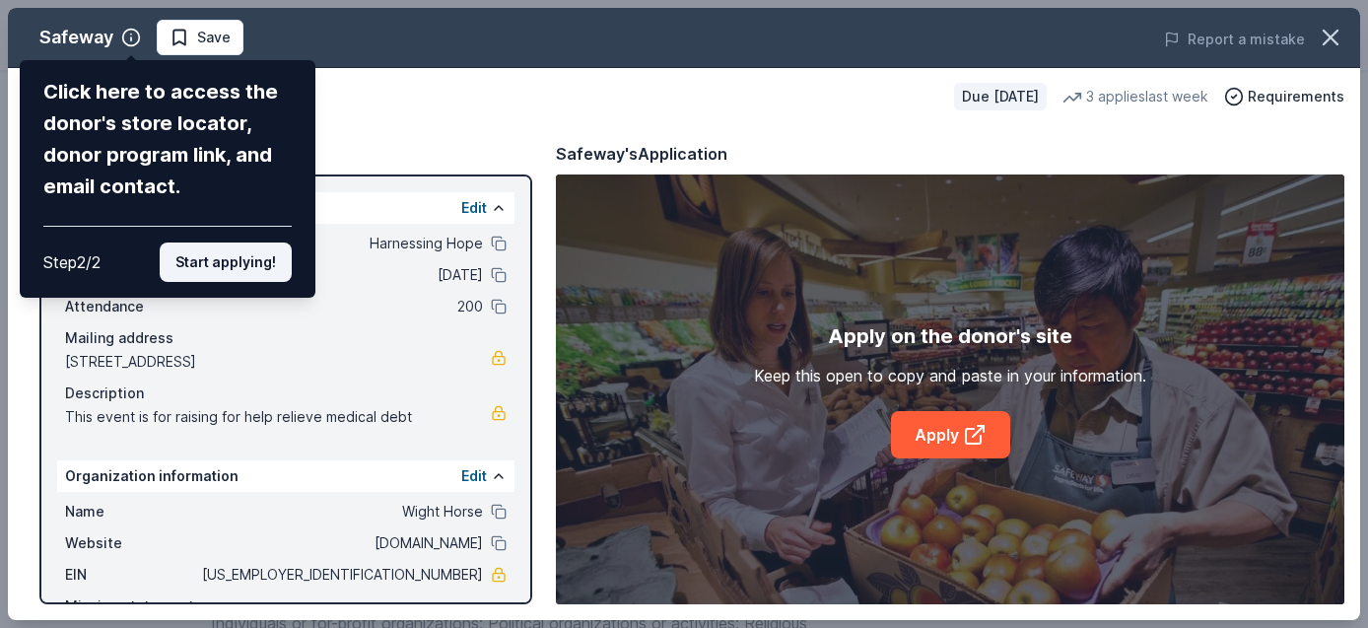
click at [263, 267] on button "Start applying!" at bounding box center [226, 261] width 132 height 39
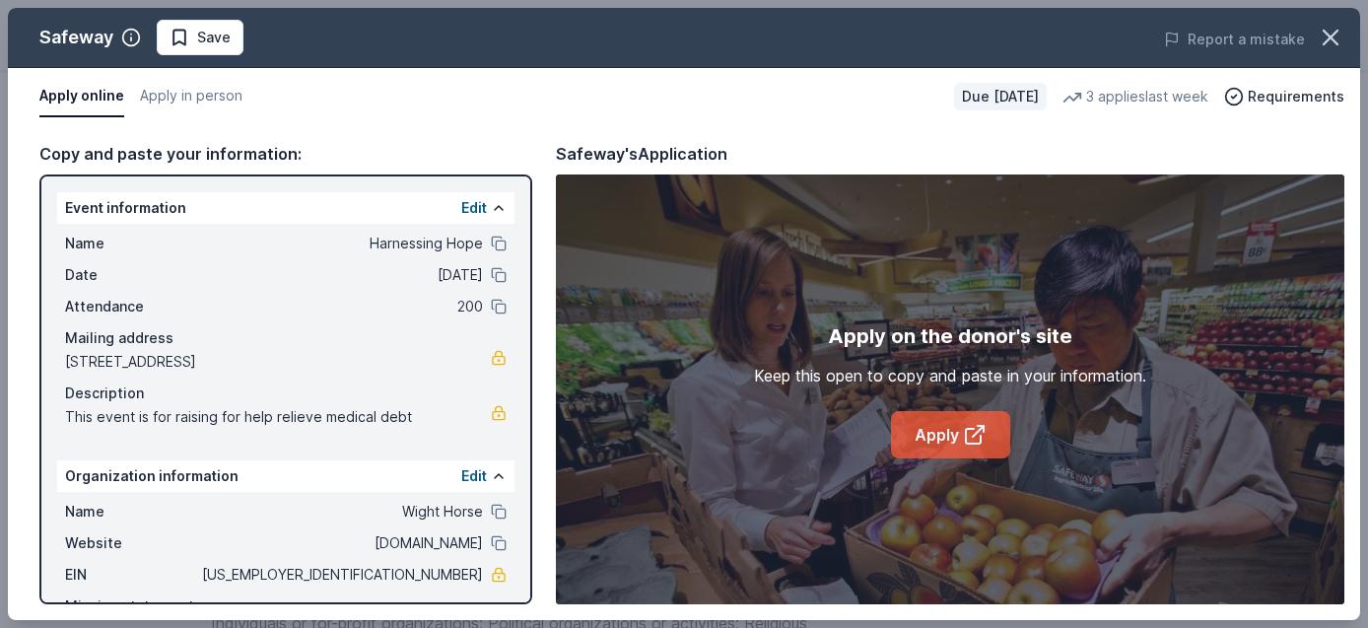
click at [919, 431] on link "Apply" at bounding box center [950, 434] width 119 height 47
